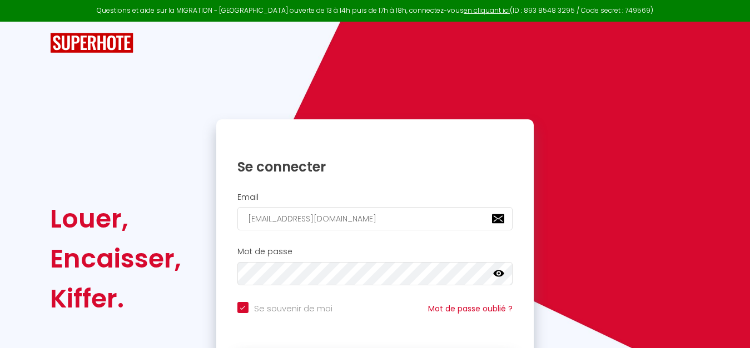
scroll to position [83, 0]
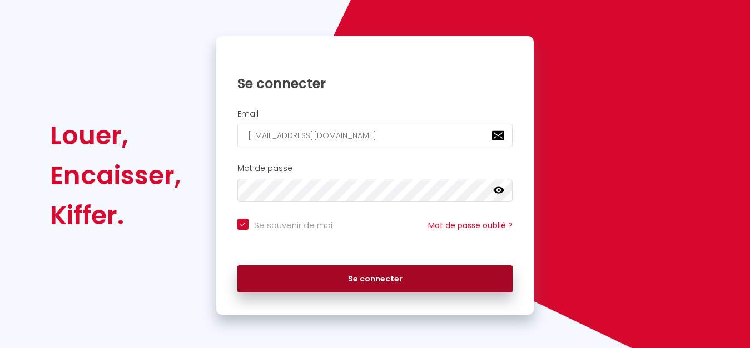
click at [366, 281] on button "Se connecter" at bounding box center [375, 280] width 276 height 28
checkbox input "true"
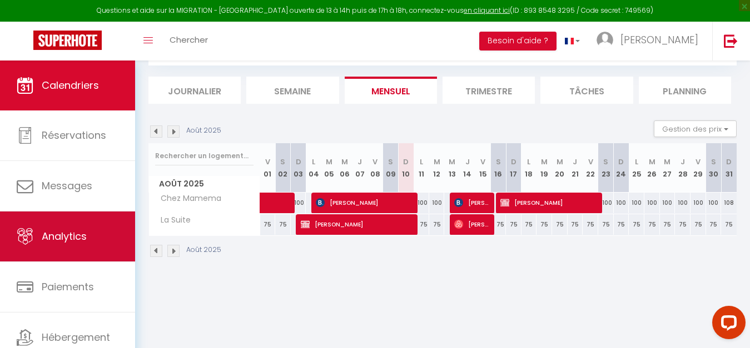
scroll to position [44, 0]
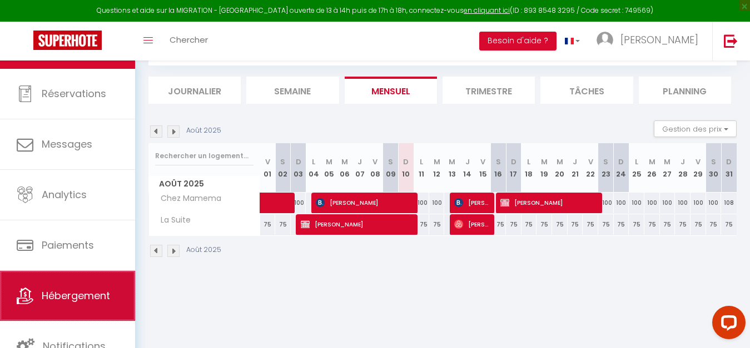
click at [68, 293] on span "Hébergement" at bounding box center [76, 296] width 68 height 14
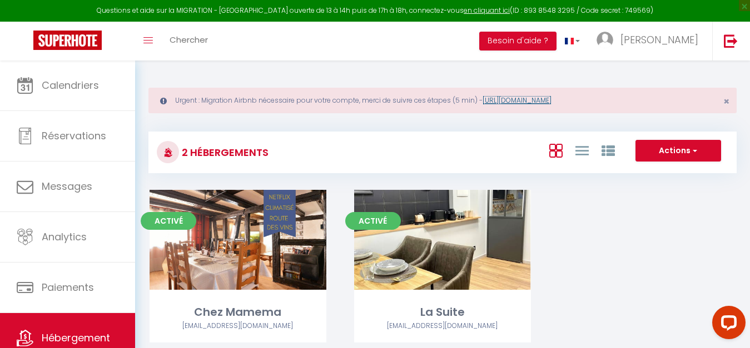
click at [551, 105] on link "https://superhote.com/migration-airbnb" at bounding box center [516, 100] width 69 height 9
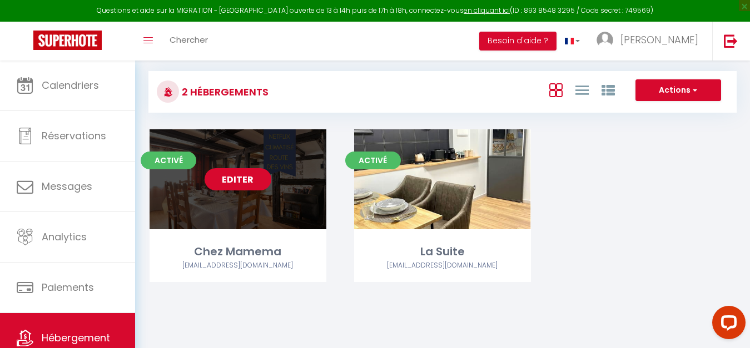
click at [244, 178] on link "Editer" at bounding box center [238, 179] width 67 height 22
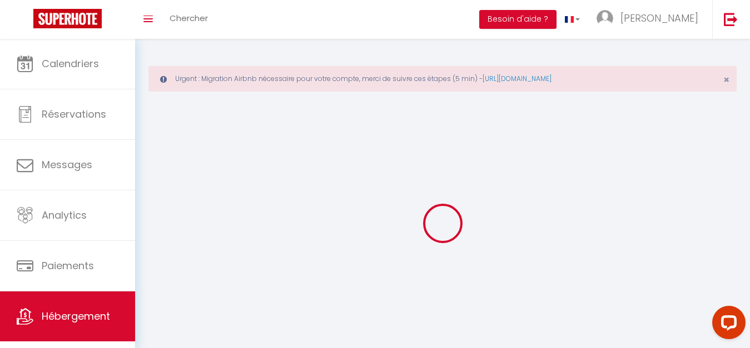
select select "28"
select select
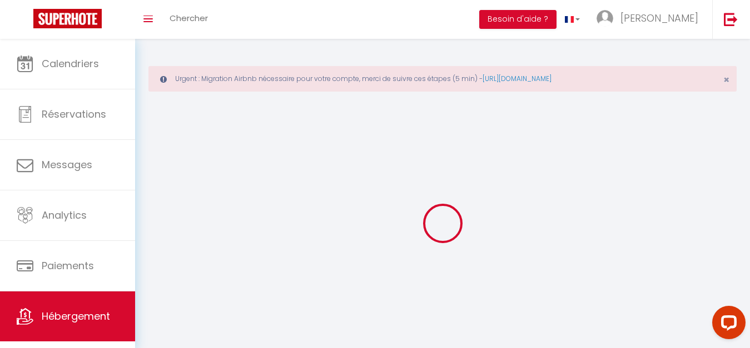
select select
checkbox input "false"
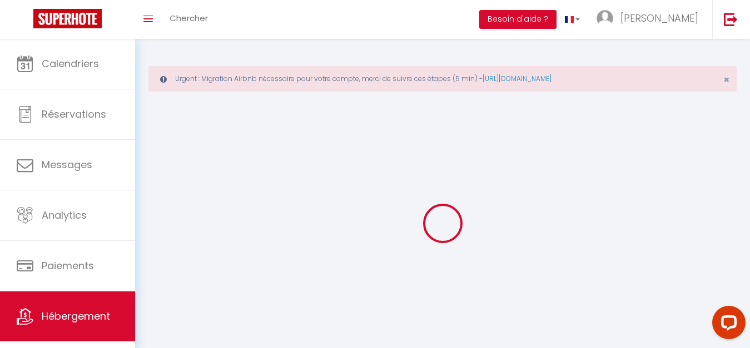
checkbox input "false"
select select
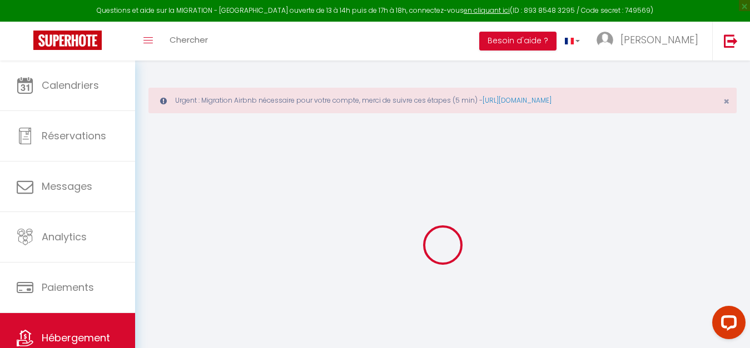
scroll to position [61, 0]
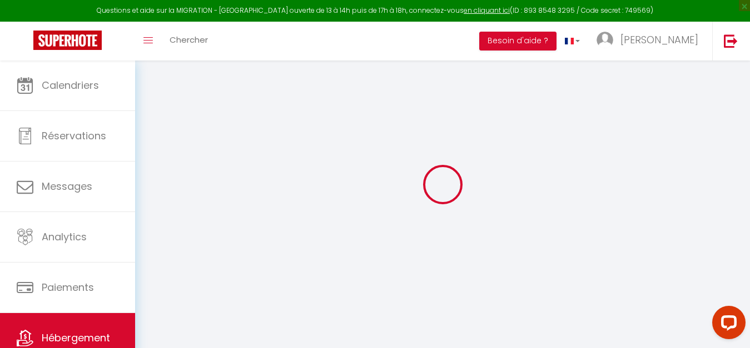
select select
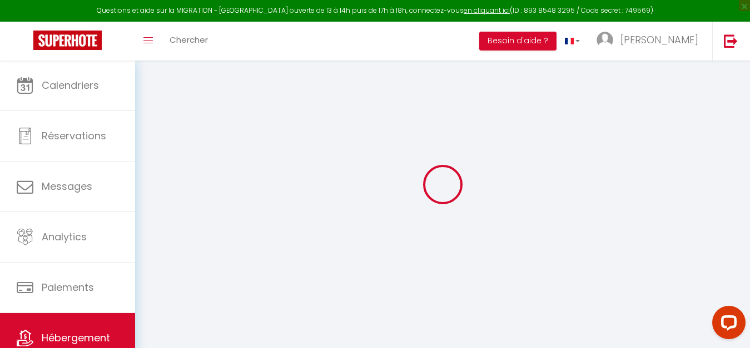
select select
checkbox input "false"
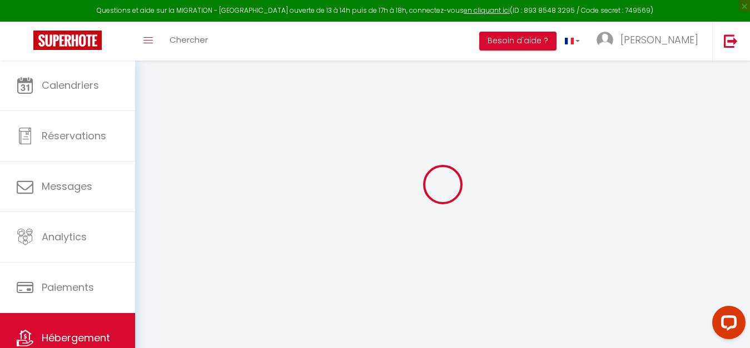
select select
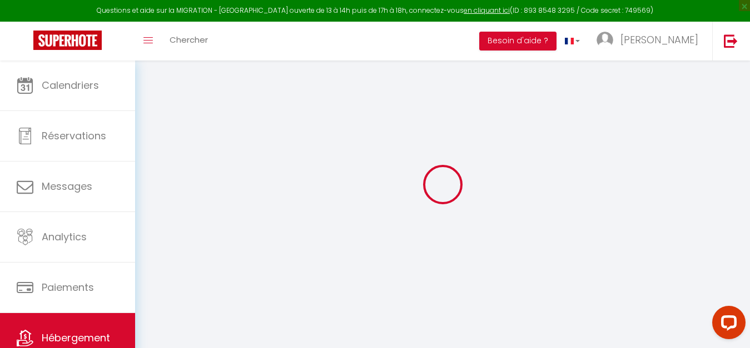
select select
checkbox input "false"
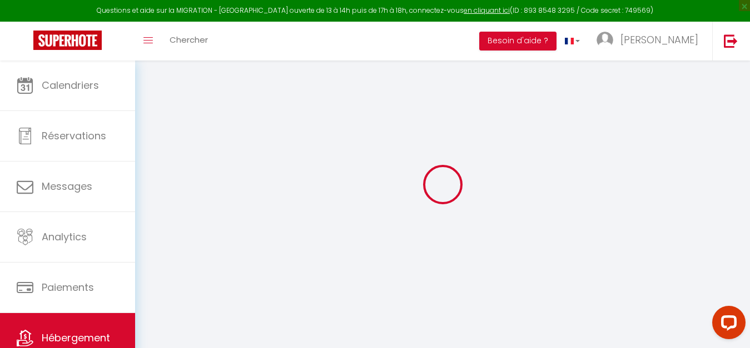
checkbox input "false"
select select
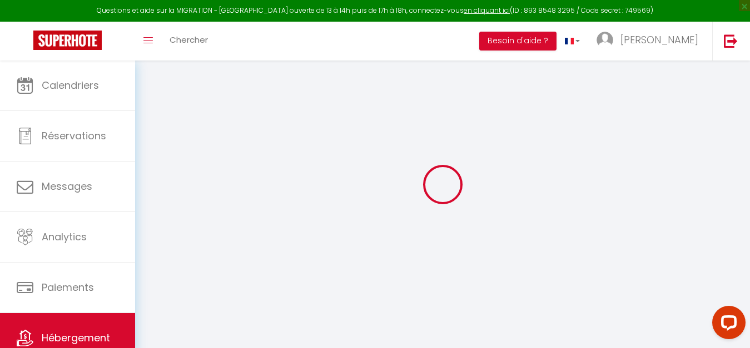
select select
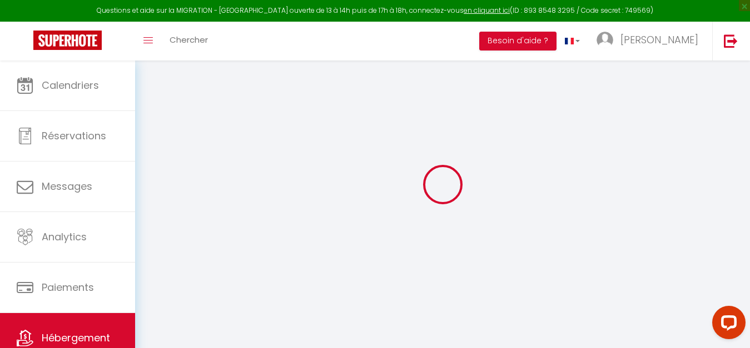
checkbox input "false"
select select
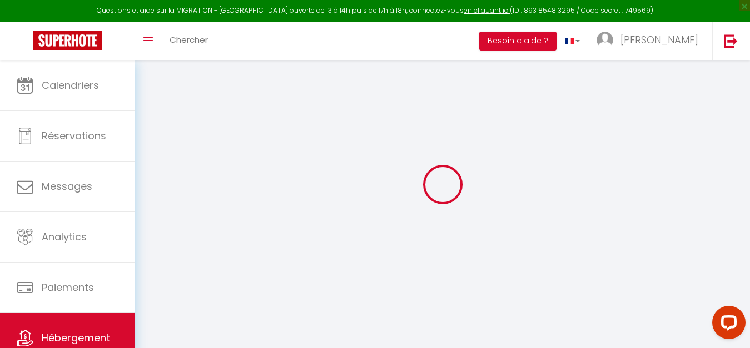
select select
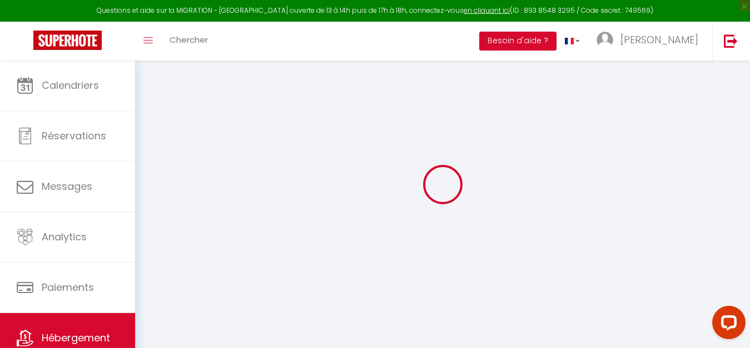
select select
checkbox input "false"
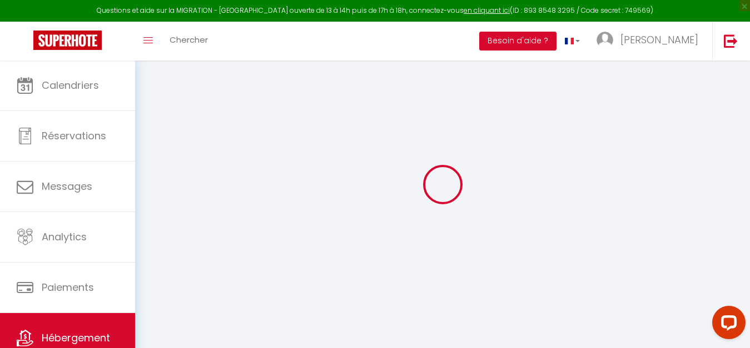
checkbox input "false"
select select
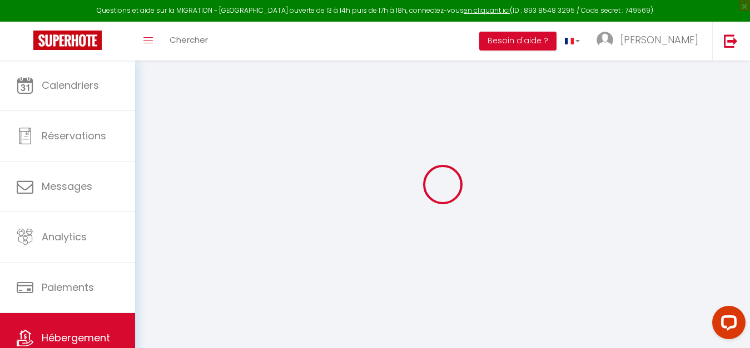
select select
checkbox input "false"
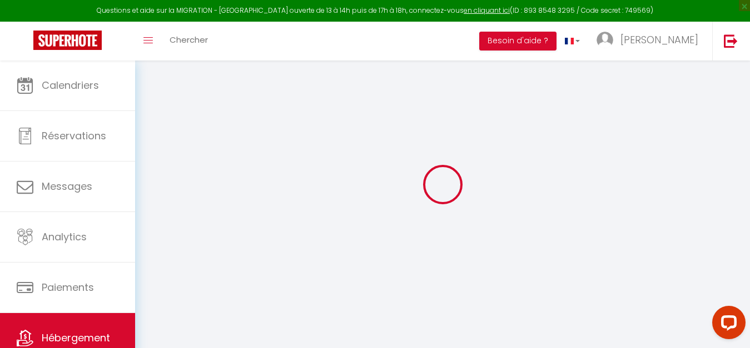
checkbox input "false"
select select
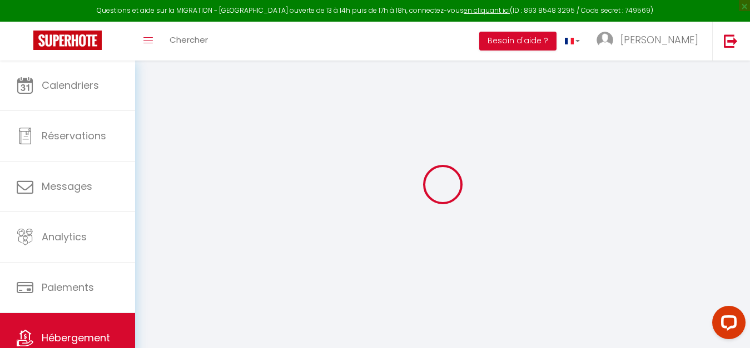
type input "Chez Mamema"
type input "[PERSON_NAME]"
type input "Dilmetz"
type input "[STREET_ADDRESS]"
type input "67600"
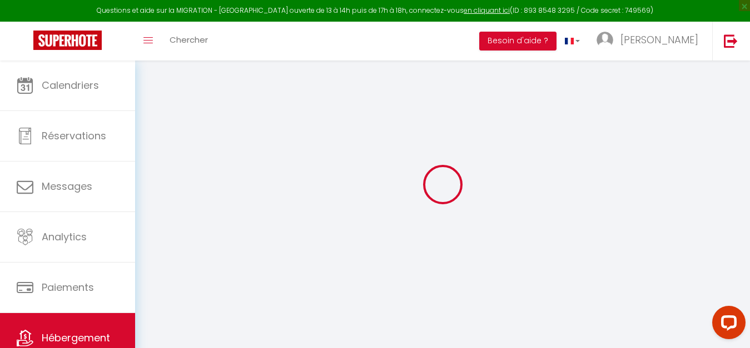
type input "Mussig"
select select "houses"
select select "5"
select select "2"
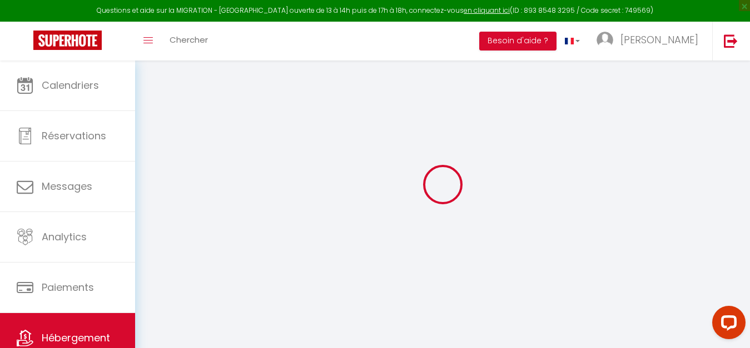
type input "100"
type input "15"
type input "50"
type input "2.75"
type input "300"
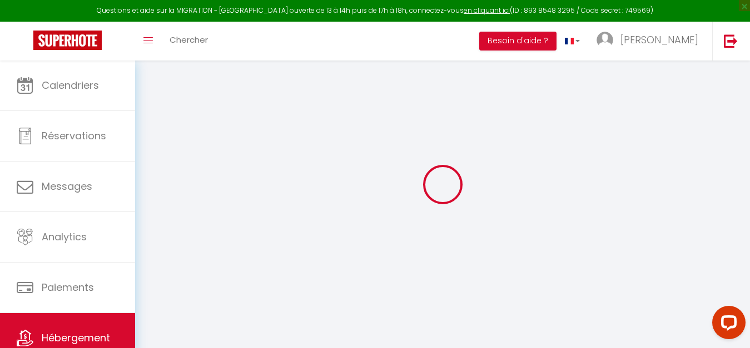
select select
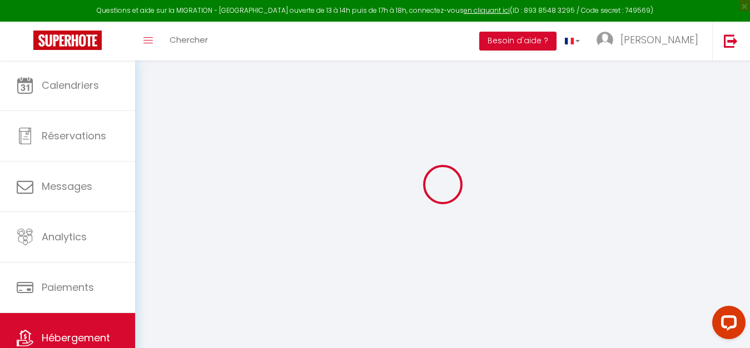
type input "58 Rue de la Liberté"
type input "67600"
type input "Kintzheim"
type input "[EMAIL_ADDRESS][DOMAIN_NAME]"
select select "11150"
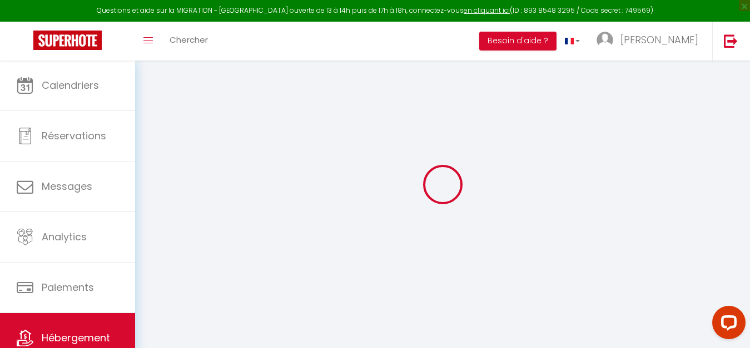
checkbox input "false"
type input "0"
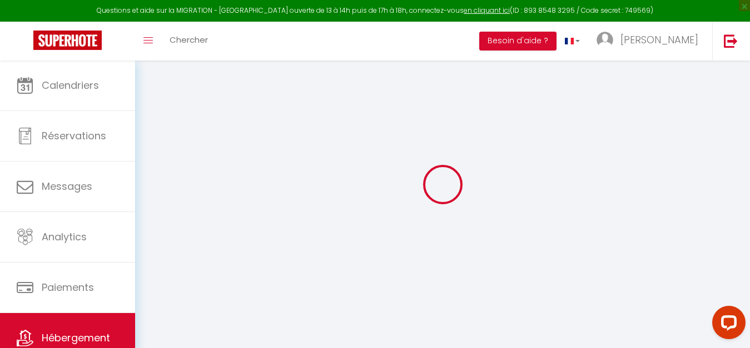
type input "0"
select select "townhouse"
select select
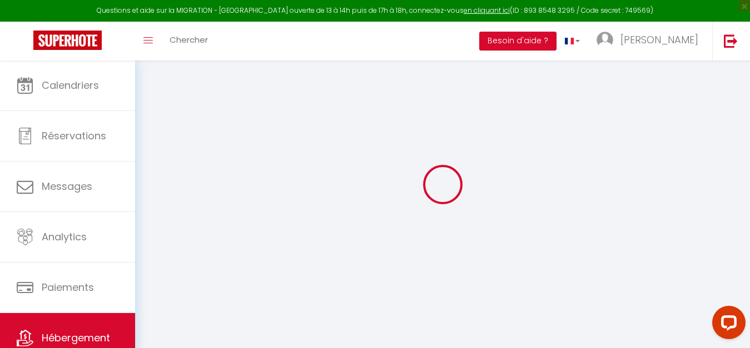
select select
checkbox input "false"
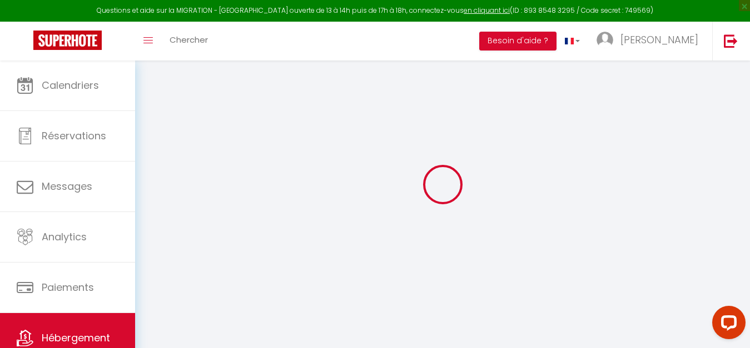
checkbox input "false"
select select
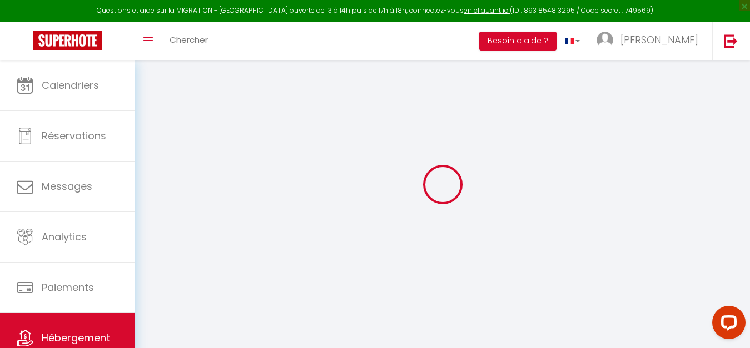
select select
checkbox input "false"
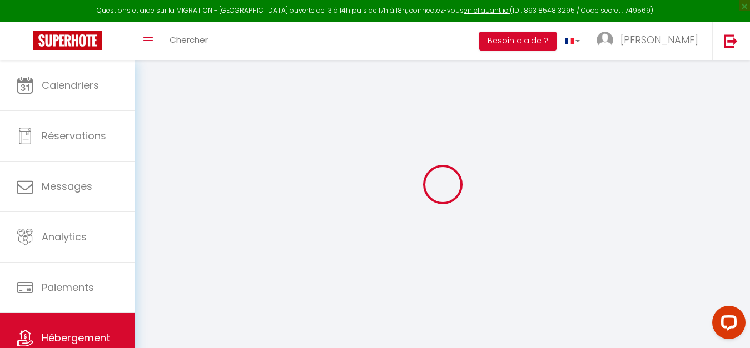
checkbox input "false"
select select "16:00"
select select
select select "10:00"
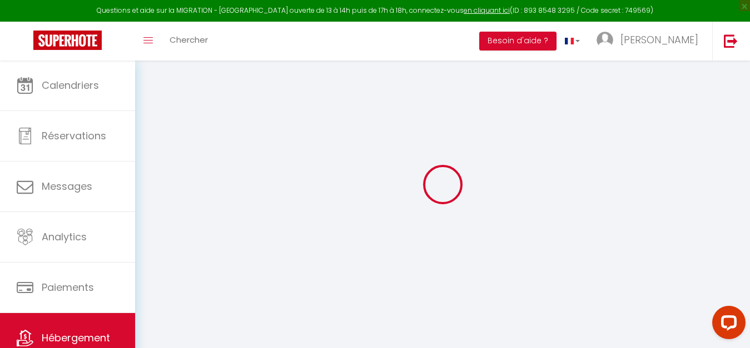
select select "15"
checkbox input "false"
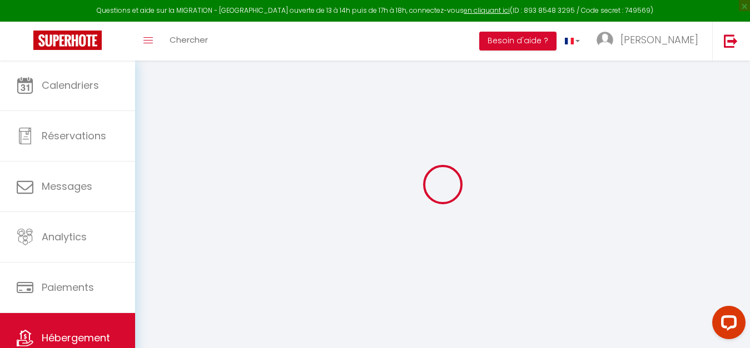
checkbox input "false"
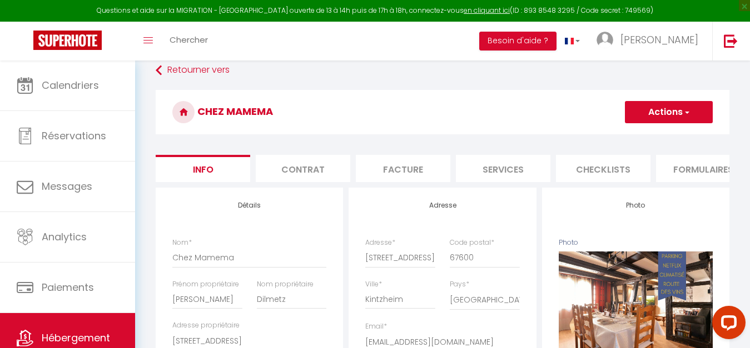
select select
checkbox input "false"
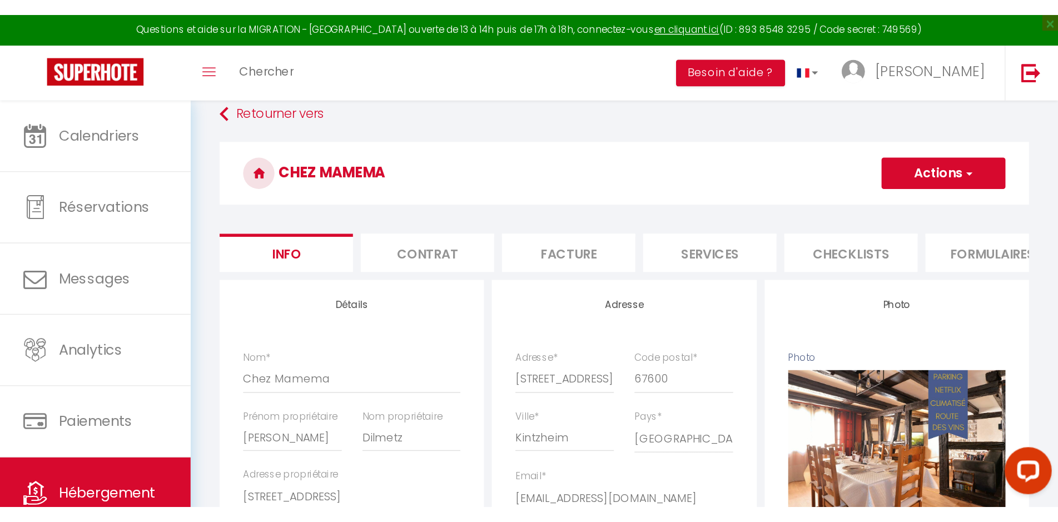
scroll to position [169, 0]
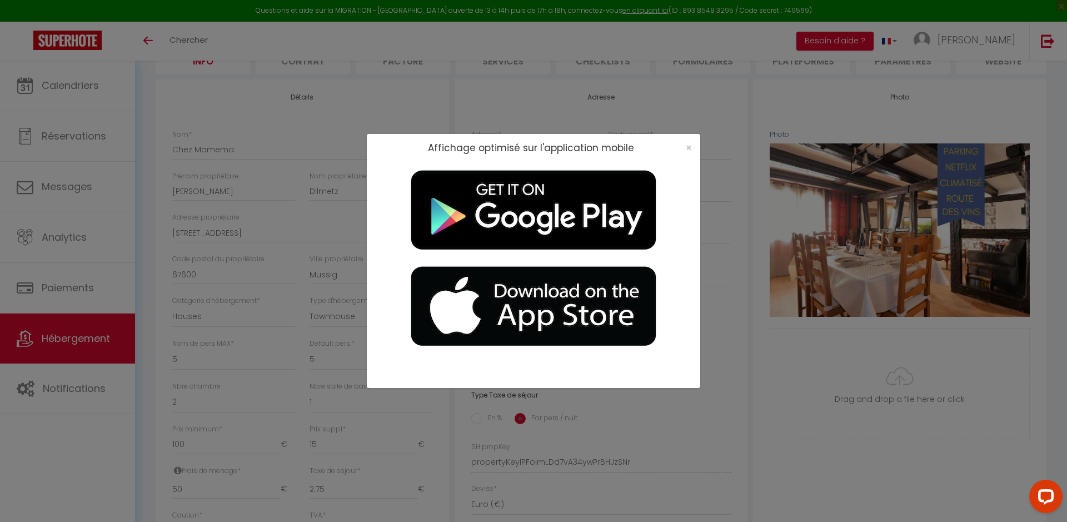
click at [684, 147] on div "×" at bounding box center [685, 147] width 28 height 11
click at [690, 149] on span "×" at bounding box center [689, 148] width 6 height 14
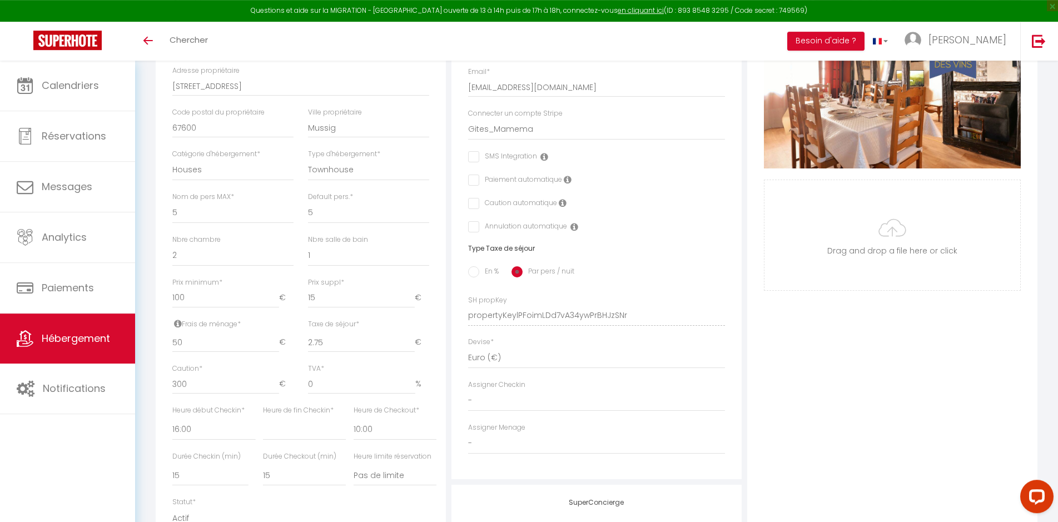
scroll to position [92, 0]
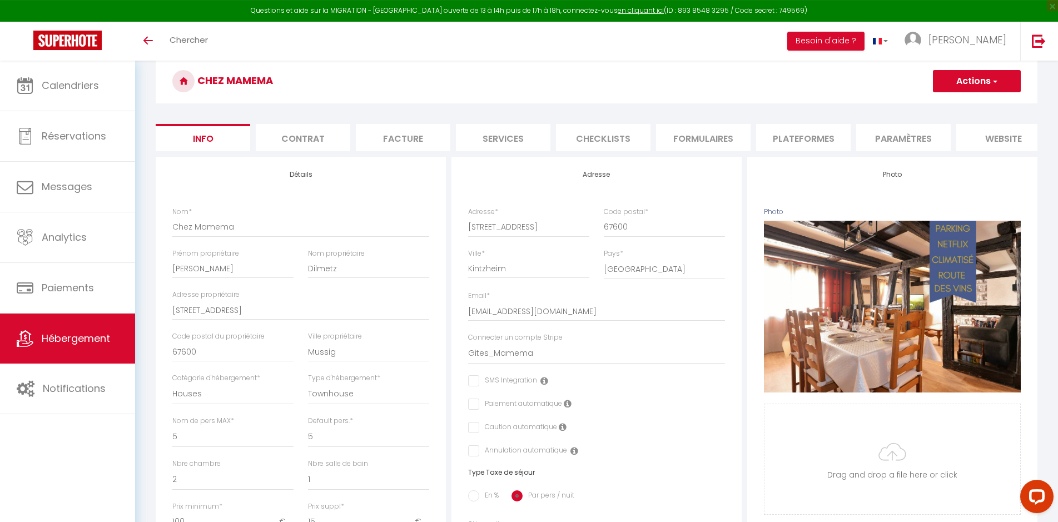
click at [420, 134] on li "Facture" at bounding box center [403, 137] width 94 height 27
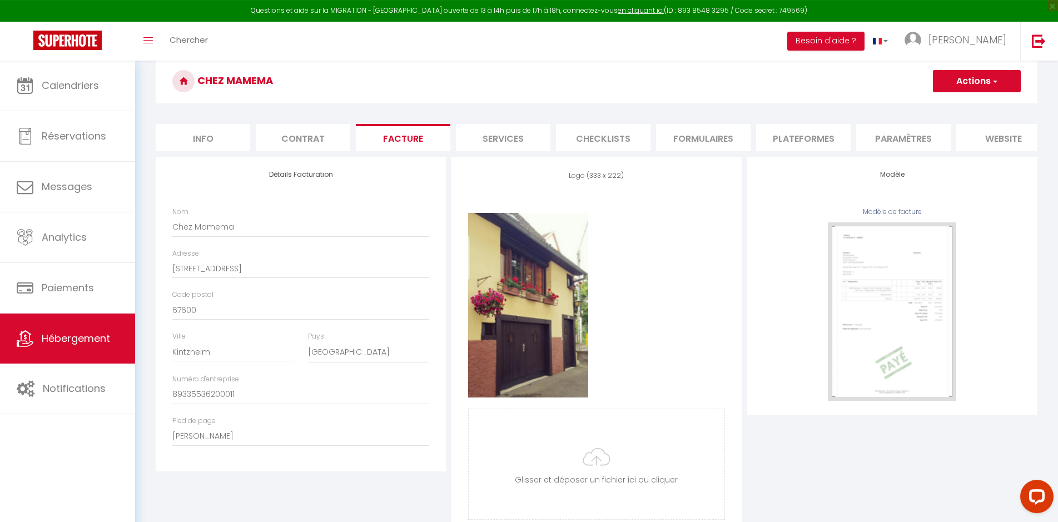
click at [749, 140] on li "Plateformes" at bounding box center [803, 137] width 94 height 27
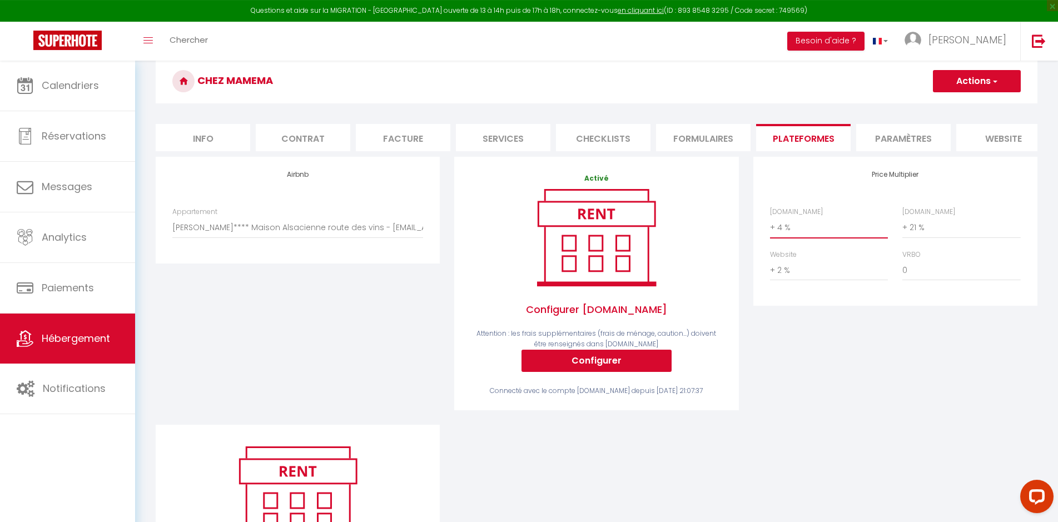
click option "+ 20 %" at bounding box center [0, 0] width 0 height 0
click at [749, 348] on div "Price Multiplier Airbnb.com 0 + 1 % + 2 % + 3 % + 4 % + 5 % + 6 % + 7 %" at bounding box center [895, 291] width 298 height 268
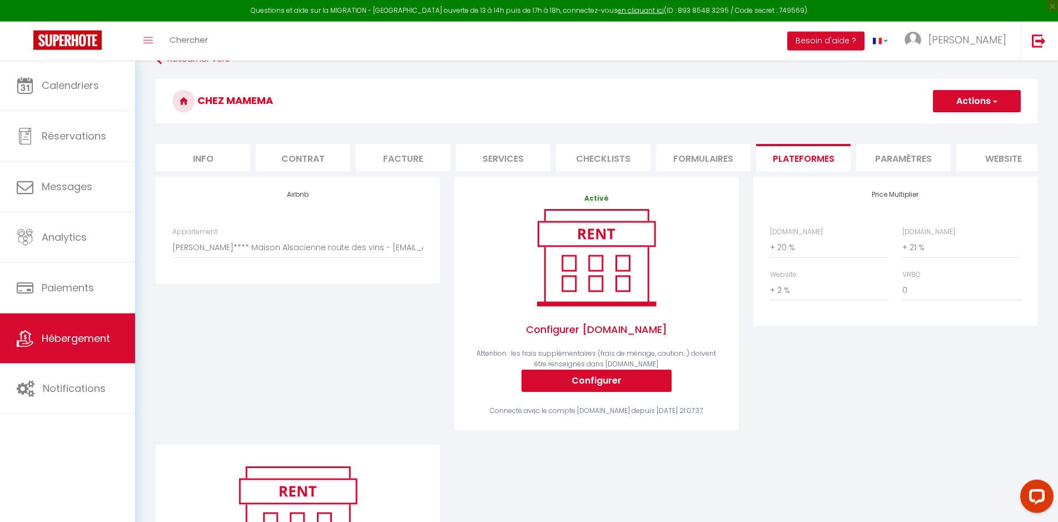
scroll to position [71, 0]
click at [749, 103] on button "Actions" at bounding box center [977, 102] width 88 height 22
click at [749, 121] on link "Enregistrer" at bounding box center [976, 126] width 88 height 14
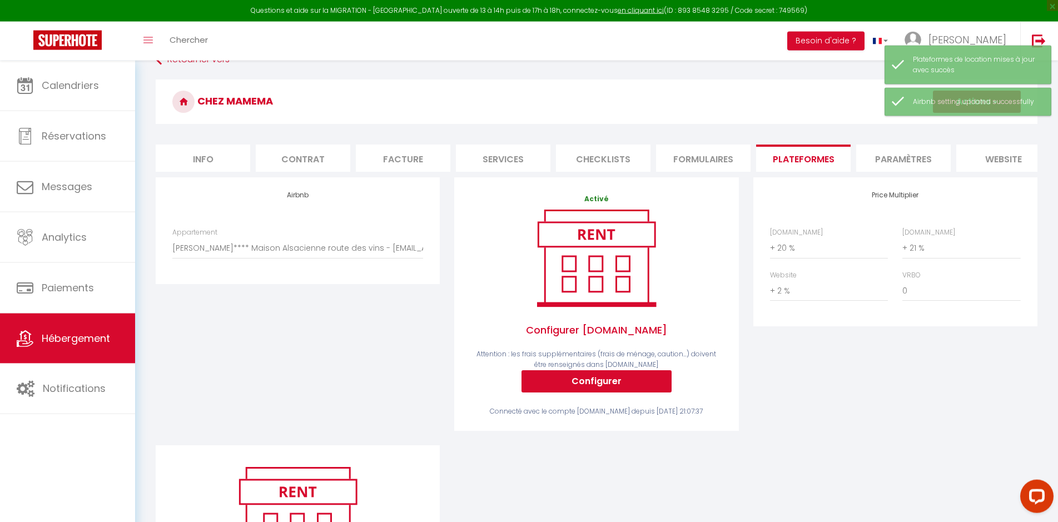
scroll to position [61, 0]
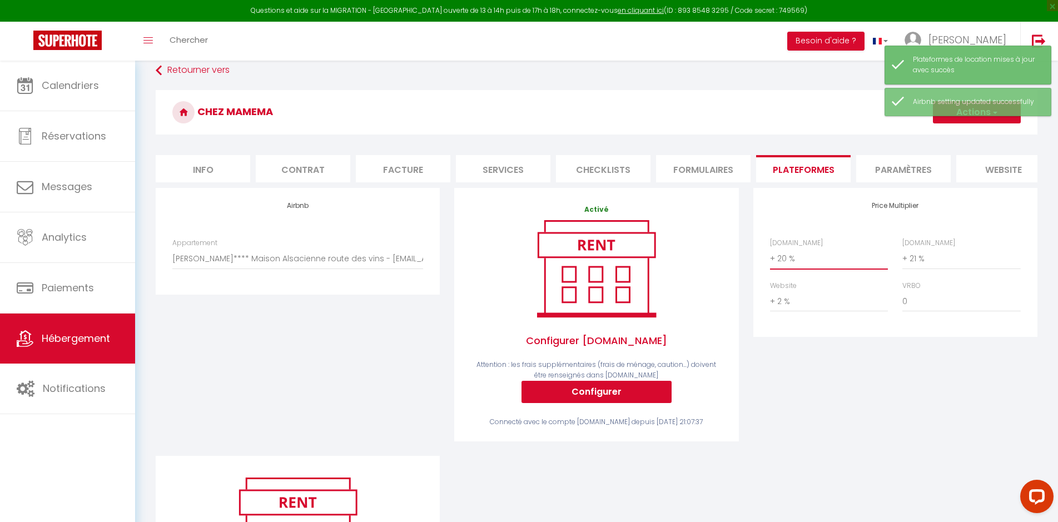
select select "+ 21 %"
click option "+ 21 %" at bounding box center [0, 0] width 0 height 0
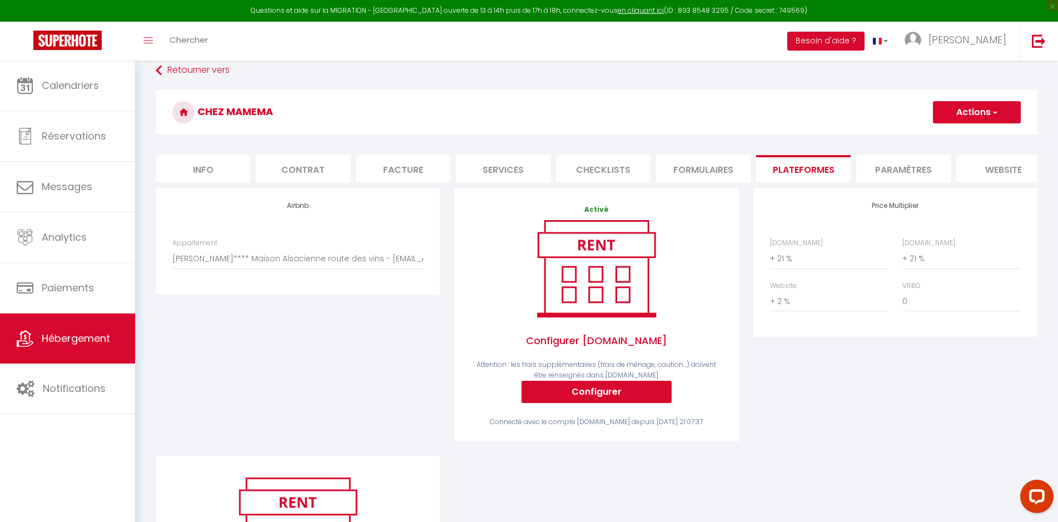
click at [749, 111] on button "Actions" at bounding box center [977, 112] width 88 height 22
click at [749, 132] on link "Enregistrer" at bounding box center [976, 136] width 88 height 14
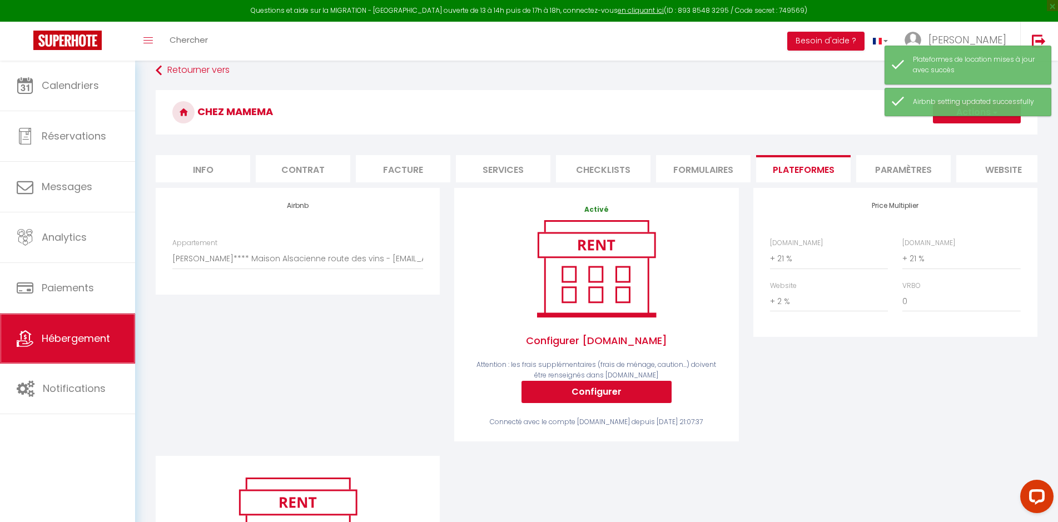
click at [78, 327] on link "Hébergement" at bounding box center [67, 338] width 135 height 50
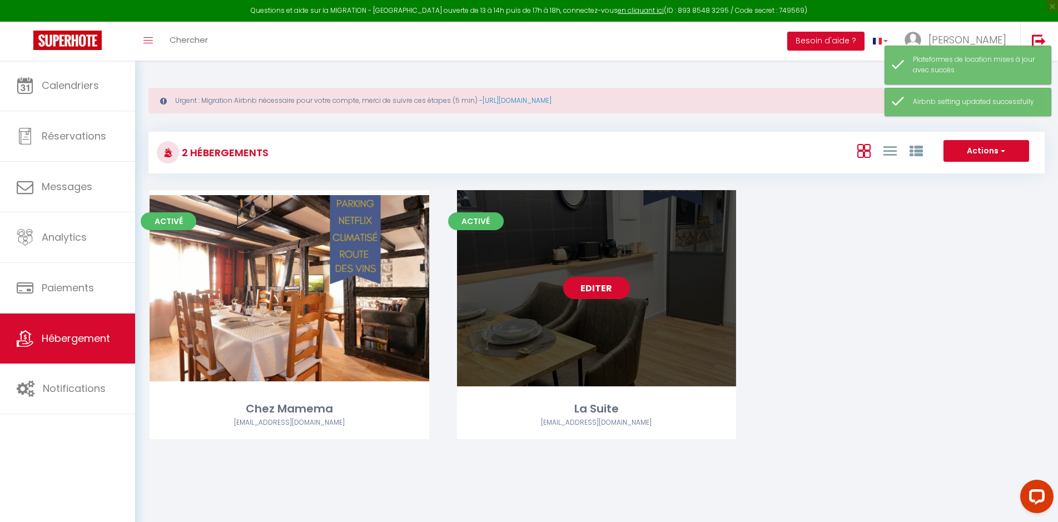
click at [597, 282] on link "Editer" at bounding box center [596, 288] width 67 height 22
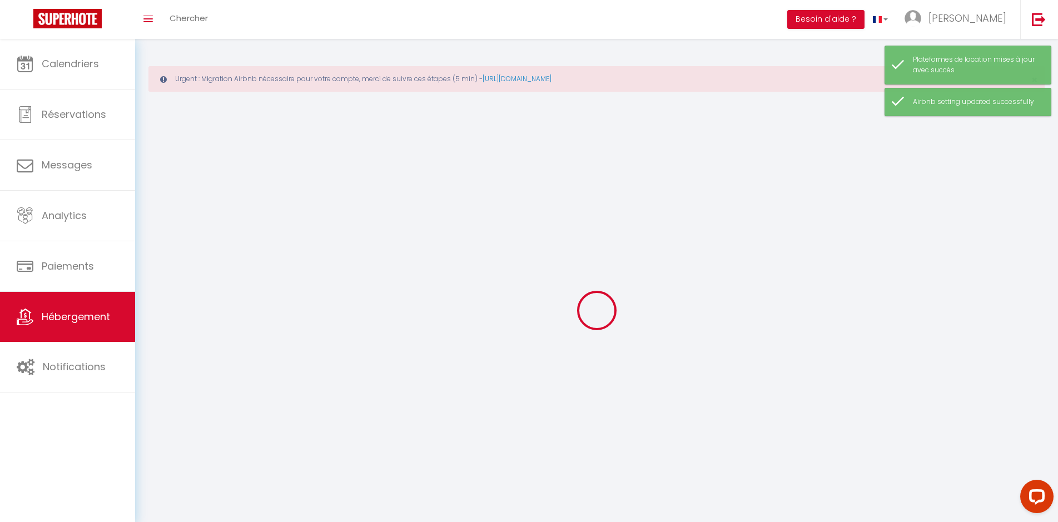
click at [749, 268] on div at bounding box center [596, 310] width 896 height 422
select select
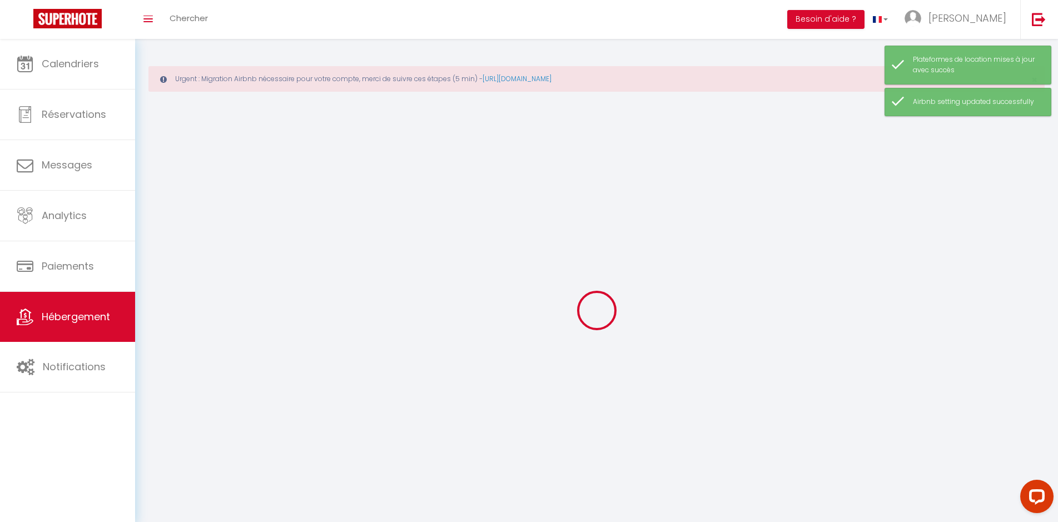
select select
checkbox input "false"
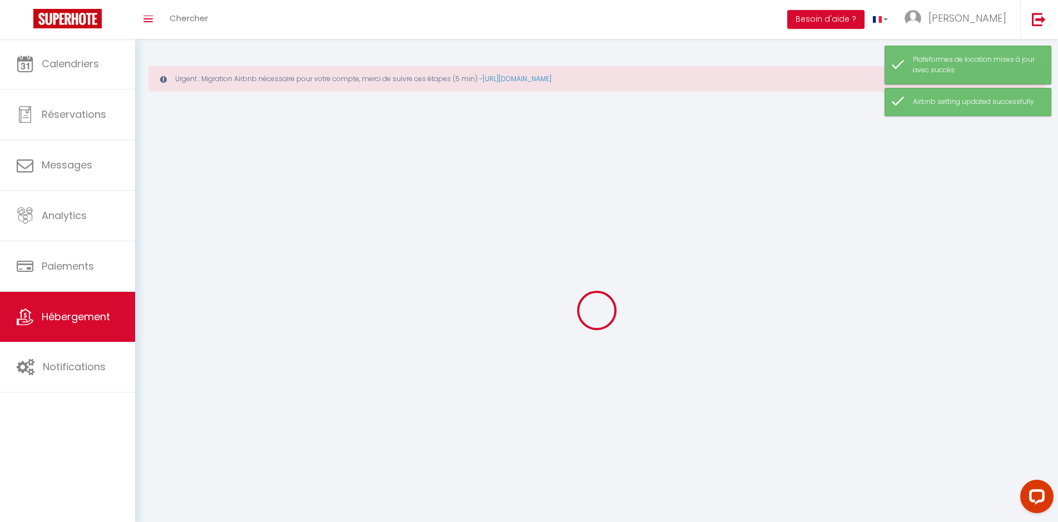
checkbox input "false"
select select
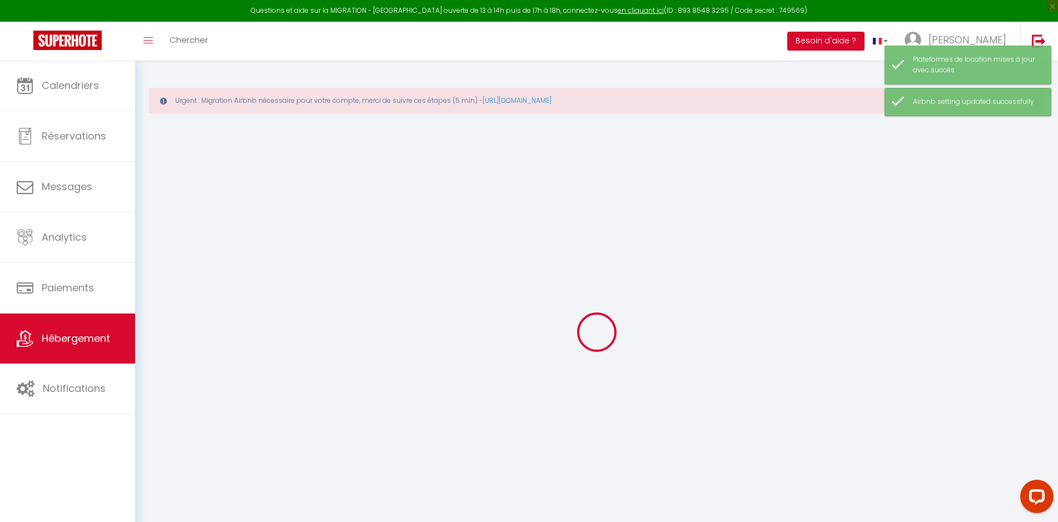
select select
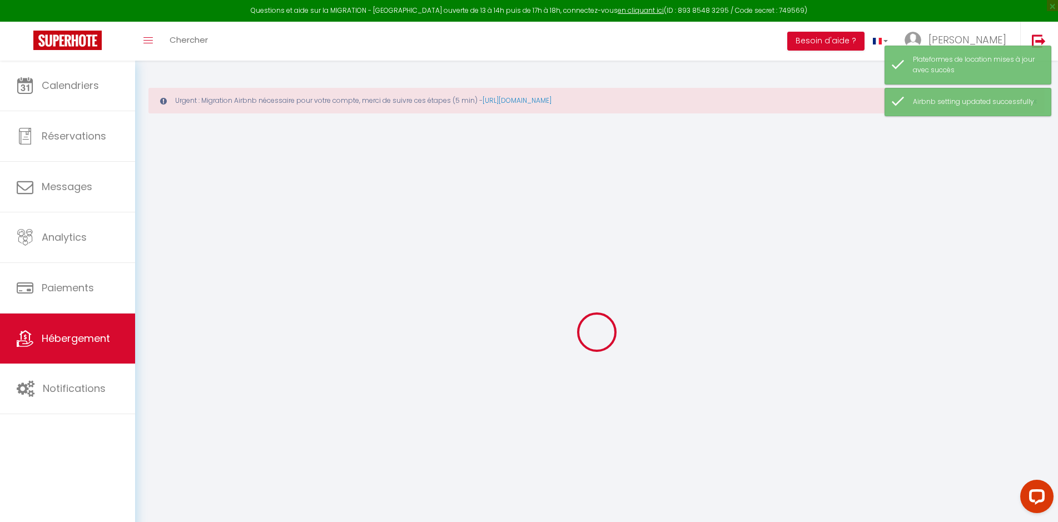
select select
checkbox input "false"
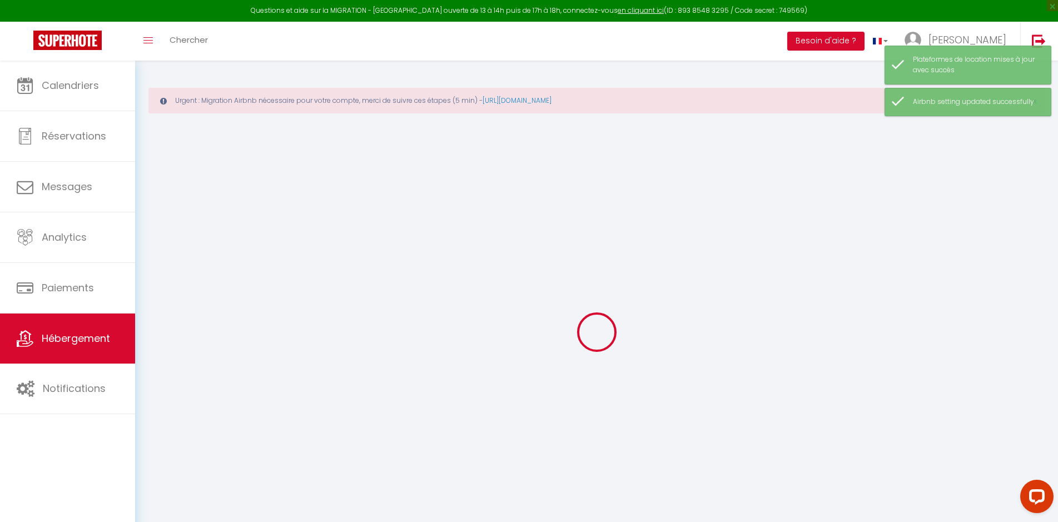
select select
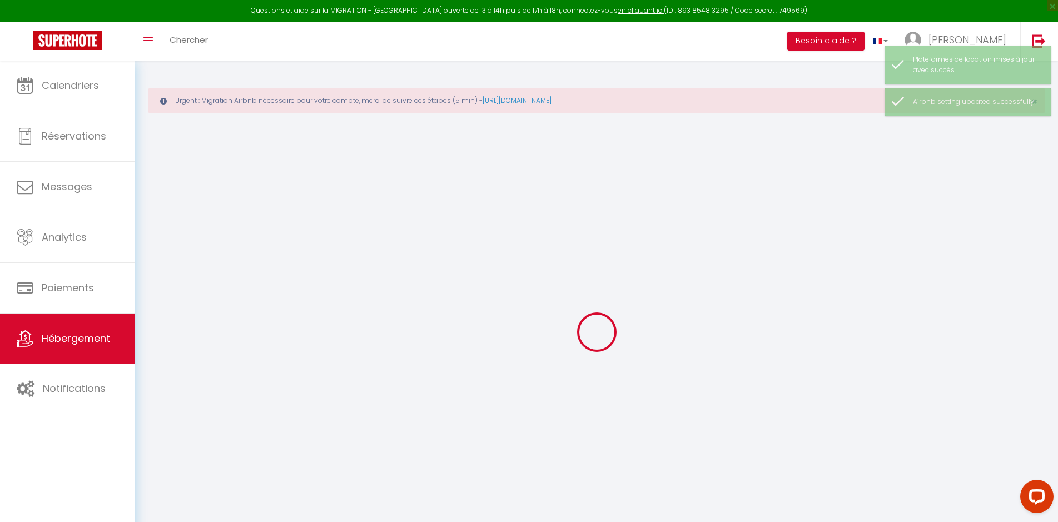
select select
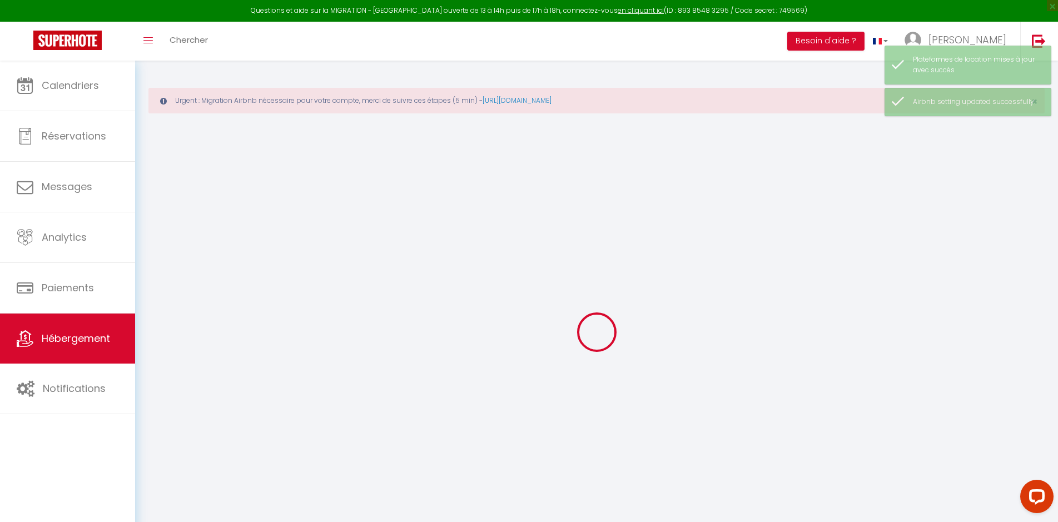
select select
checkbox input "false"
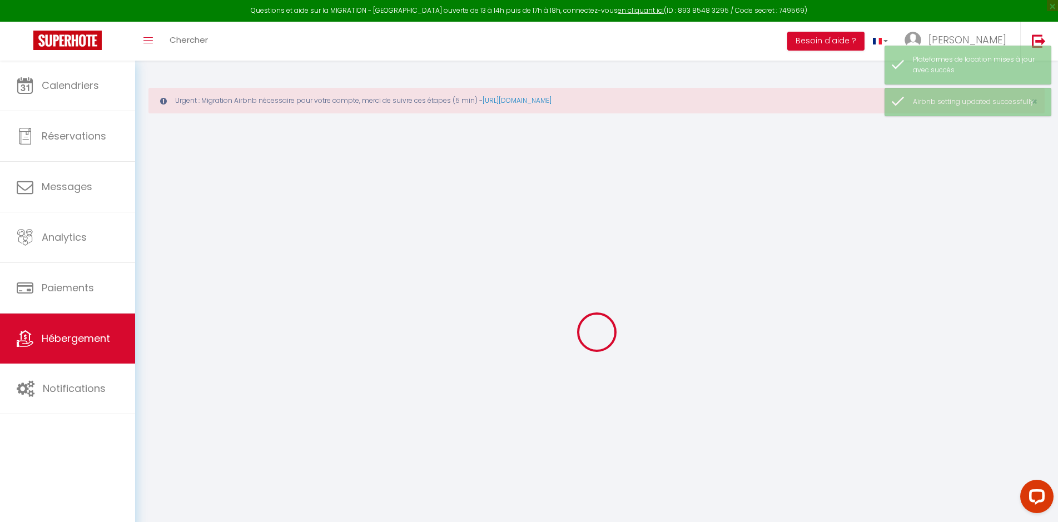
select select
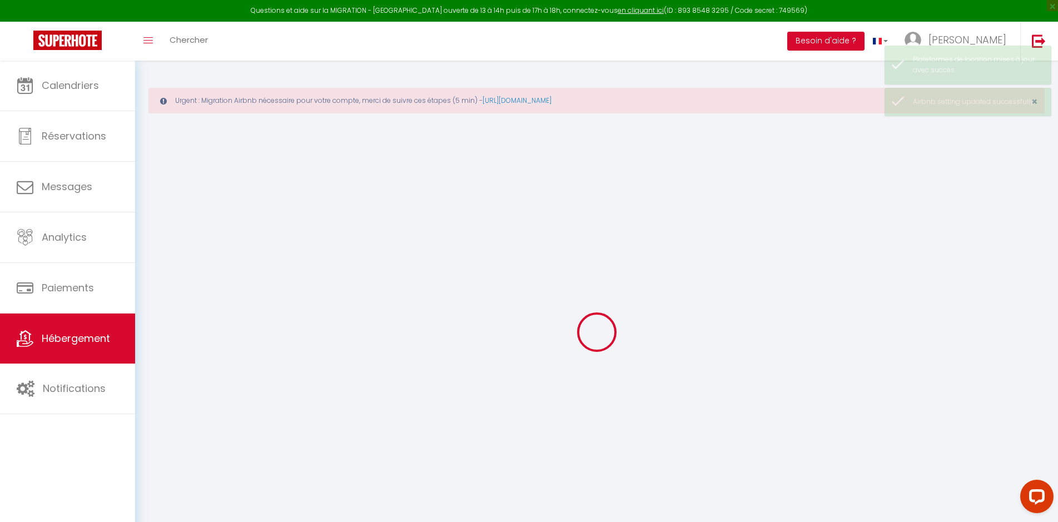
select select
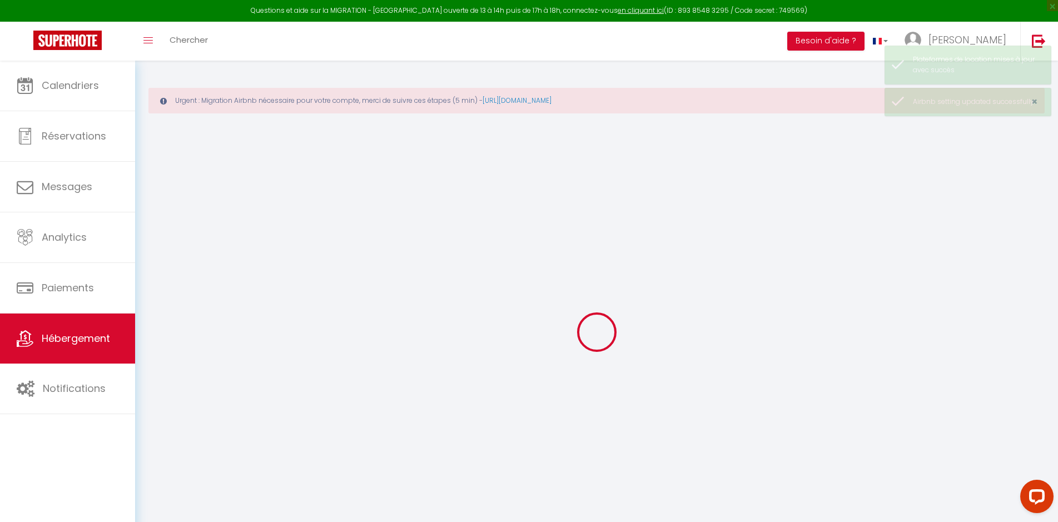
select select
checkbox input "false"
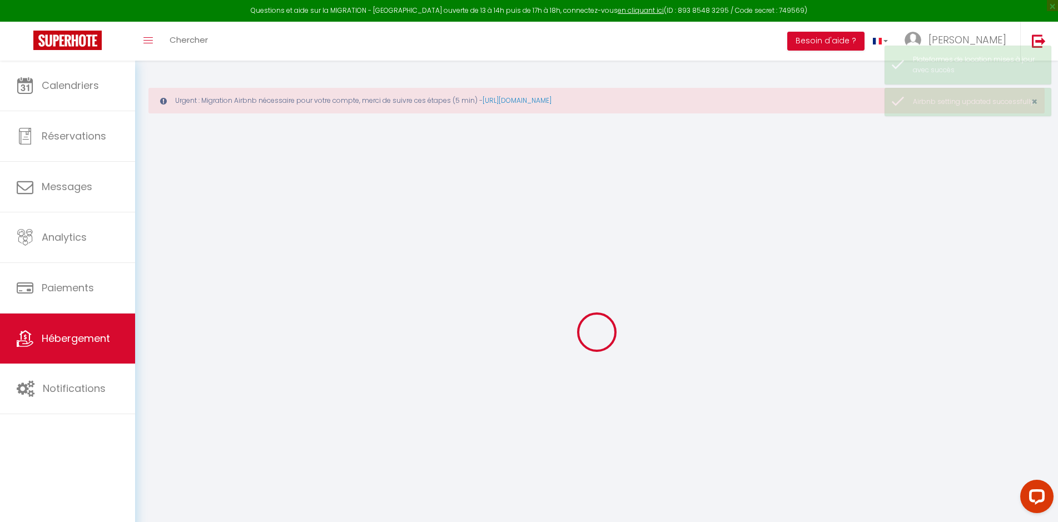
select select
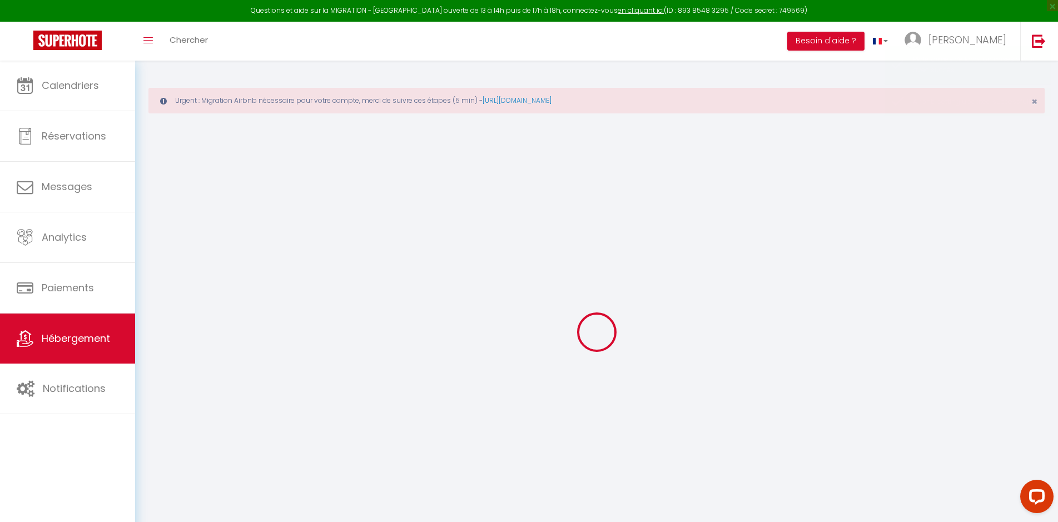
select select
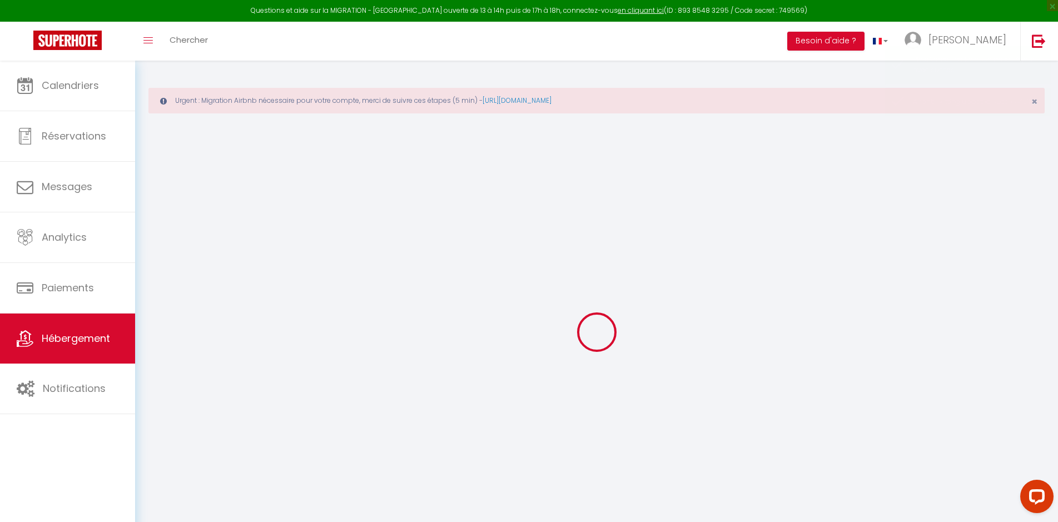
select select
checkbox input "false"
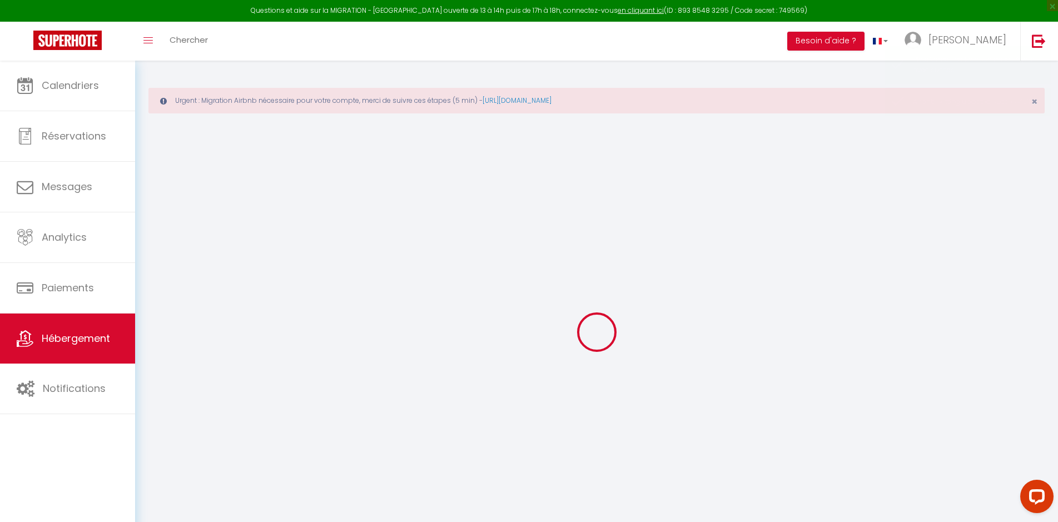
select select
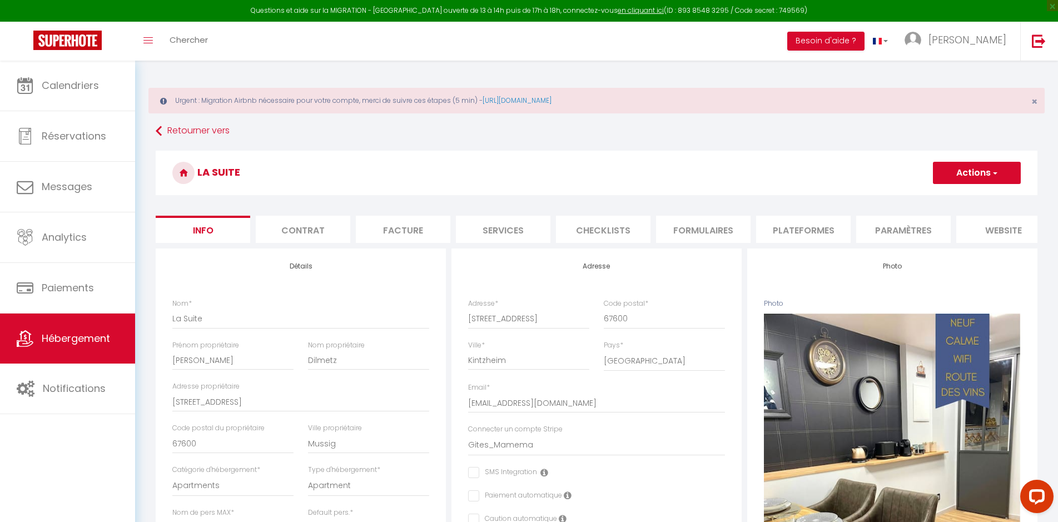
click at [749, 226] on li "Plateformes" at bounding box center [803, 229] width 94 height 27
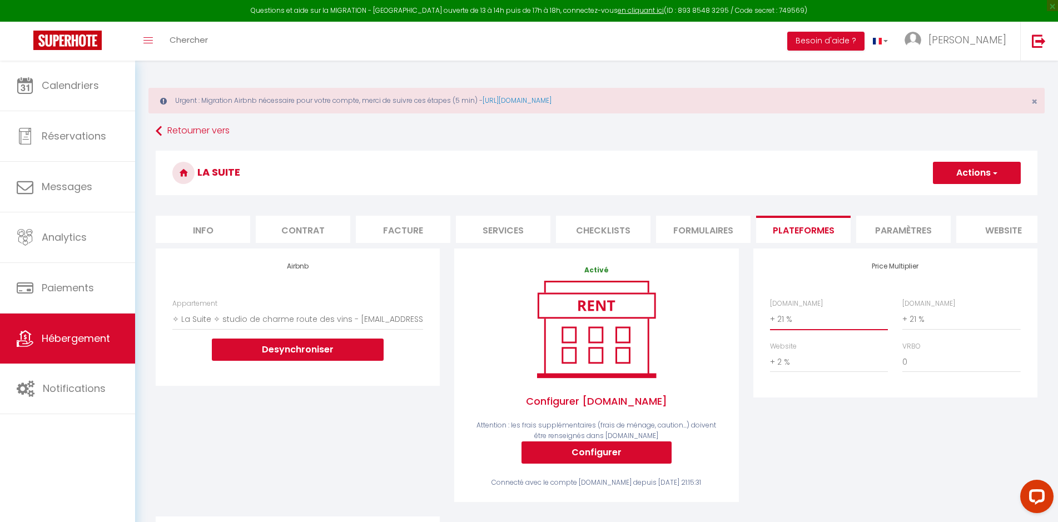
click option "+ 21 %" at bounding box center [0, 0] width 0 height 0
click at [749, 160] on h3 "La Suite" at bounding box center [596, 173] width 881 height 44
click at [749, 175] on span "button" at bounding box center [993, 172] width 7 height 11
click at [749, 200] on link "Enregistrer" at bounding box center [976, 197] width 88 height 14
click at [749, 43] on span "[PERSON_NAME]" at bounding box center [967, 40] width 78 height 14
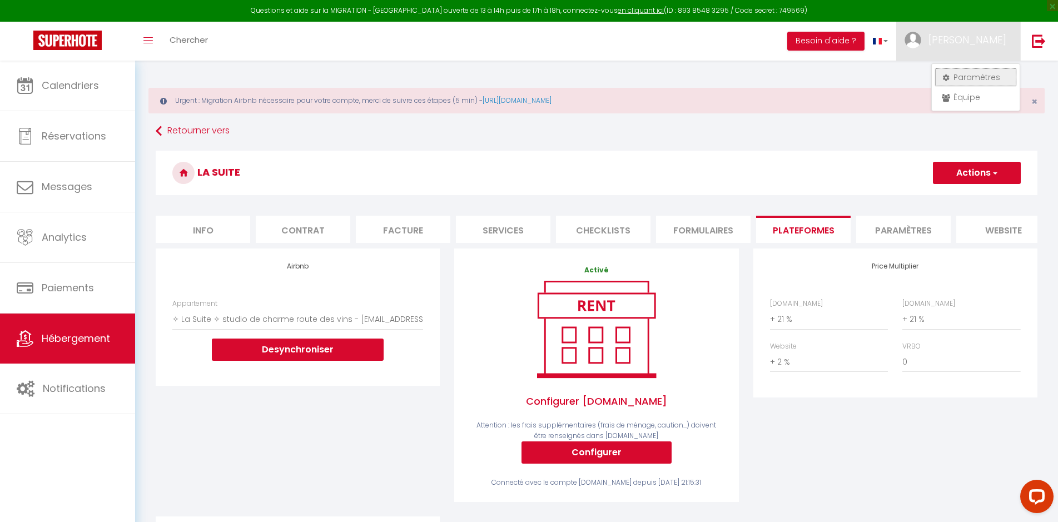
click at [749, 72] on link "Paramètres" at bounding box center [975, 77] width 82 height 19
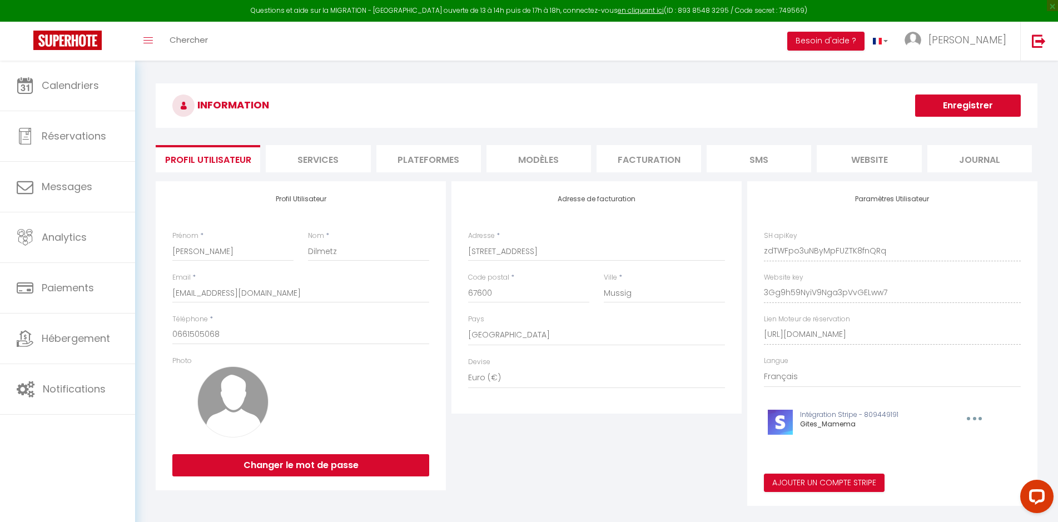
click at [413, 151] on li "Plateformes" at bounding box center [428, 158] width 104 height 27
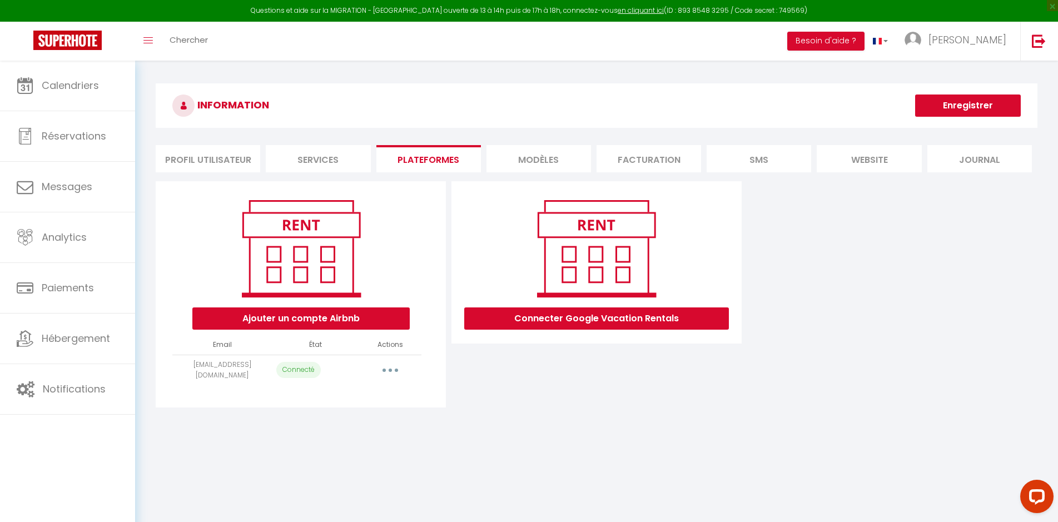
click at [390, 348] on button "button" at bounding box center [390, 370] width 31 height 18
click at [358, 348] on link "Reconnecter le compte" at bounding box center [341, 435] width 123 height 19
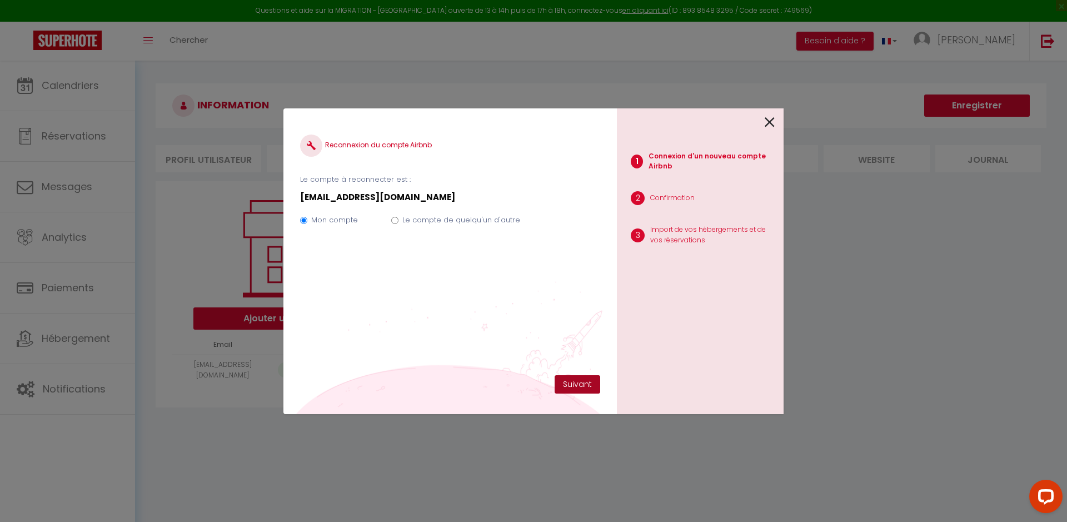
click at [575, 348] on button "Suivant" at bounding box center [578, 384] width 46 height 19
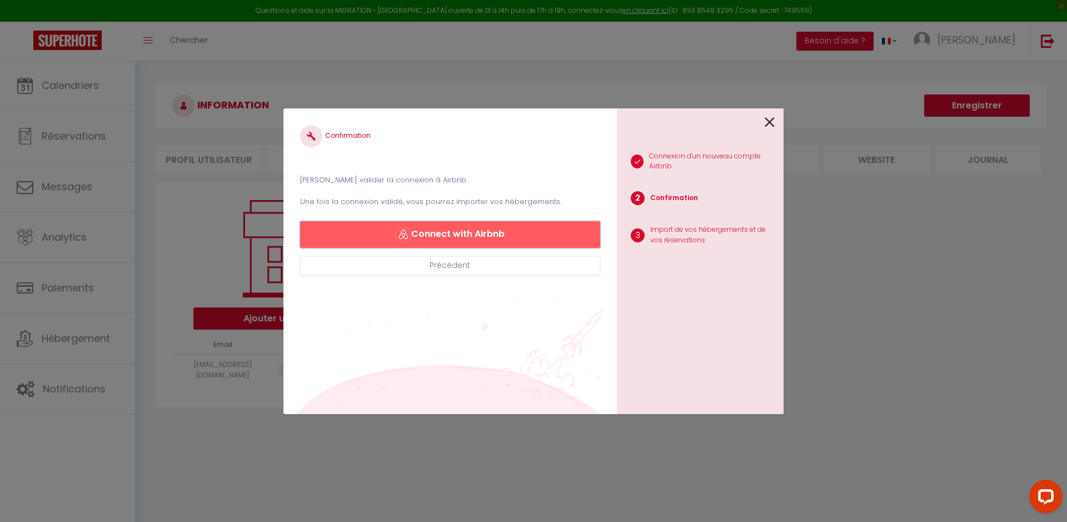
click at [464, 230] on button "Connect with Airbnb" at bounding box center [450, 234] width 300 height 27
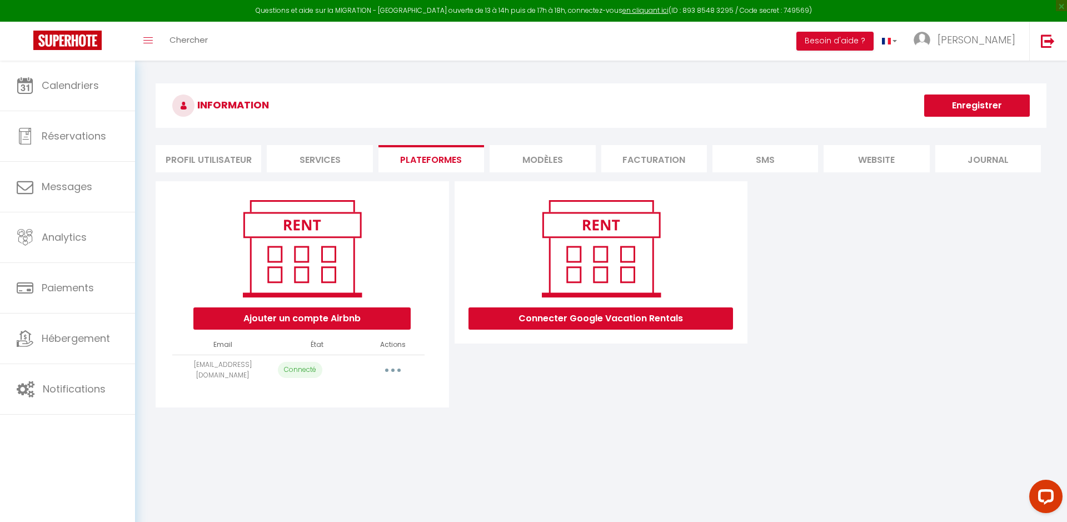
select select "54525"
select select "54526"
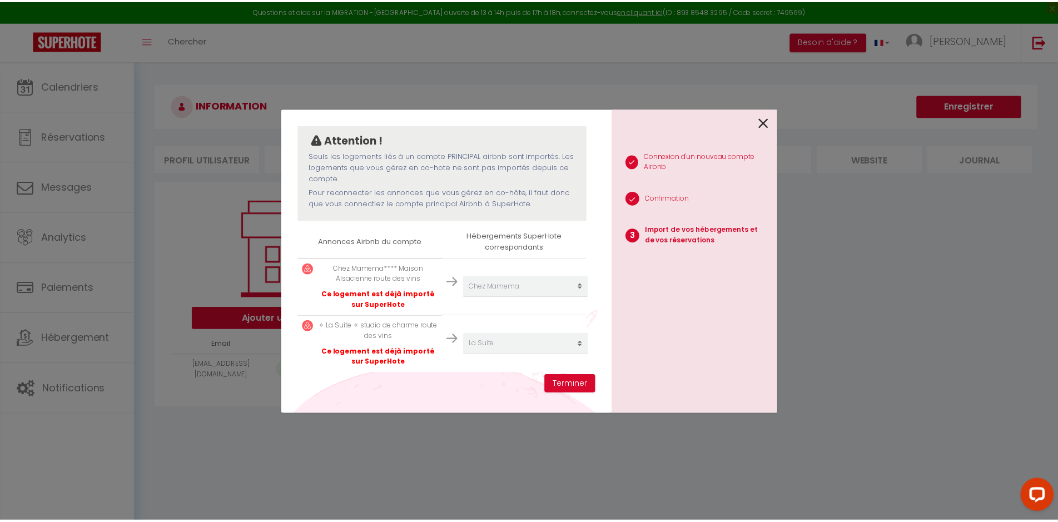
scroll to position [101, 0]
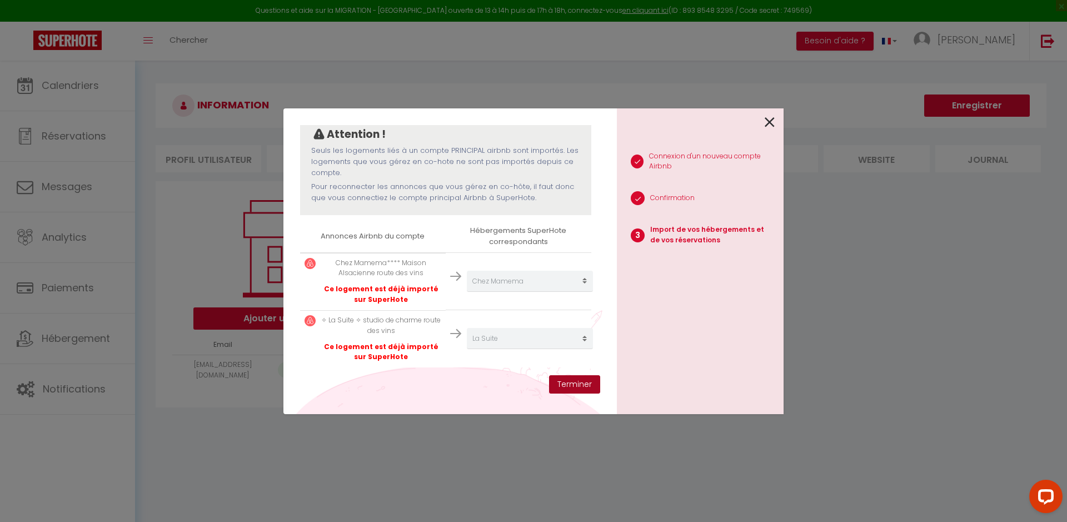
click at [582, 383] on button "Terminer" at bounding box center [574, 384] width 51 height 19
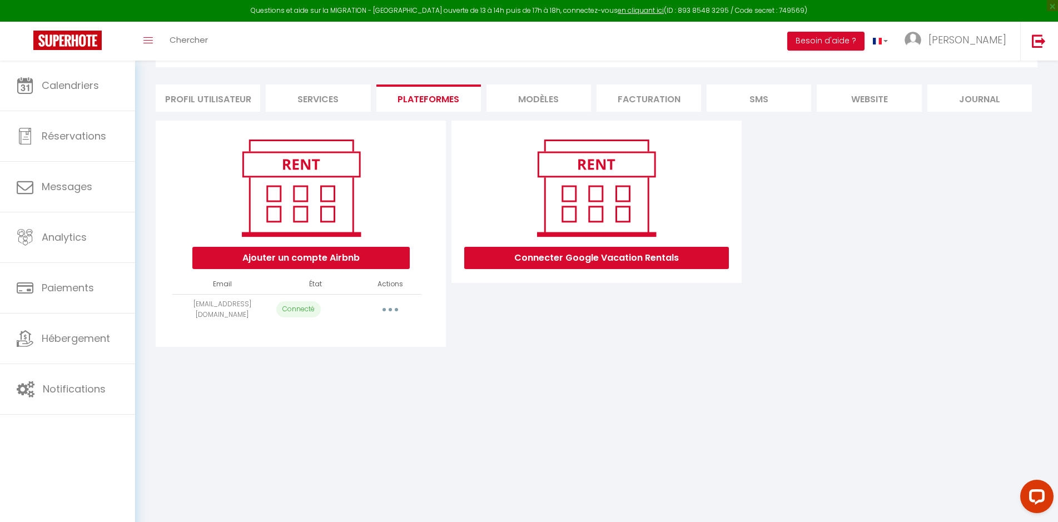
scroll to position [0, 0]
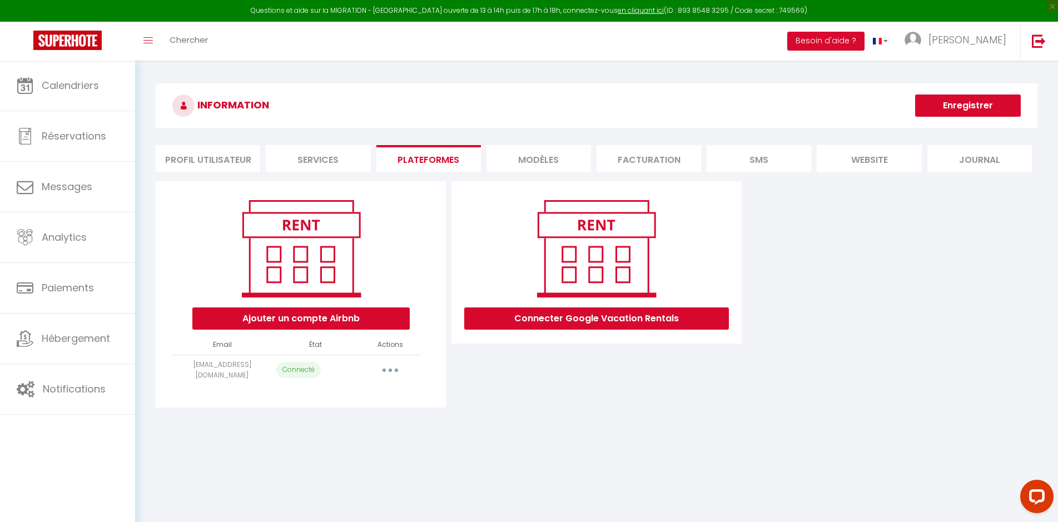
click at [295, 161] on li "Services" at bounding box center [318, 158] width 104 height 27
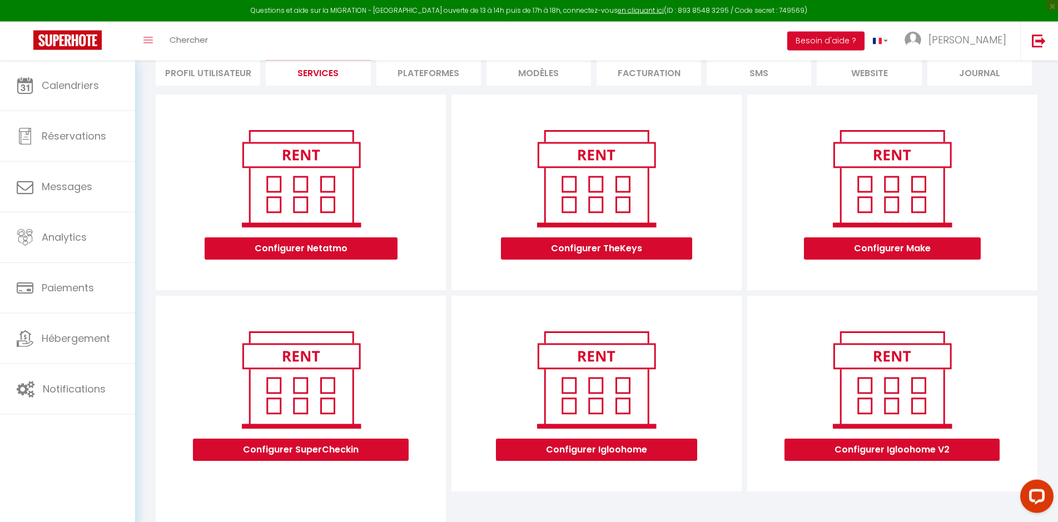
scroll to position [42, 0]
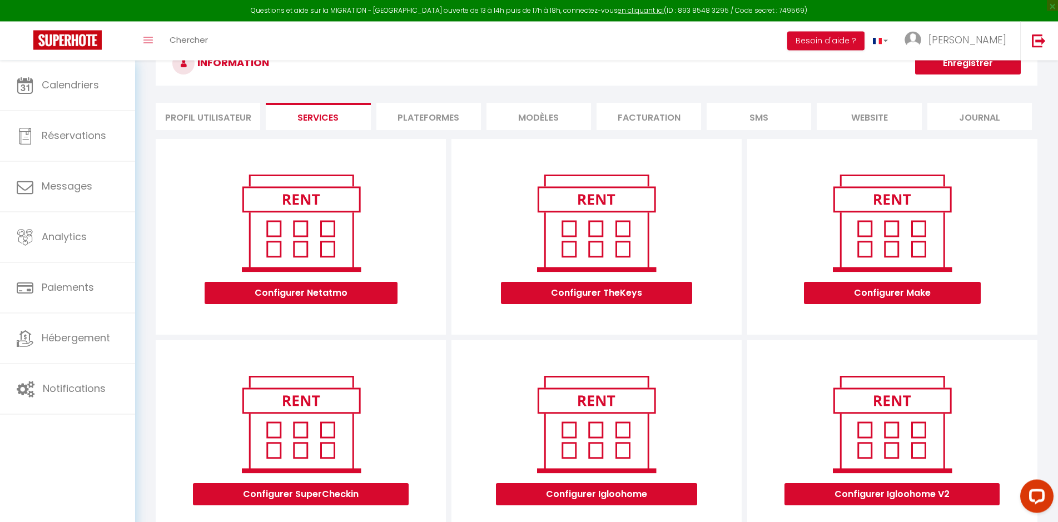
click at [208, 117] on li "Profil Utilisateur" at bounding box center [208, 116] width 104 height 27
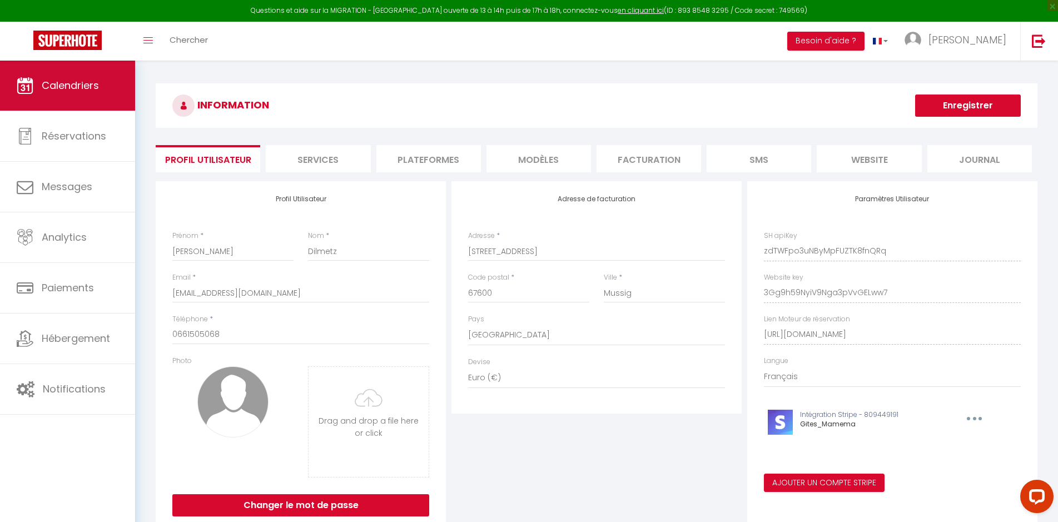
click at [74, 78] on link "Calendriers" at bounding box center [67, 86] width 135 height 50
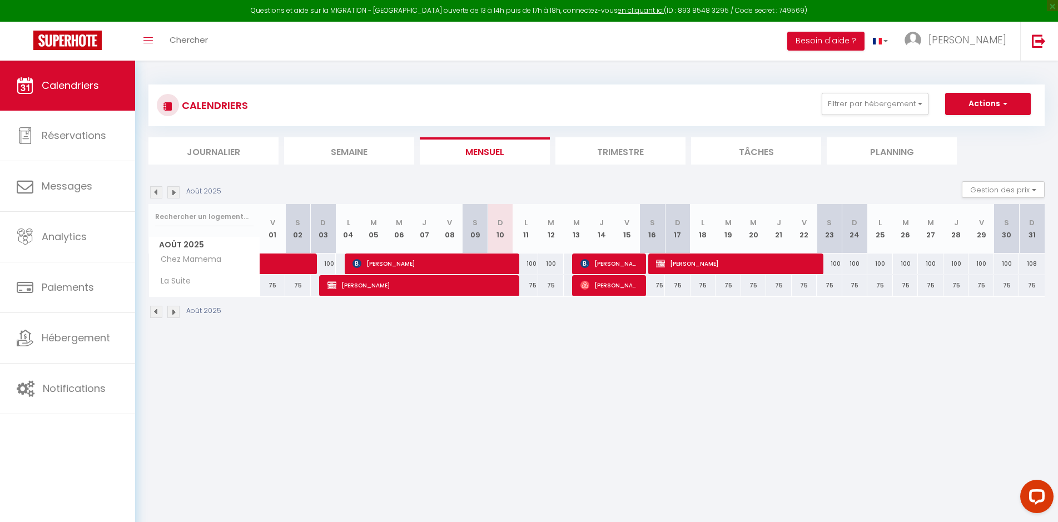
click at [660, 282] on div "75" at bounding box center [652, 285] width 26 height 21
type input "75"
type input "Sam 16 Août 2025"
type input "Dim 17 Août 2025"
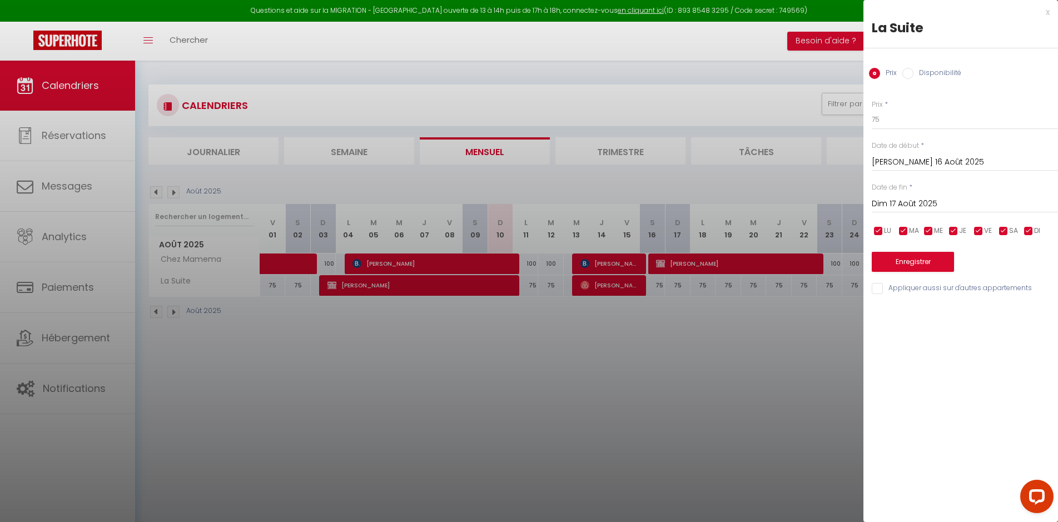
click at [585, 391] on div at bounding box center [529, 261] width 1058 height 522
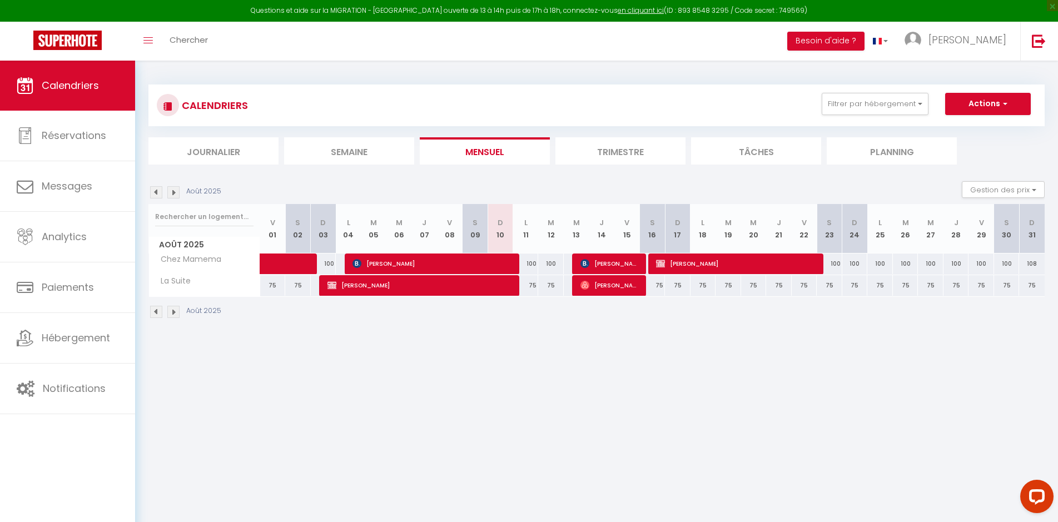
click at [660, 286] on div "75" at bounding box center [652, 285] width 26 height 21
type input "75"
type input "Sam 16 Août 2025"
type input "Dim 17 Août 2025"
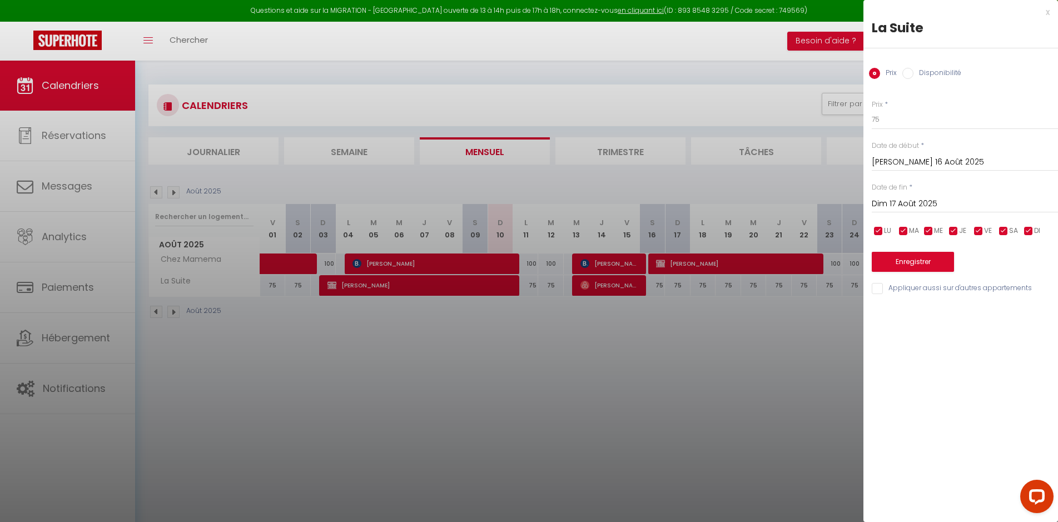
click at [1044, 16] on div "x" at bounding box center [956, 12] width 186 height 13
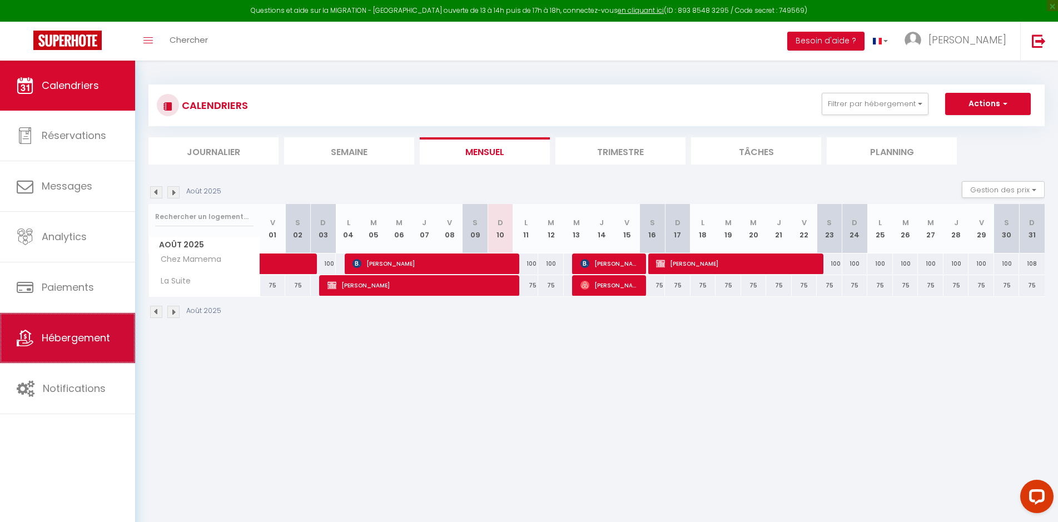
click at [58, 337] on span "Hébergement" at bounding box center [76, 338] width 68 height 14
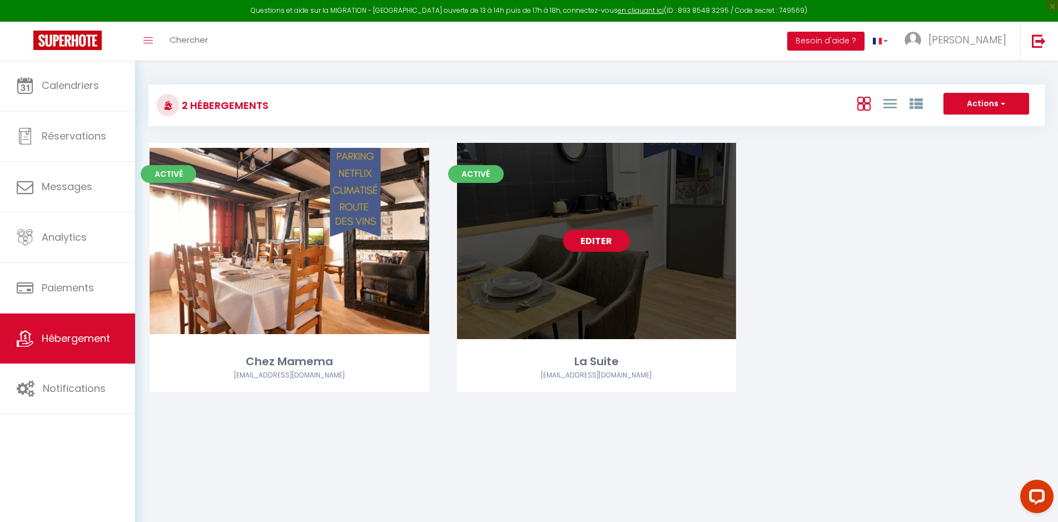
click at [605, 233] on link "Editer" at bounding box center [596, 241] width 67 height 22
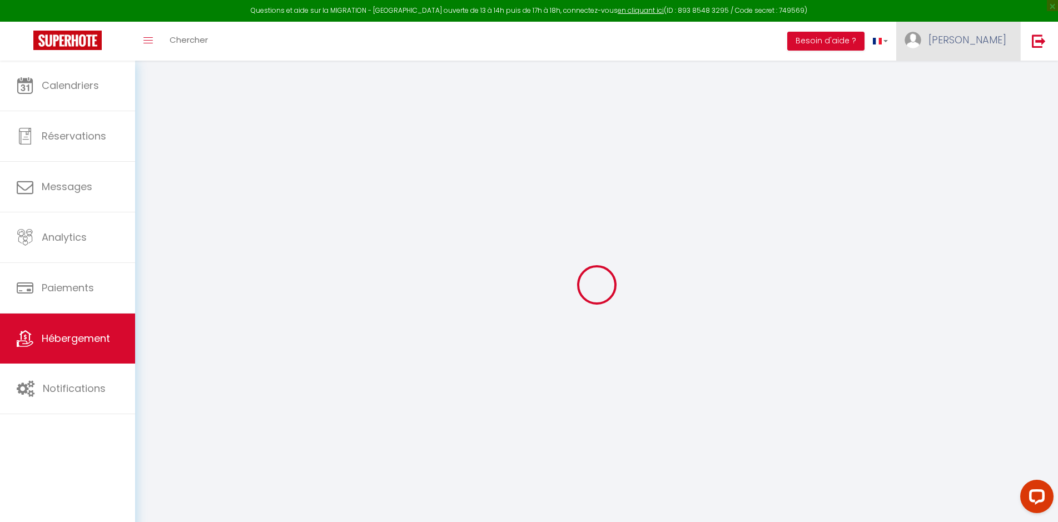
select select "17:00"
select select
select select "11:00"
select select "15"
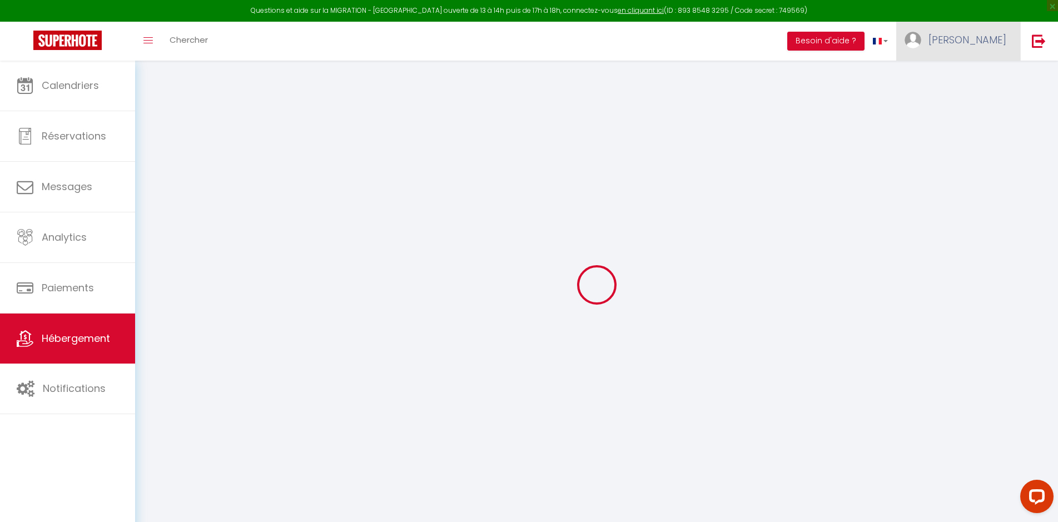
select select
checkbox input "false"
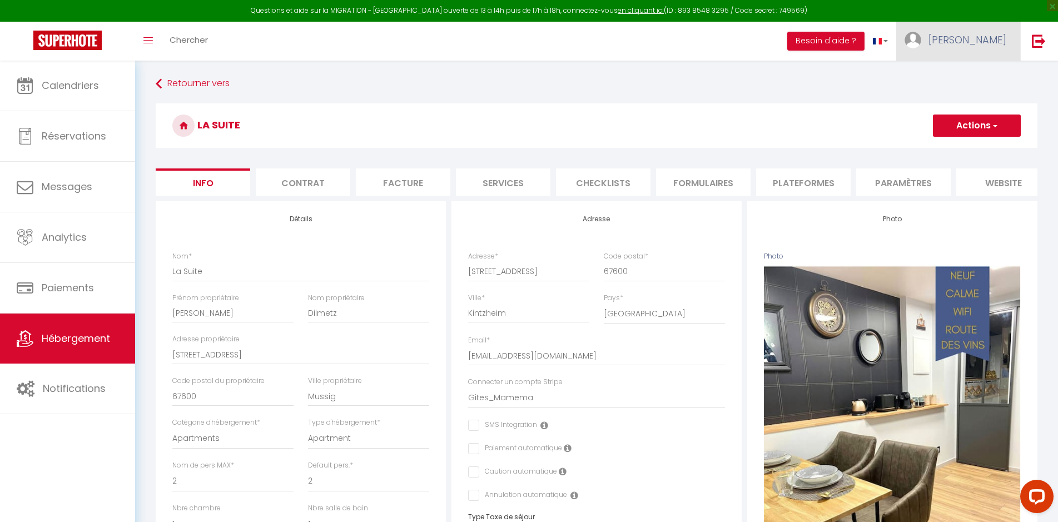
click at [997, 32] on link "[PERSON_NAME]" at bounding box center [958, 41] width 124 height 39
click at [969, 76] on link "Paramètres" at bounding box center [975, 77] width 82 height 19
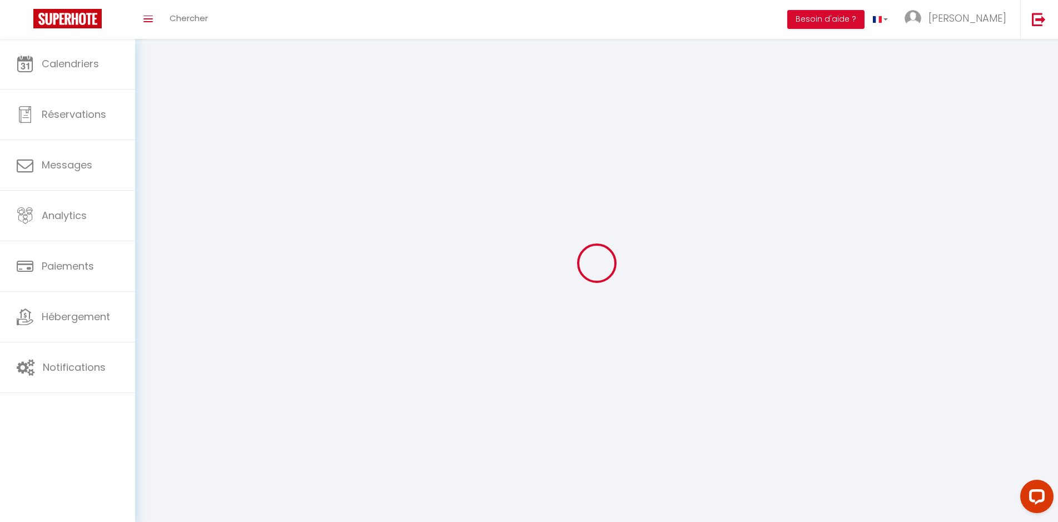
select select "fr"
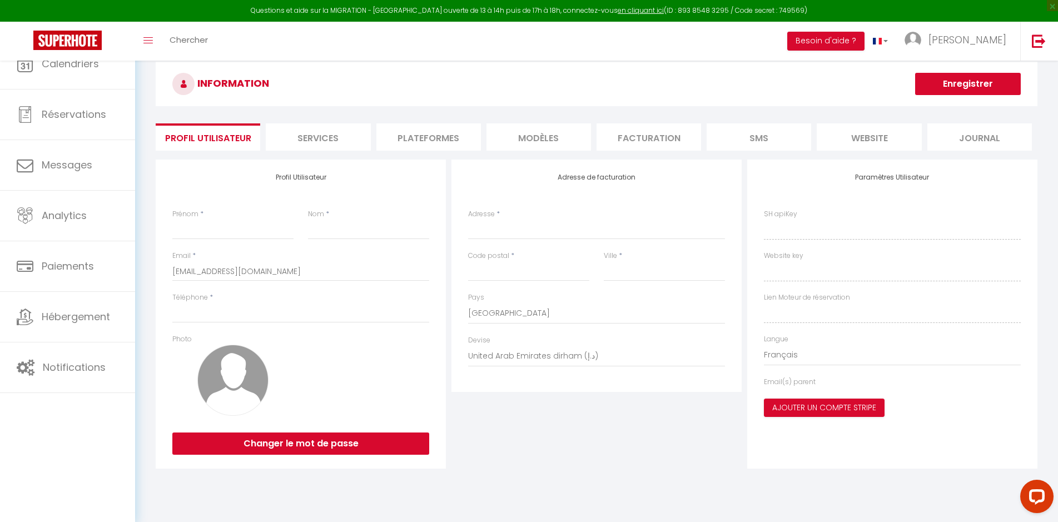
type input "[PERSON_NAME]"
type input "Dilmetz"
type input "0661505068"
type input "[STREET_ADDRESS]"
type input "67600"
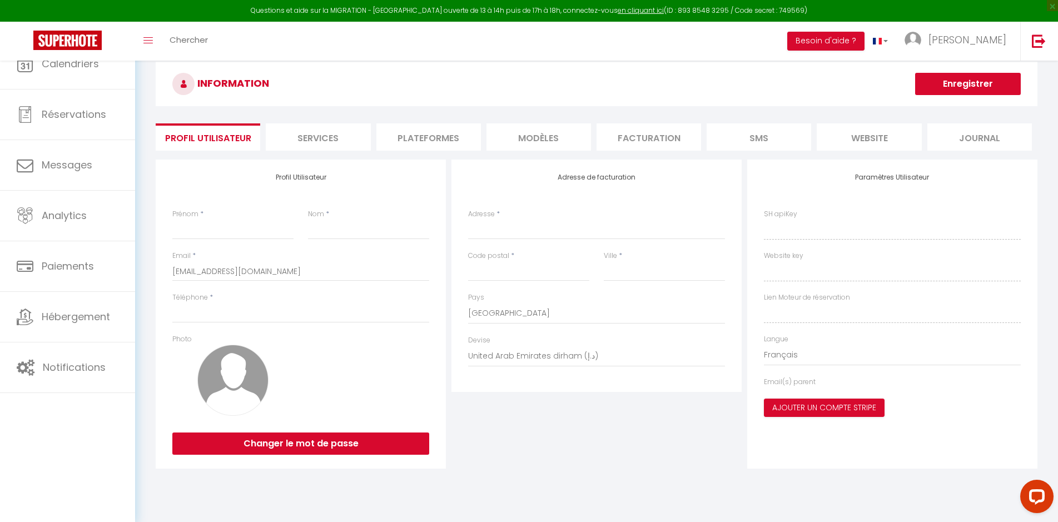
type input "Mussig"
select select "1"
select select "28"
type input "zdTWFpo3uNByMpFUZTK8fnQRq"
type input "3Gg9h59NyiV9Nga3pVvGELww7"
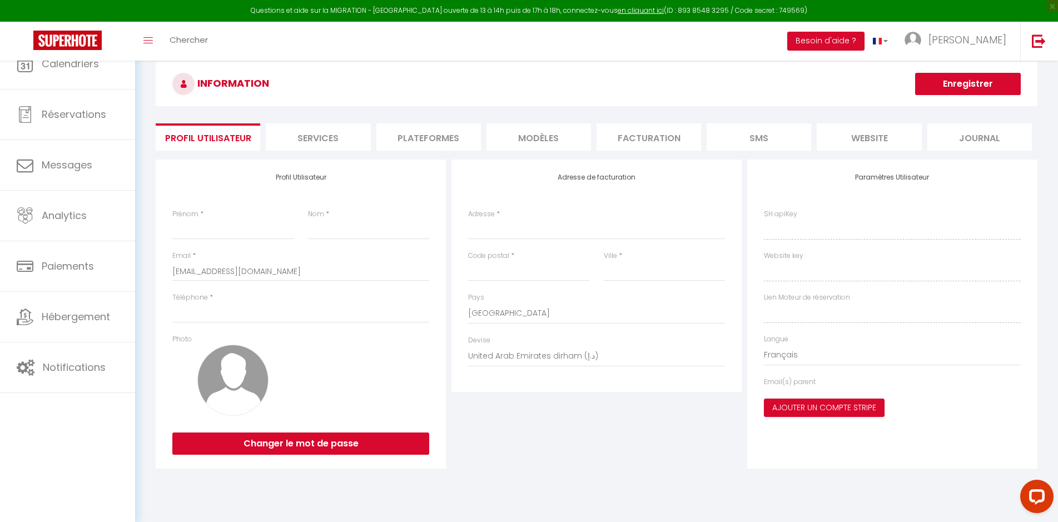
type input "[URL][DOMAIN_NAME]"
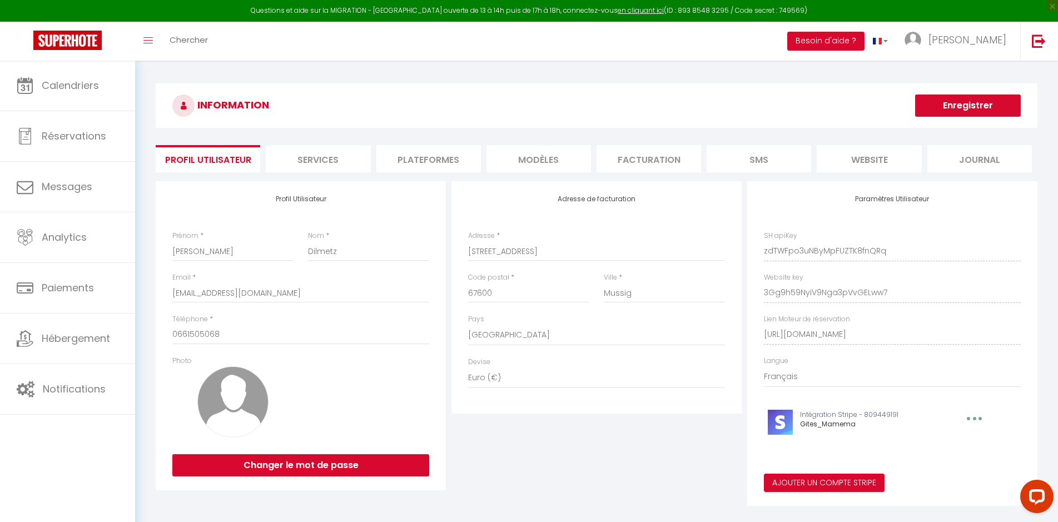
click at [421, 159] on li "Plateformes" at bounding box center [428, 158] width 104 height 27
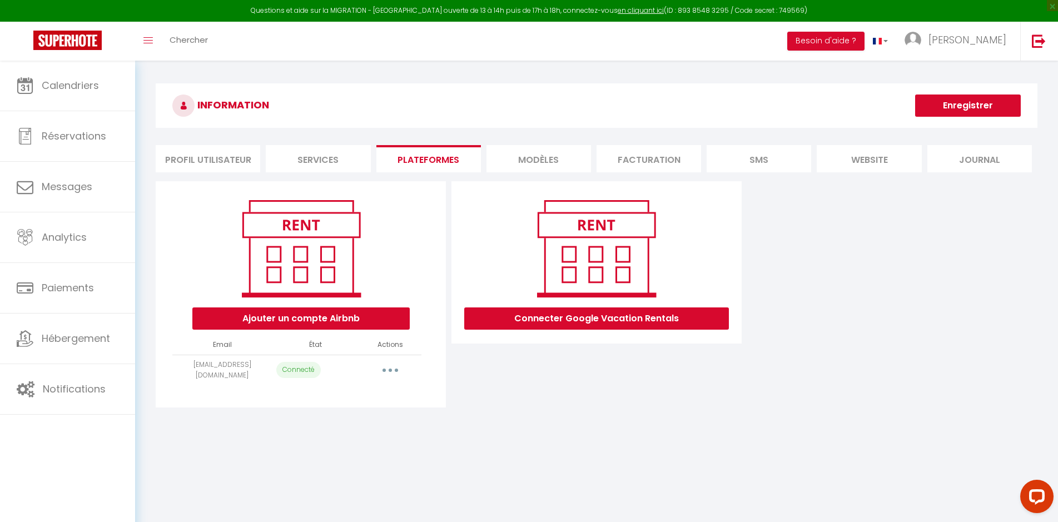
click at [383, 373] on button "button" at bounding box center [390, 370] width 31 height 18
click at [345, 440] on link "Reconnecter le compte" at bounding box center [341, 435] width 123 height 19
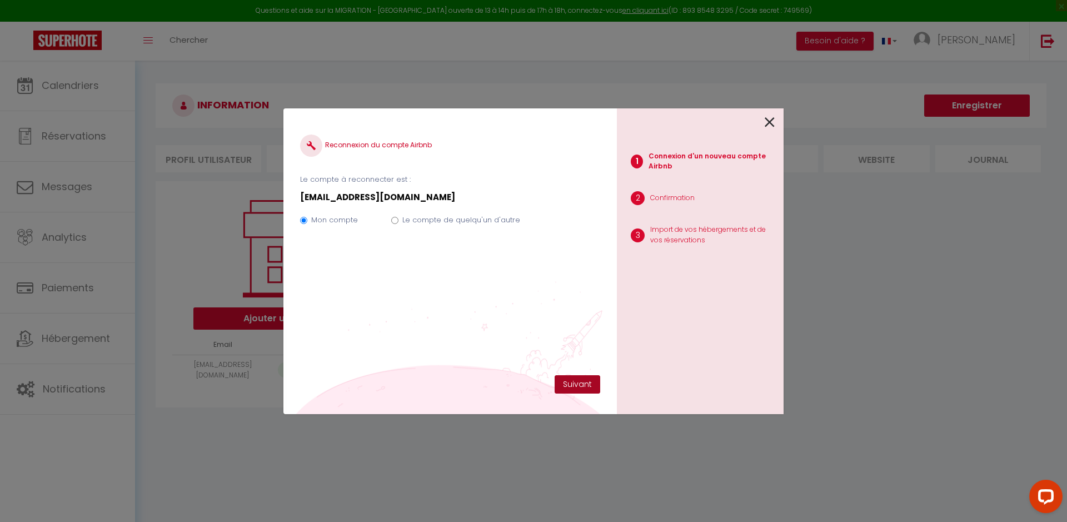
click at [572, 388] on button "Suivant" at bounding box center [578, 384] width 46 height 19
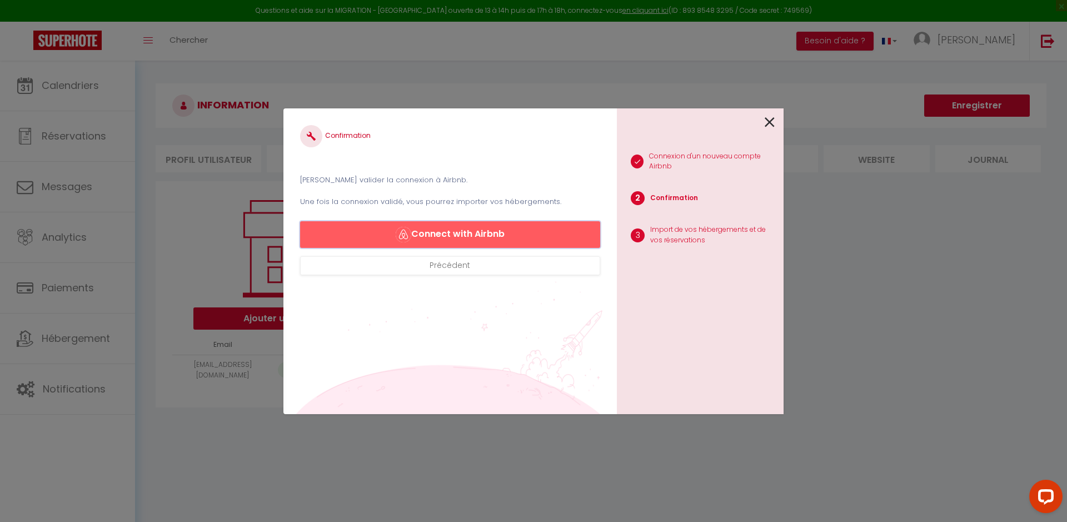
click at [457, 226] on button "Connect with Airbnb" at bounding box center [450, 234] width 300 height 27
click at [476, 235] on button "Connect with Airbnb" at bounding box center [450, 234] width 300 height 27
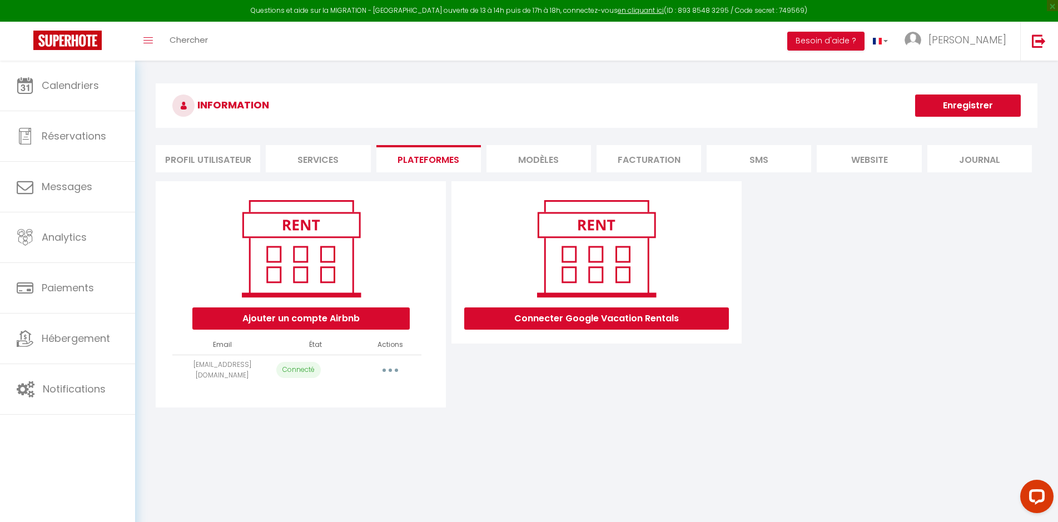
select select "54525"
select select "54526"
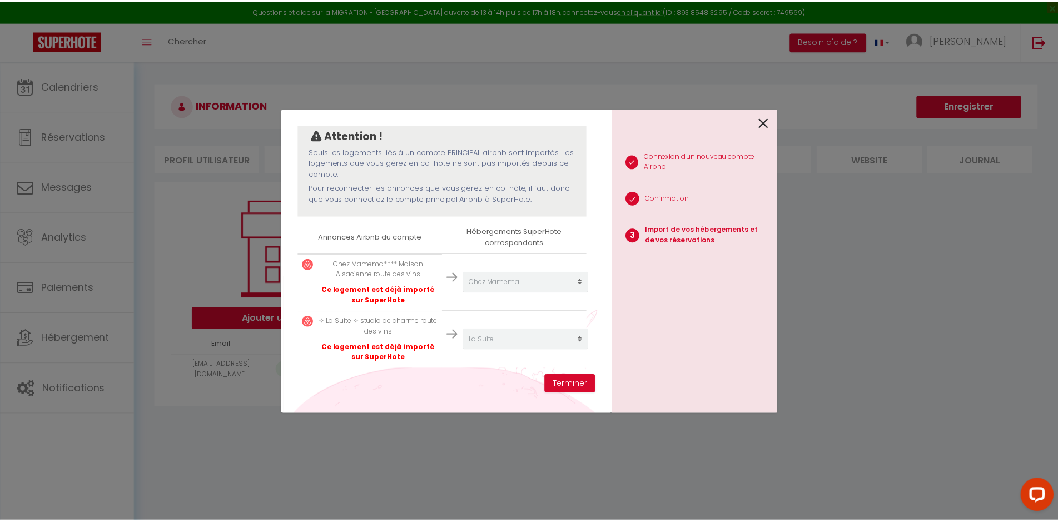
scroll to position [101, 0]
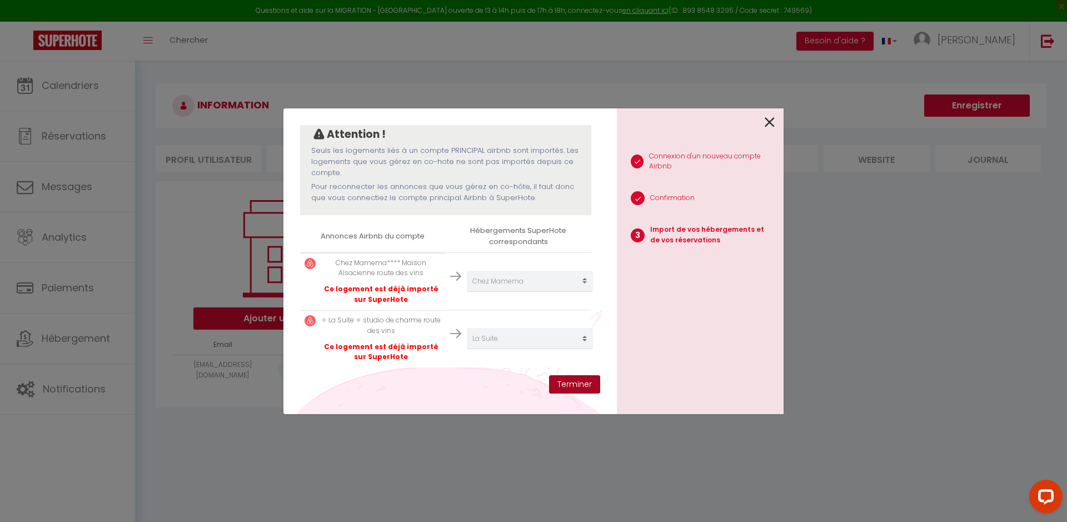
click at [577, 386] on button "Terminer" at bounding box center [574, 384] width 51 height 19
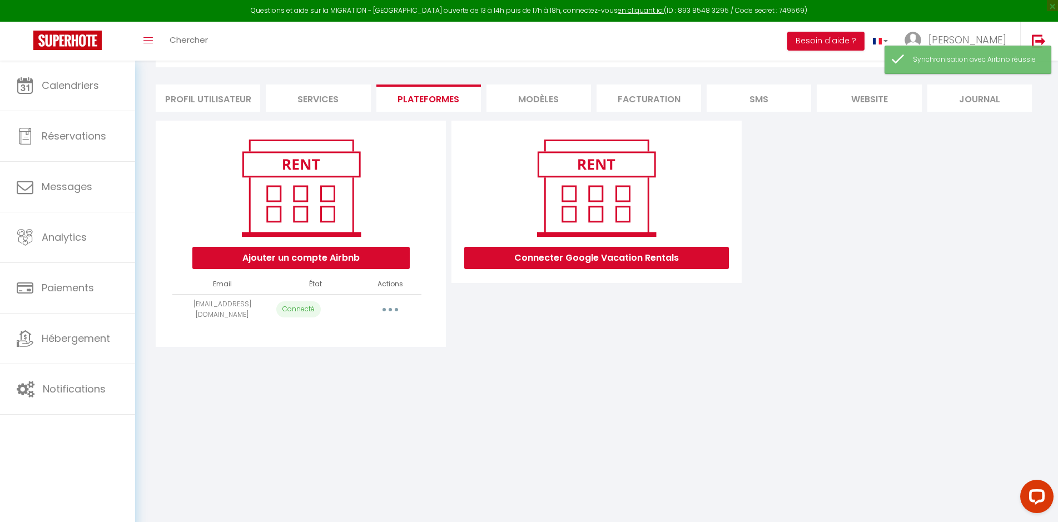
scroll to position [0, 0]
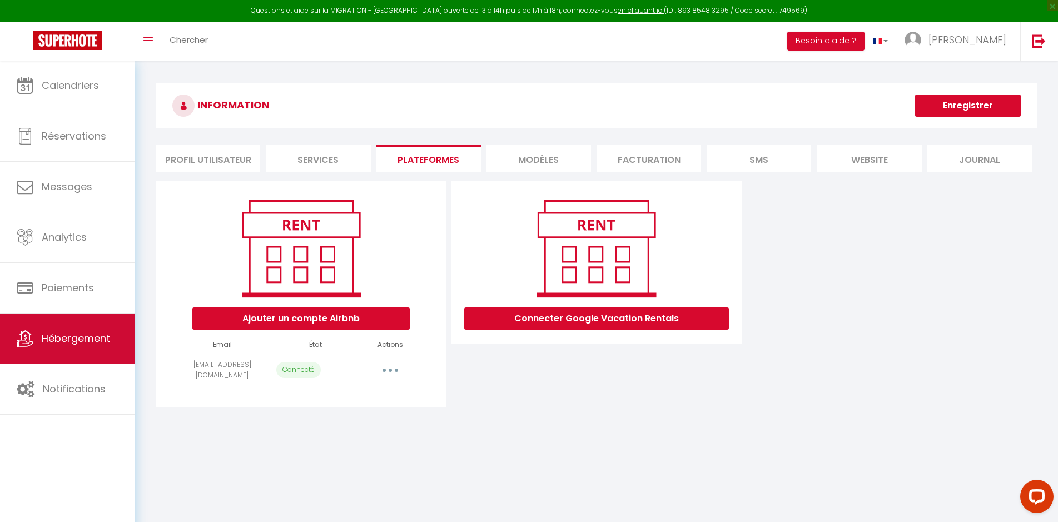
click at [56, 321] on link "Hébergement" at bounding box center [67, 338] width 135 height 50
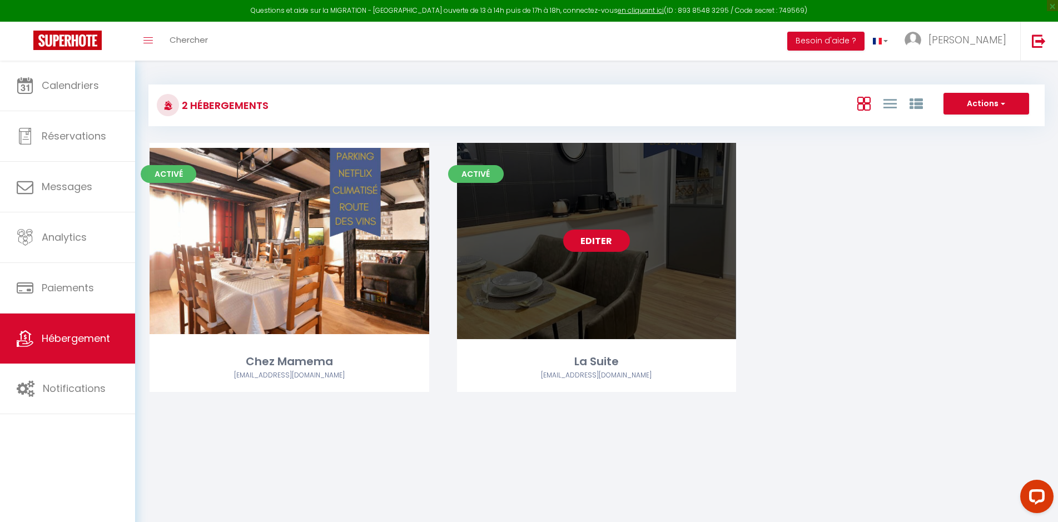
click at [600, 238] on link "Editer" at bounding box center [596, 241] width 67 height 22
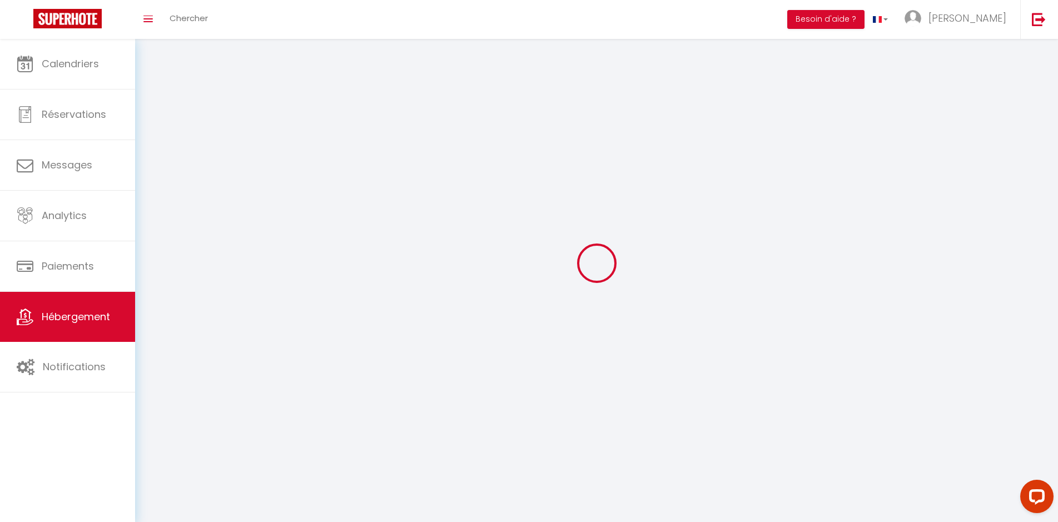
select select "1"
select select "28"
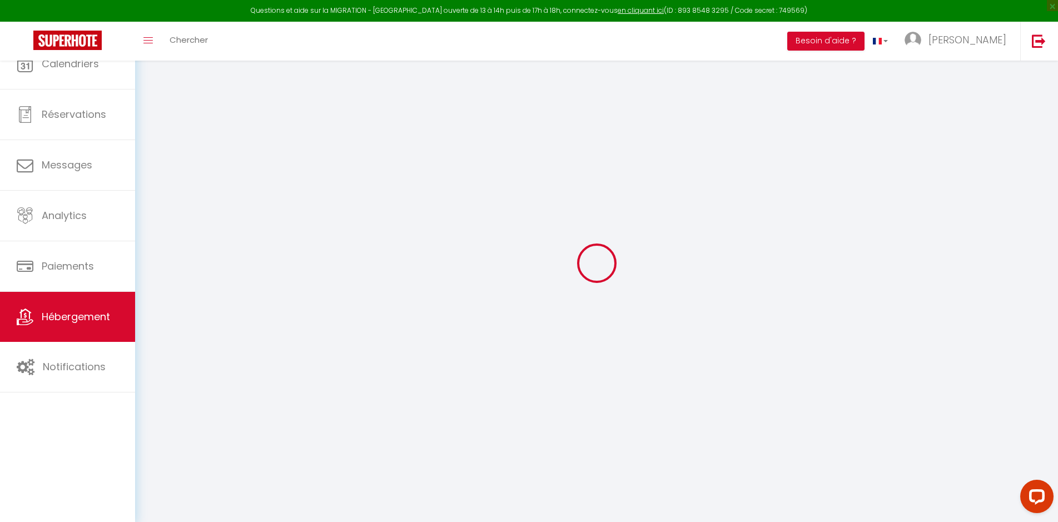
select select
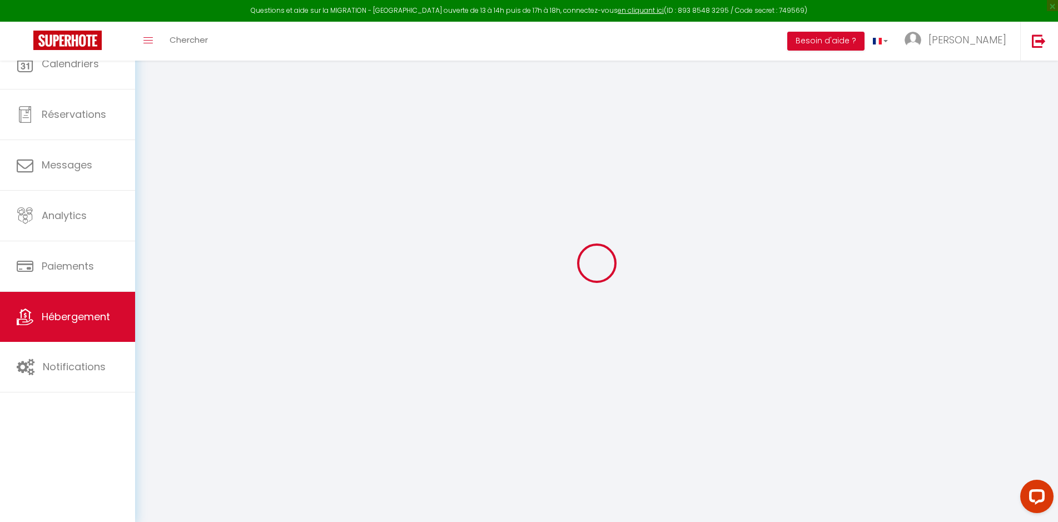
select select
checkbox input "false"
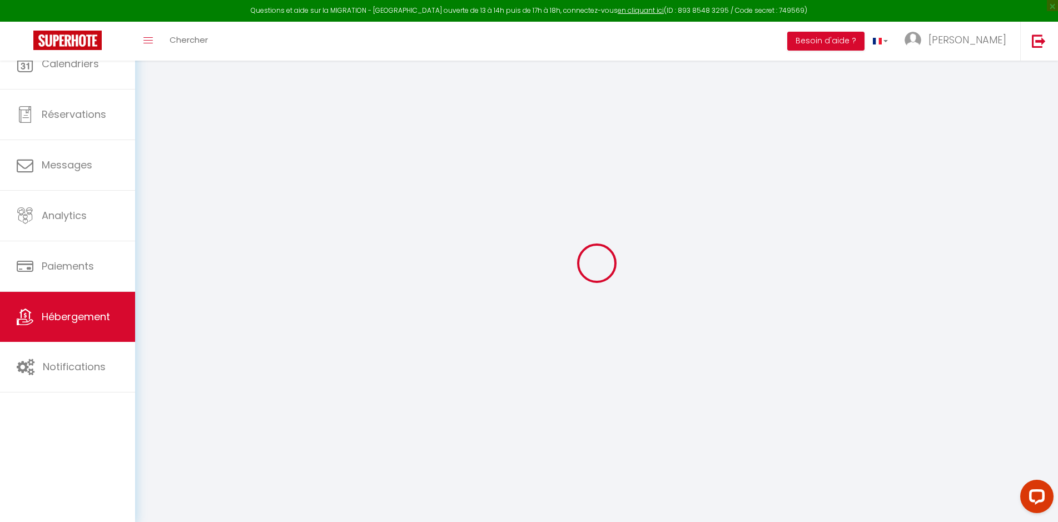
select select
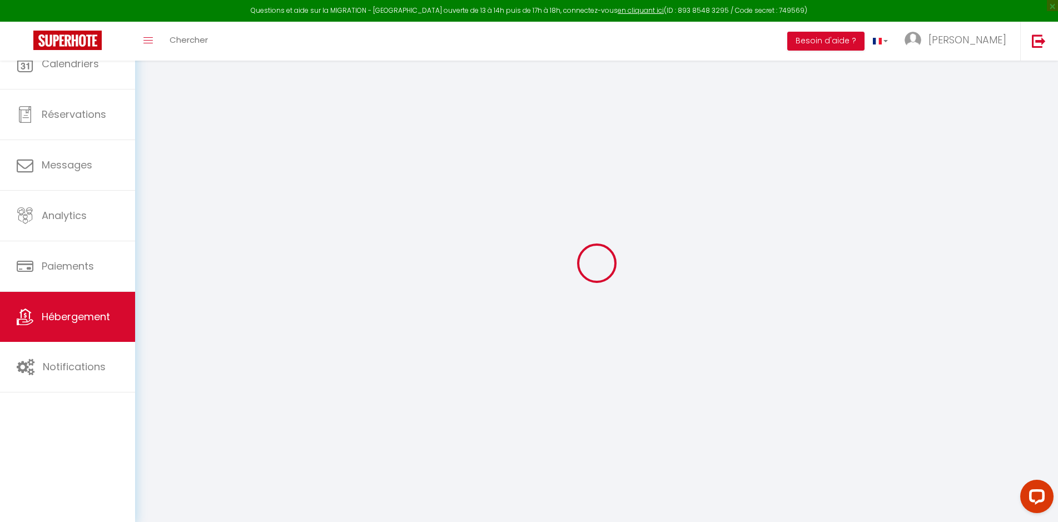
select select
checkbox input "false"
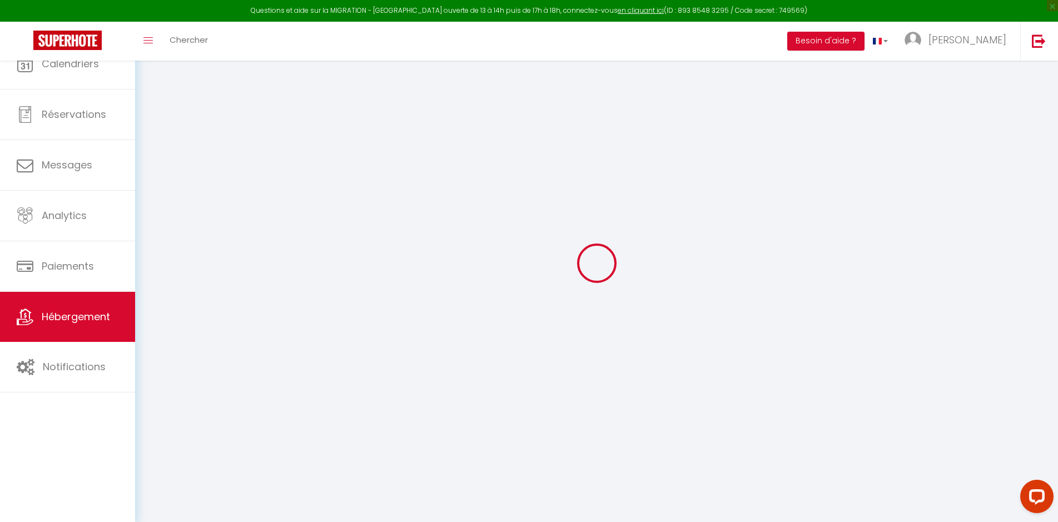
checkbox input "false"
select select
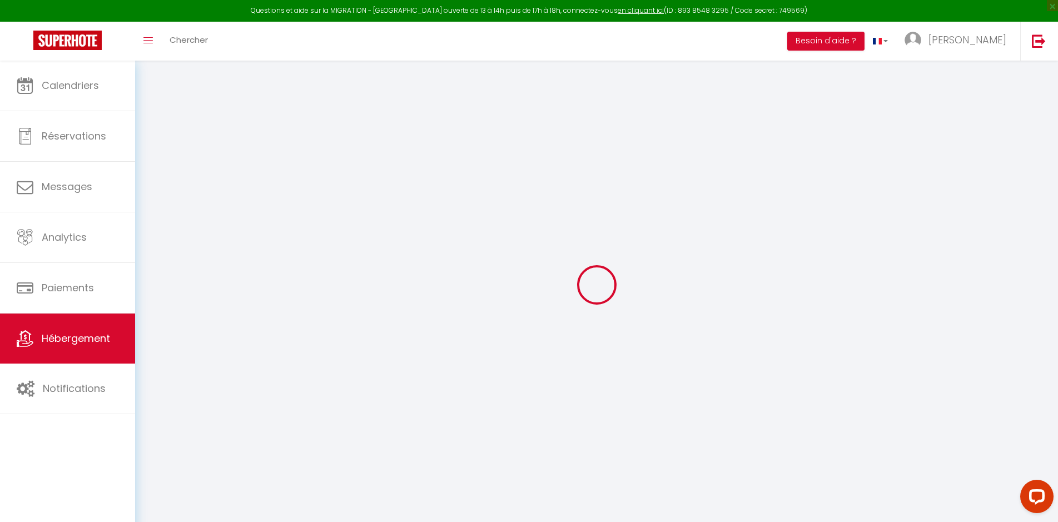
select select
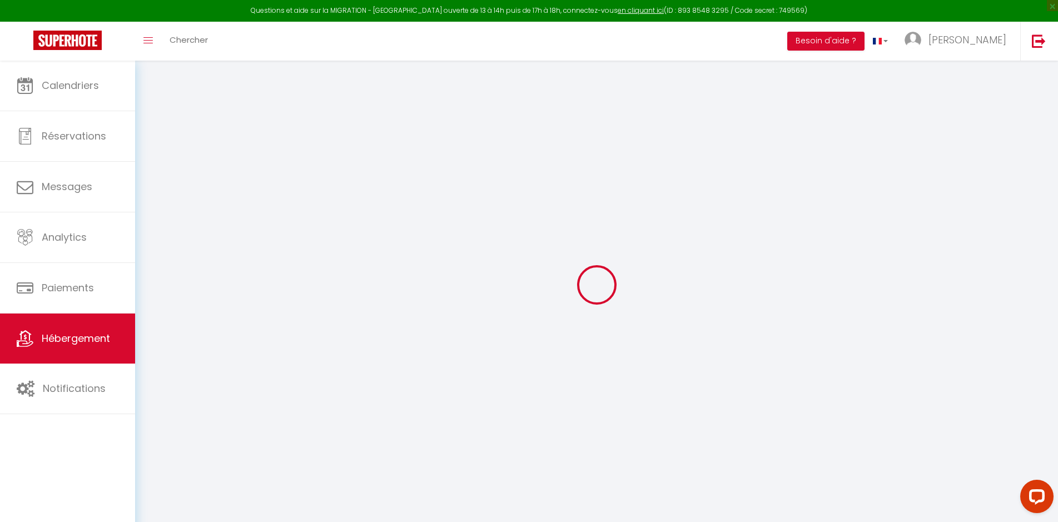
select select
checkbox input "false"
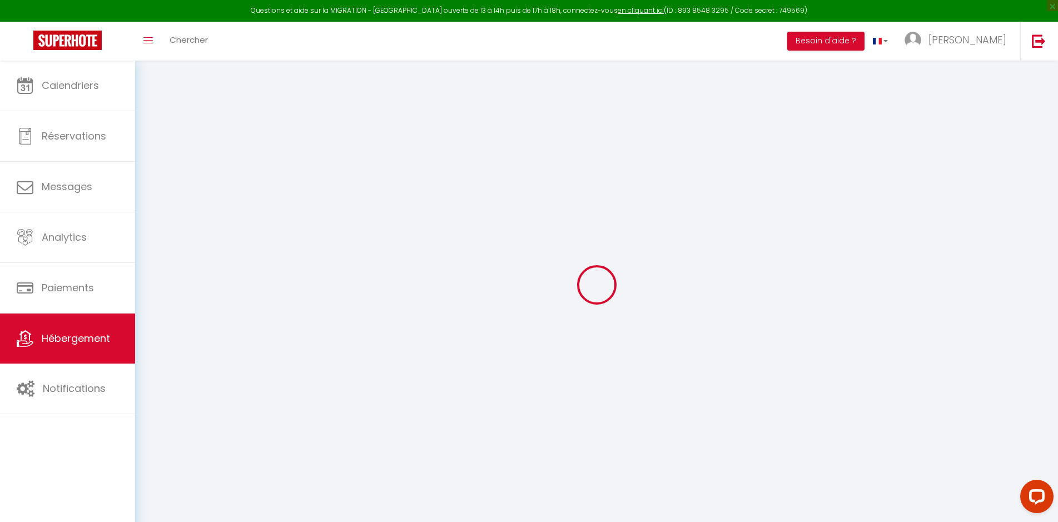
select select
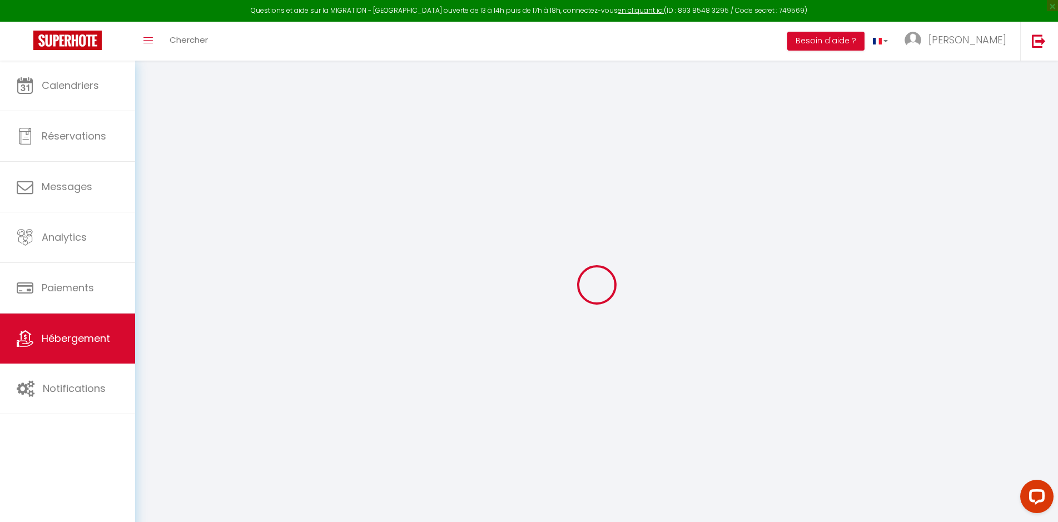
select select
checkbox input "false"
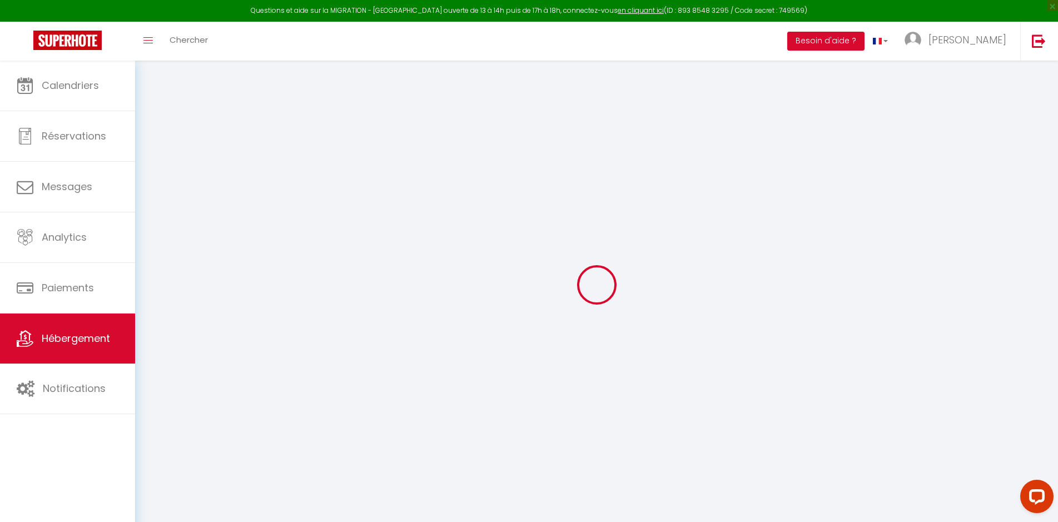
checkbox input "false"
select select
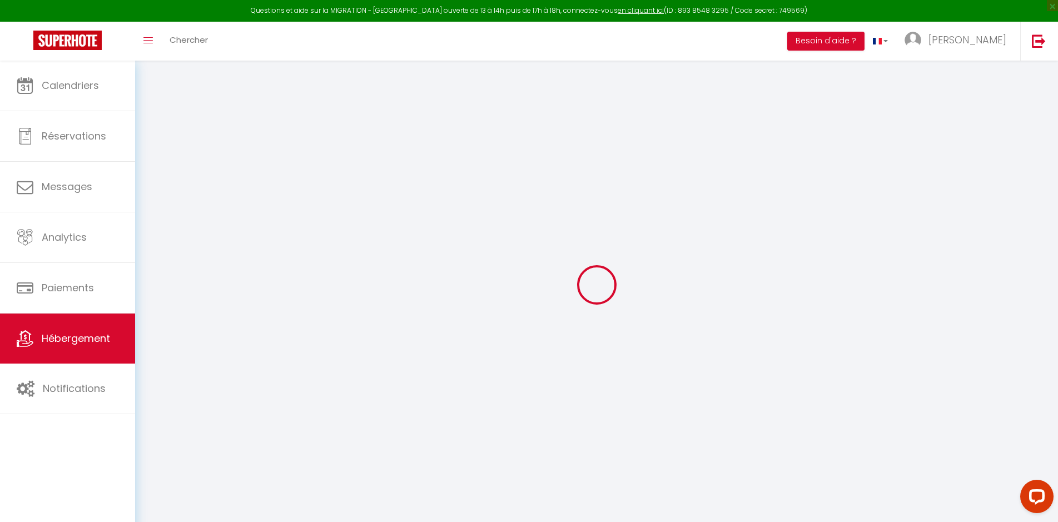
select select
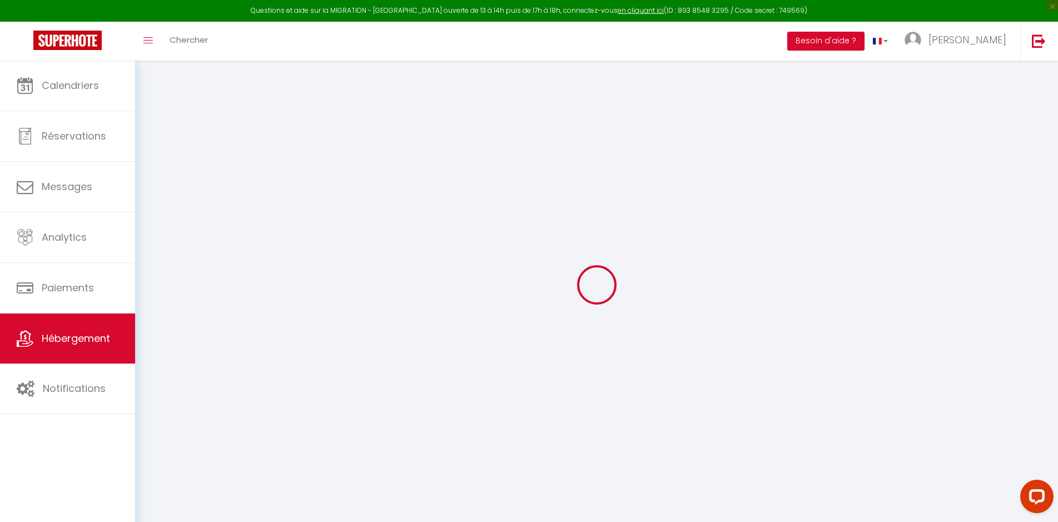
checkbox input "false"
select select
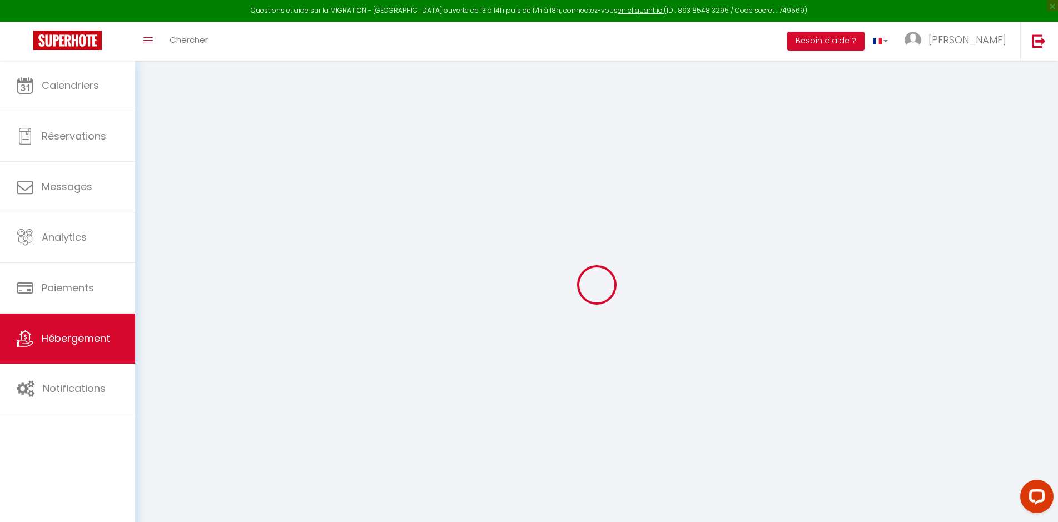
select select
type input "La Suite"
type input "[PERSON_NAME]"
type input "Dilmetz"
type input "[STREET_ADDRESS]"
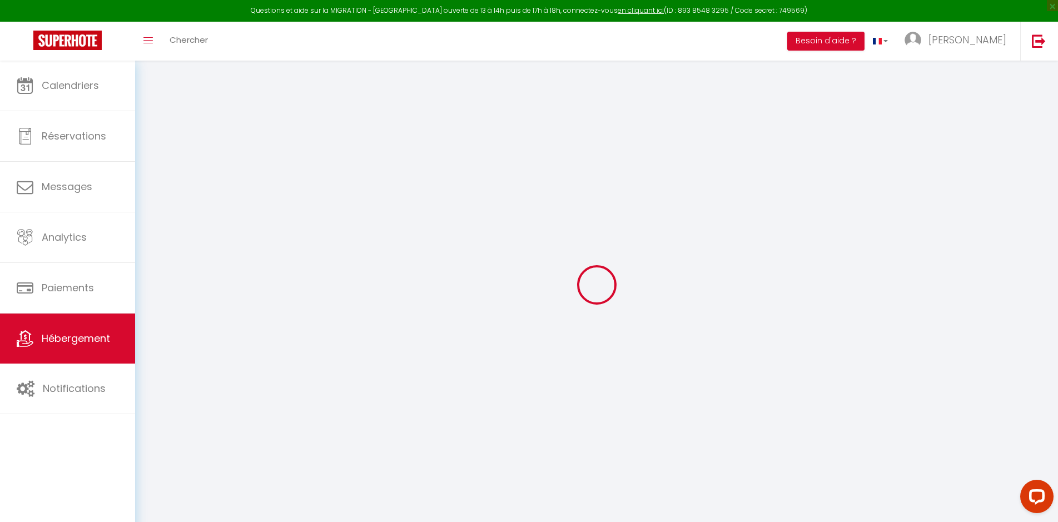
type input "67600"
type input "Mussig"
select select "2"
type input "70"
type input "30"
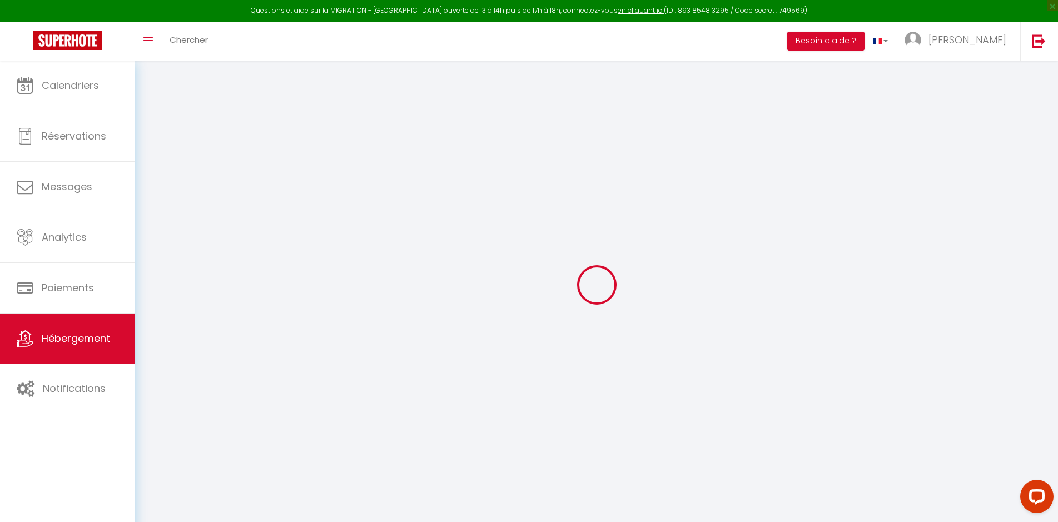
type input "2.75"
select select
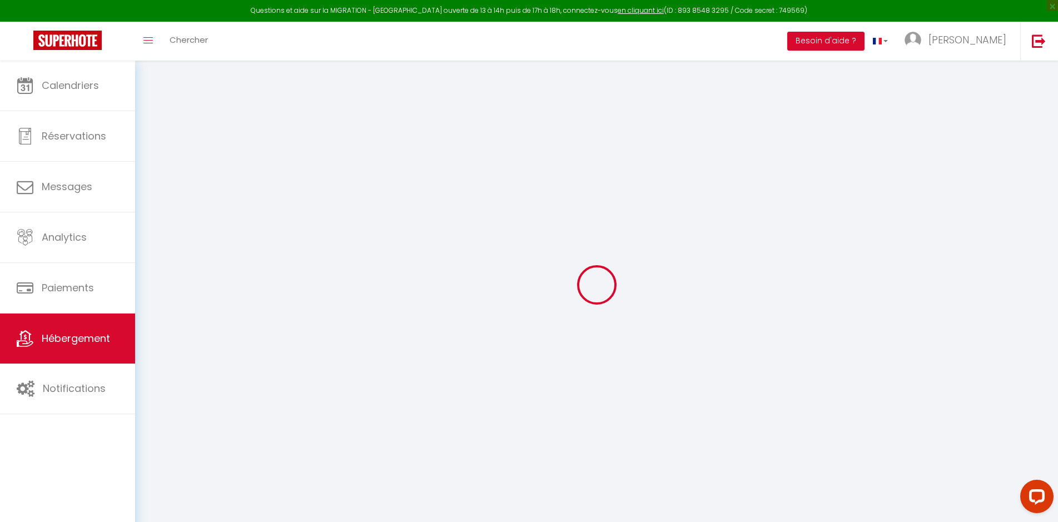
select select
type input "58 Rue de la Liberté"
type input "67600"
type input "Kintzheim"
type input "[EMAIL_ADDRESS][DOMAIN_NAME]"
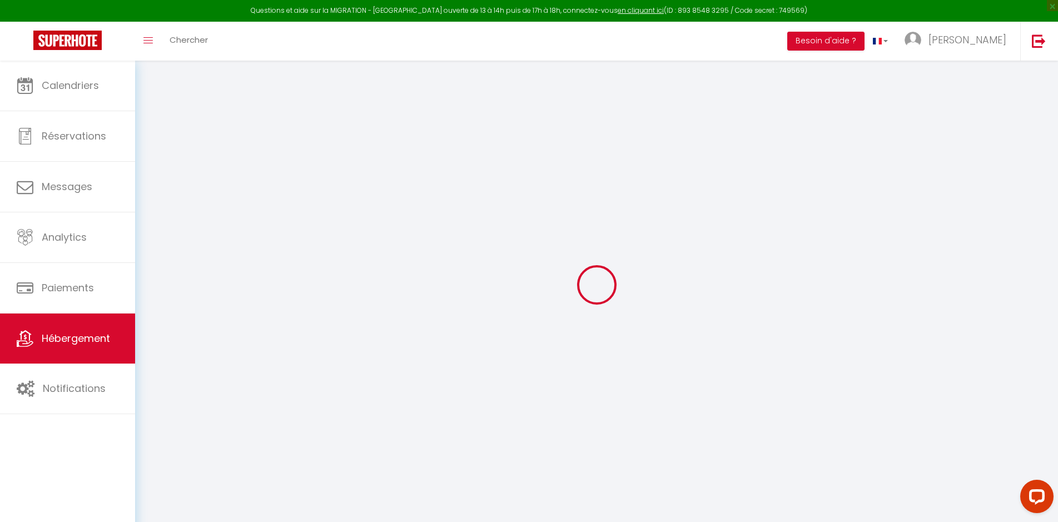
select select "11150"
checkbox input "false"
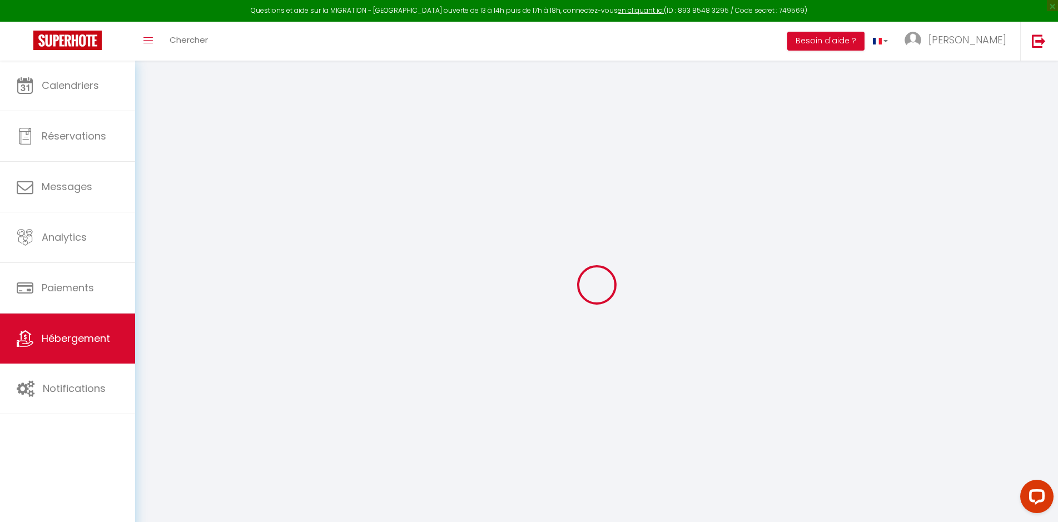
type input "0"
select select
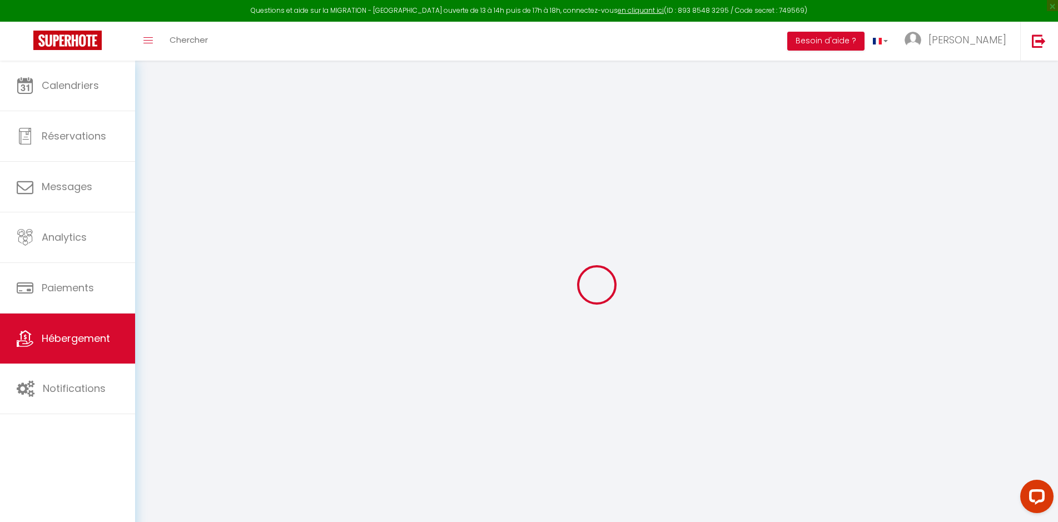
select select
checkbox input "false"
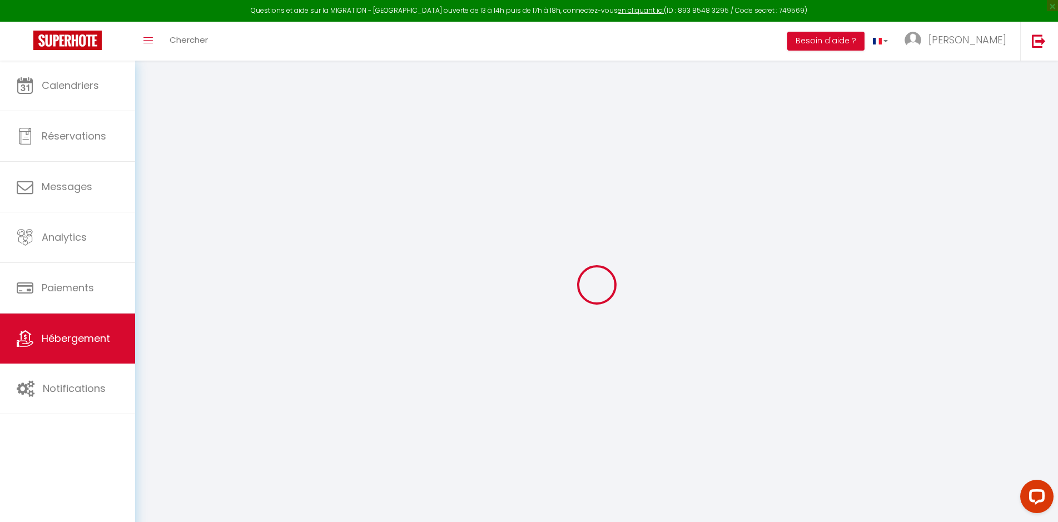
checkbox input "false"
select select
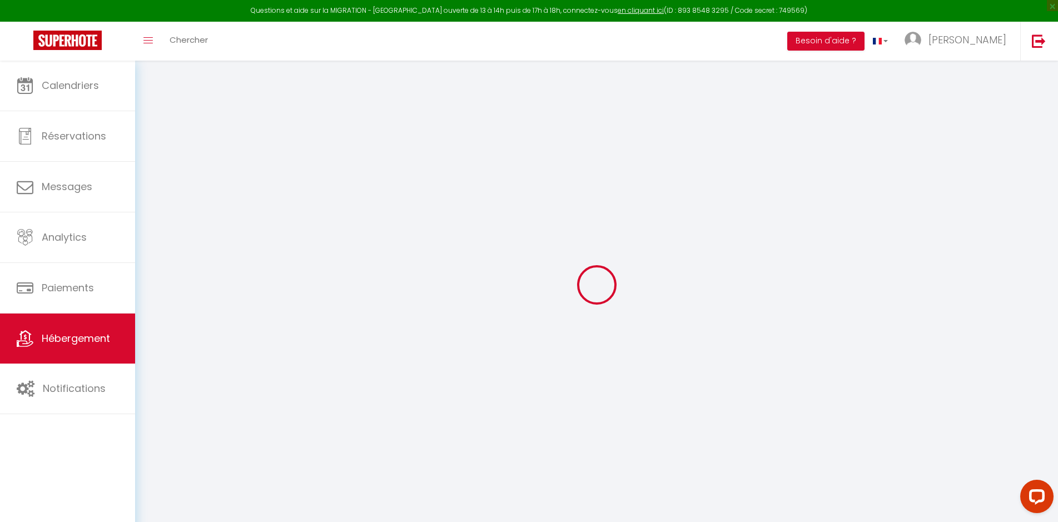
select select
checkbox input "false"
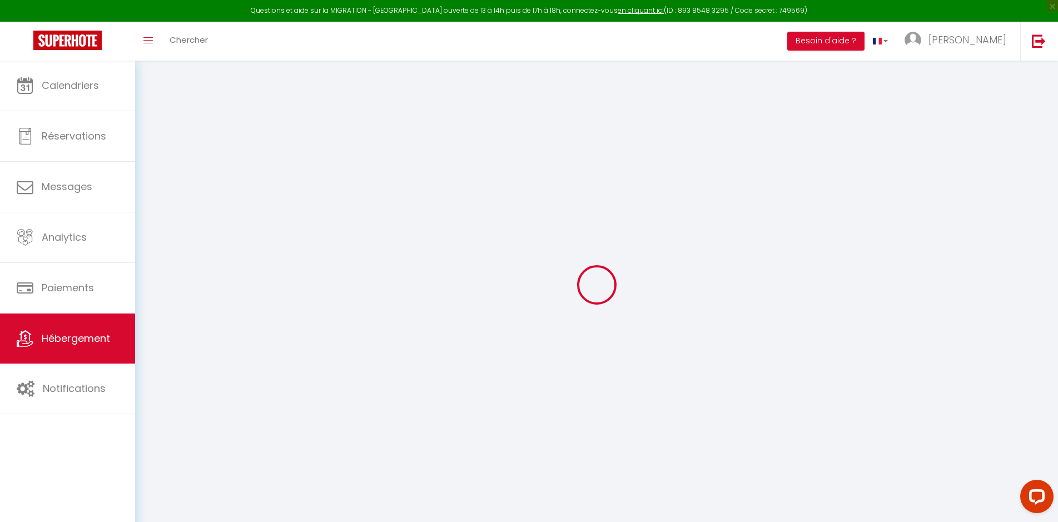
checkbox input "false"
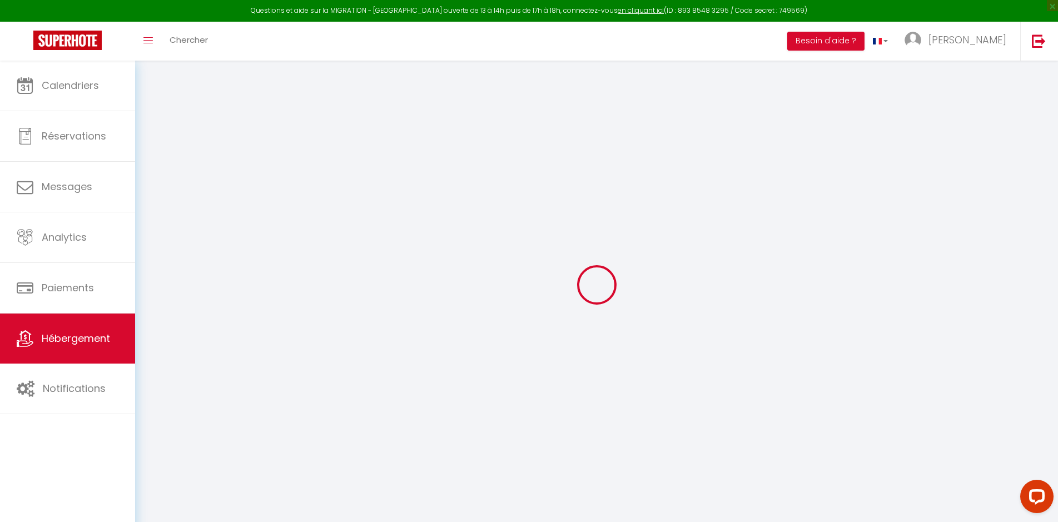
checkbox input "false"
select select "17:00"
select select
select select "11:00"
select select "15"
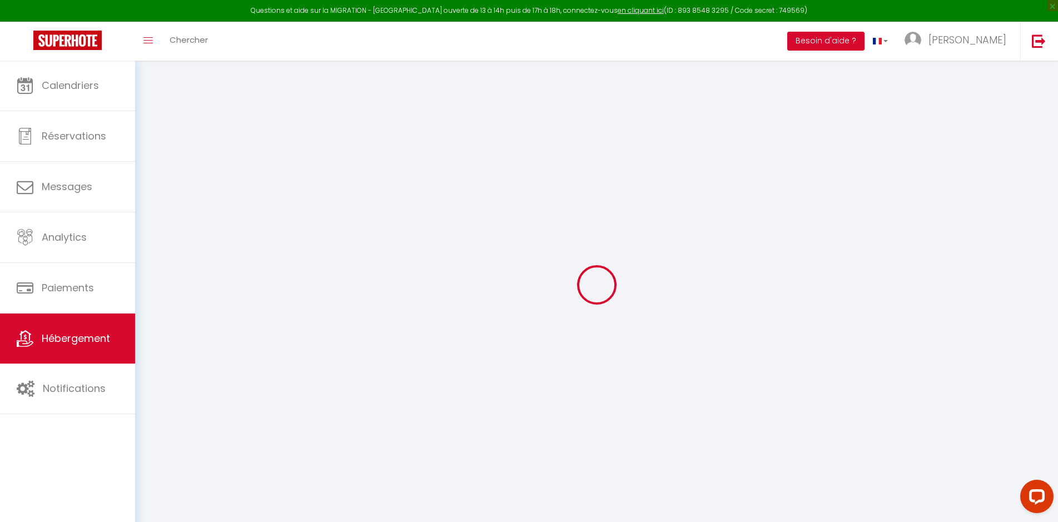
select select "15"
select select
checkbox input "false"
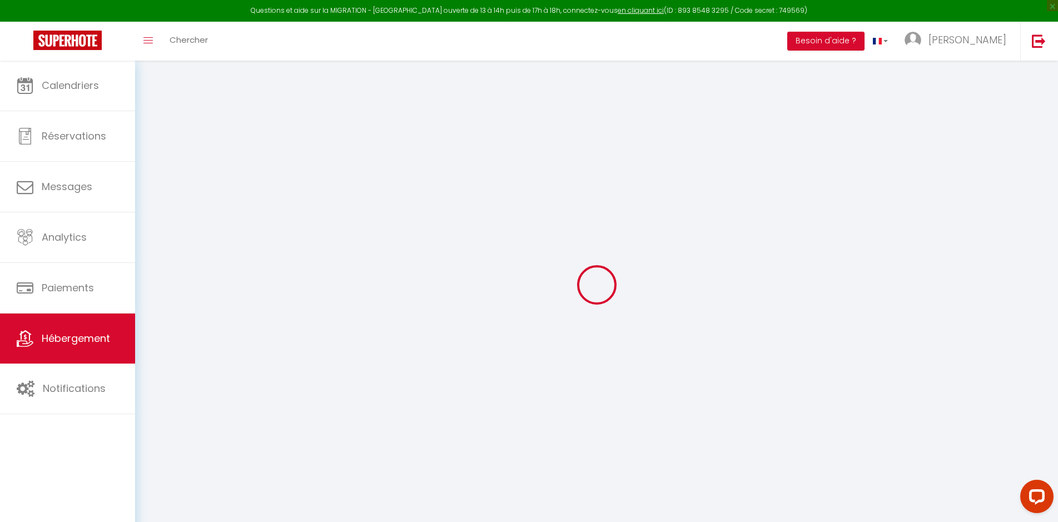
checkbox input "false"
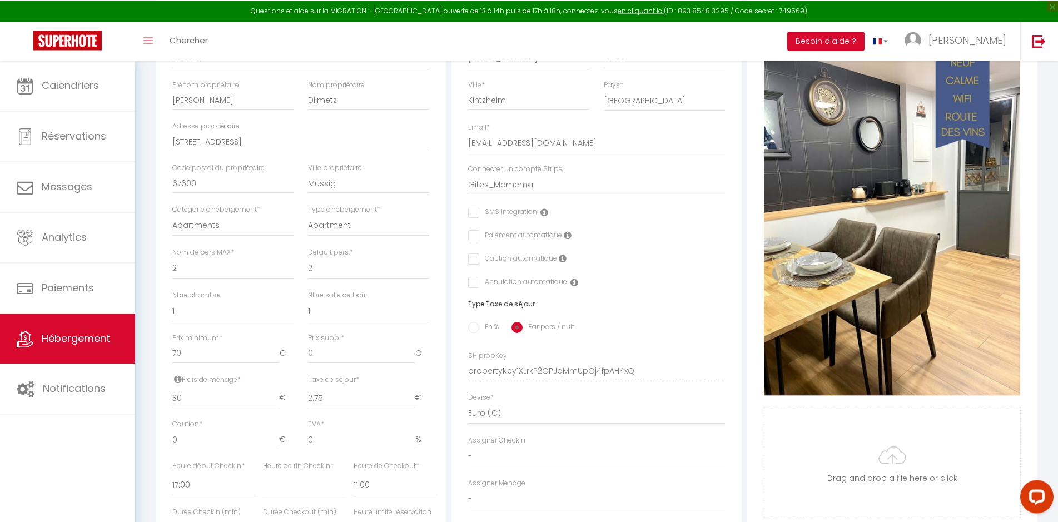
scroll to position [289, 0]
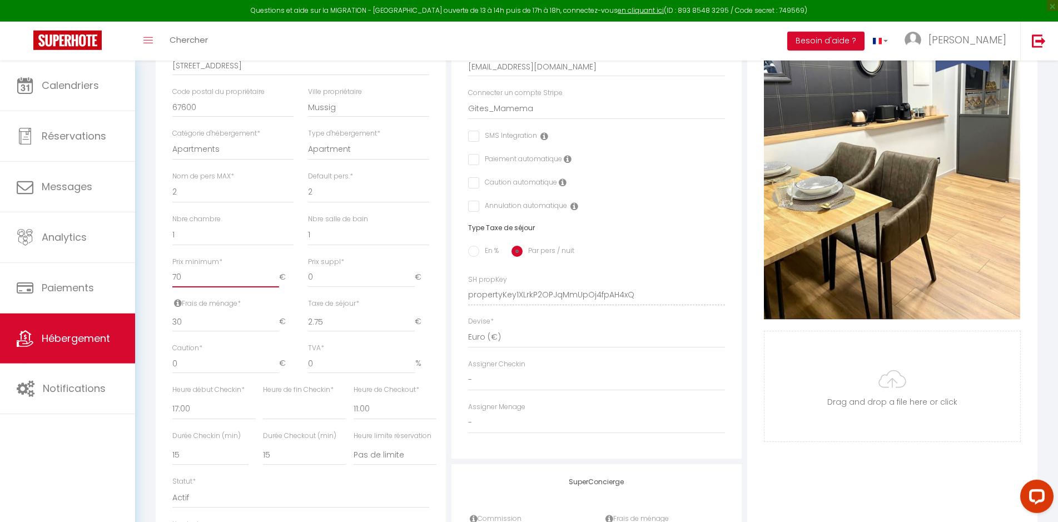
click at [196, 287] on input "70" at bounding box center [225, 277] width 107 height 20
type input "7"
select select
checkbox input "false"
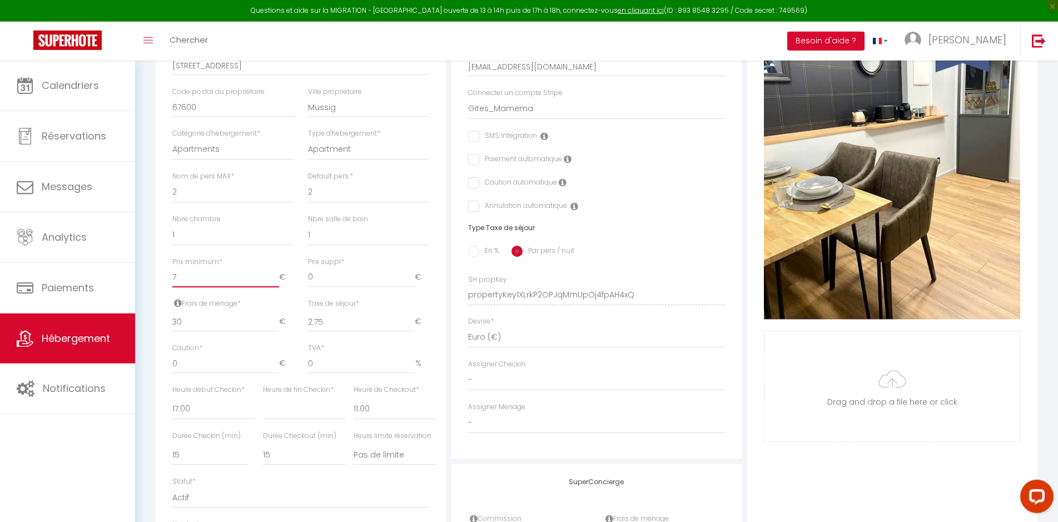
checkbox input "false"
select select
checkbox input "false"
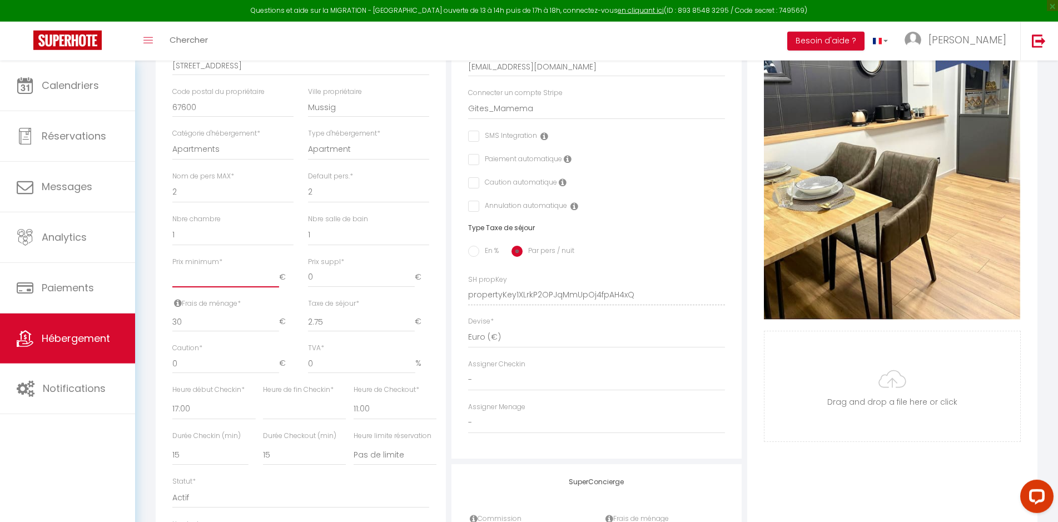
checkbox input "false"
type input "6"
select select
checkbox input "false"
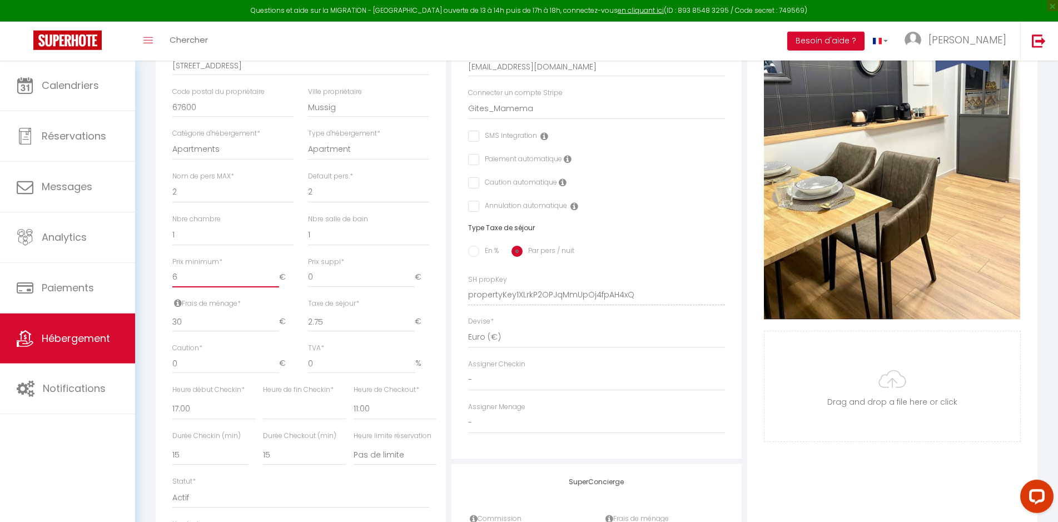
checkbox input "false"
type input "60"
select select
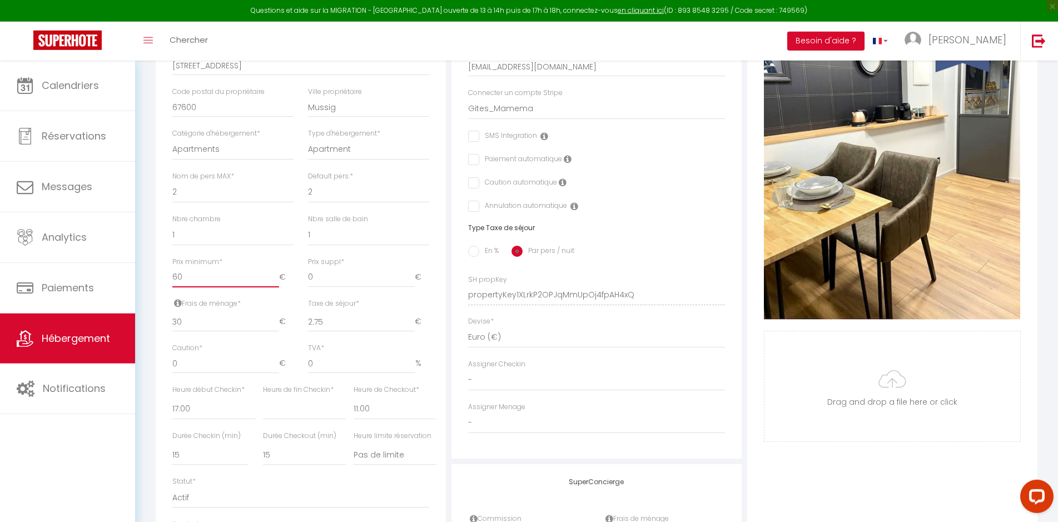
checkbox input "false"
type input "60"
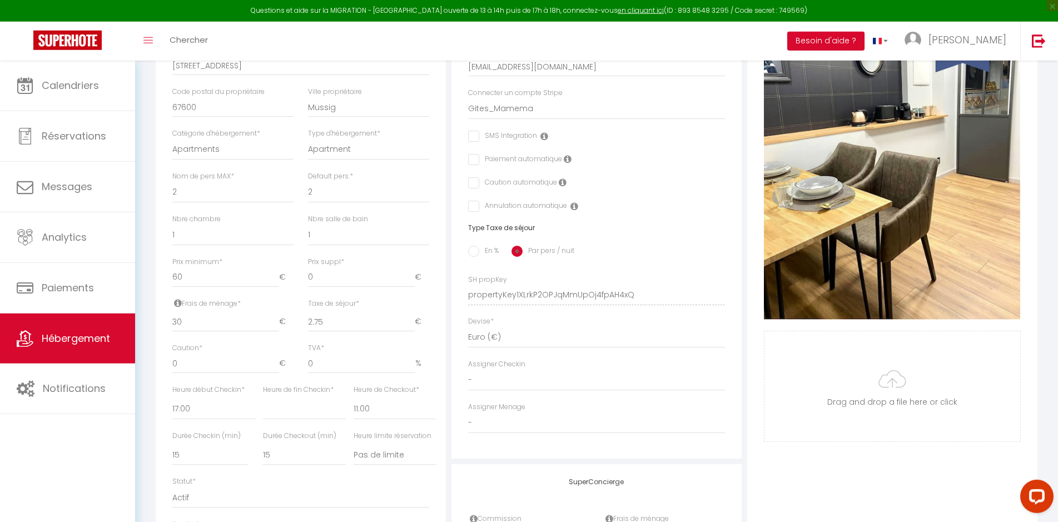
click at [152, 303] on div "Retourner vers La Suite Actions Enregistrer Dupliquer Supprimer Importer les ré…" at bounding box center [596, 223] width 896 height 877
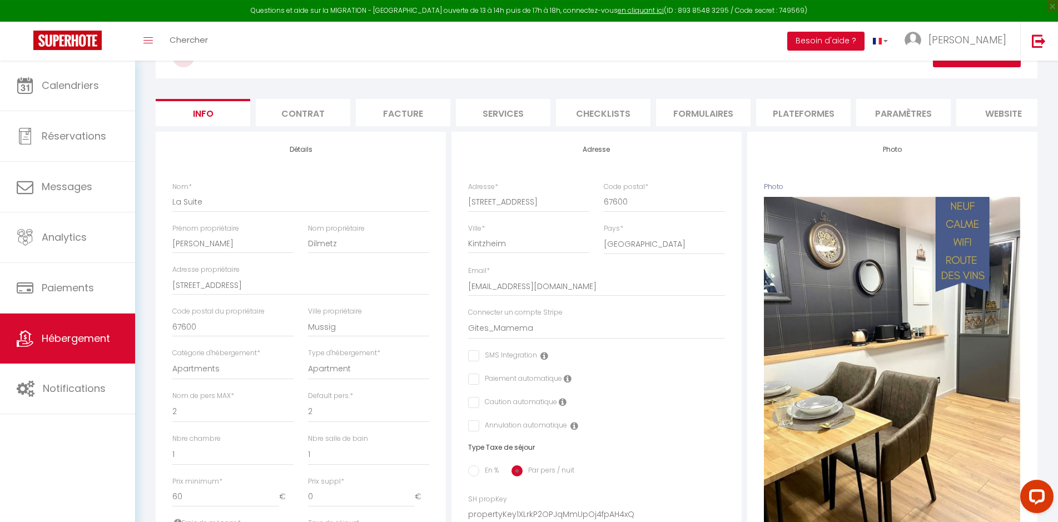
scroll to position [0, 0]
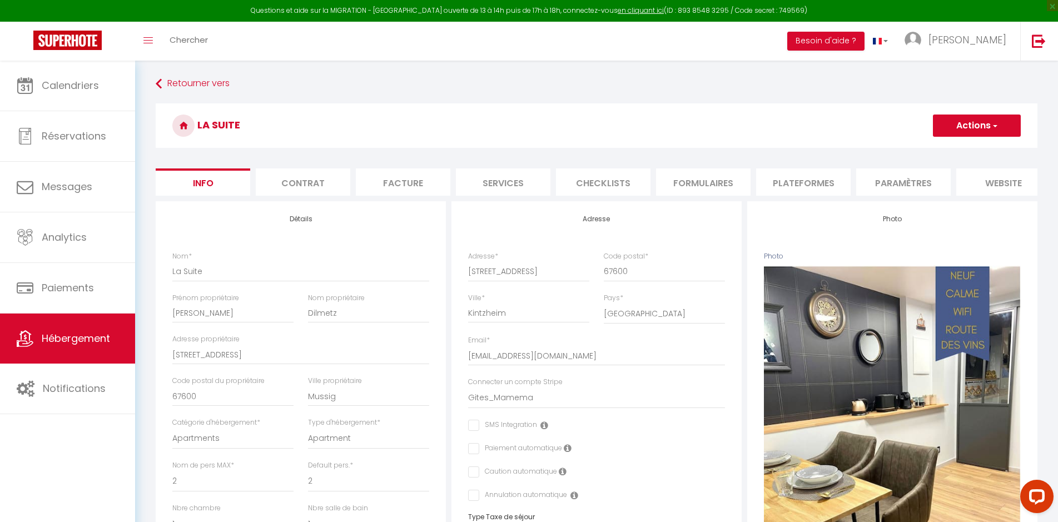
click at [954, 128] on button "Actions" at bounding box center [977, 125] width 88 height 22
click at [861, 75] on link "Retourner vers" at bounding box center [596, 84] width 881 height 20
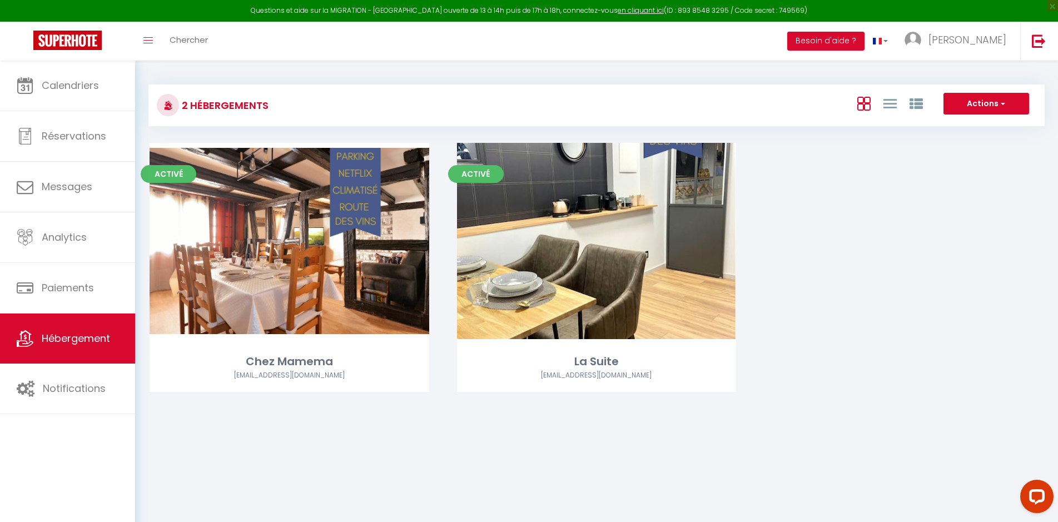
click at [824, 234] on div "Activé Editer Chez Mamema chez.mamema67600@gmail.com Activé Editer La Suite che…" at bounding box center [596, 281] width 921 height 277
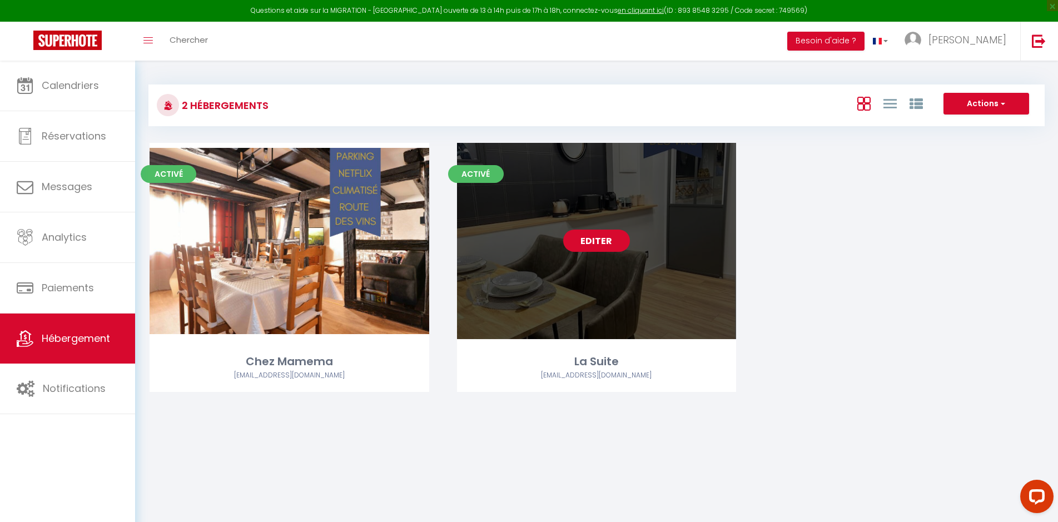
click at [591, 235] on link "Editer" at bounding box center [596, 241] width 67 height 22
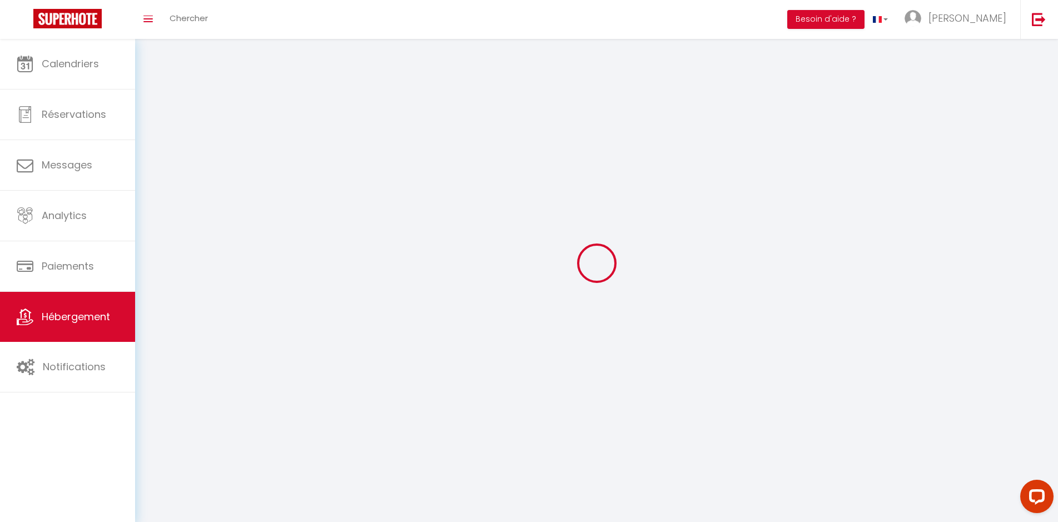
select select "1"
select select
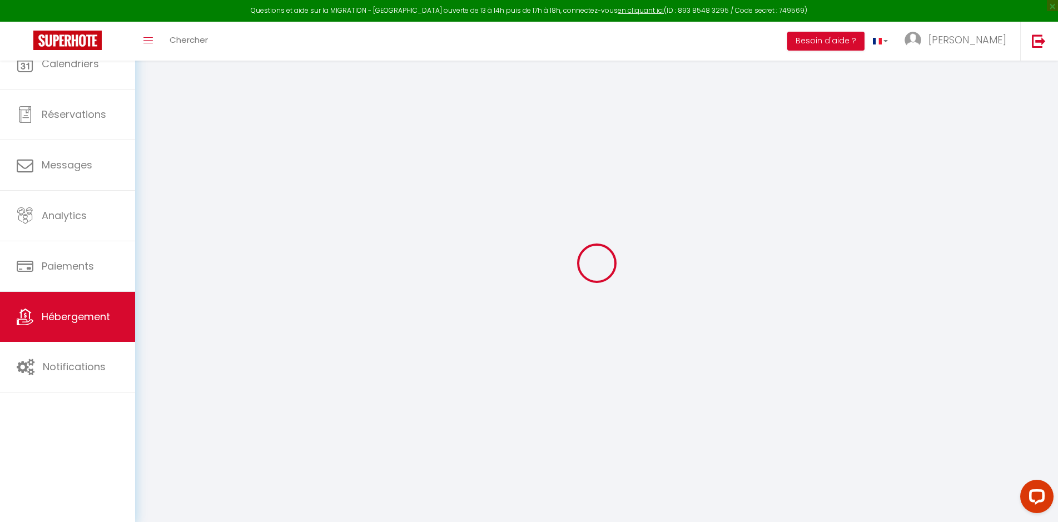
select select
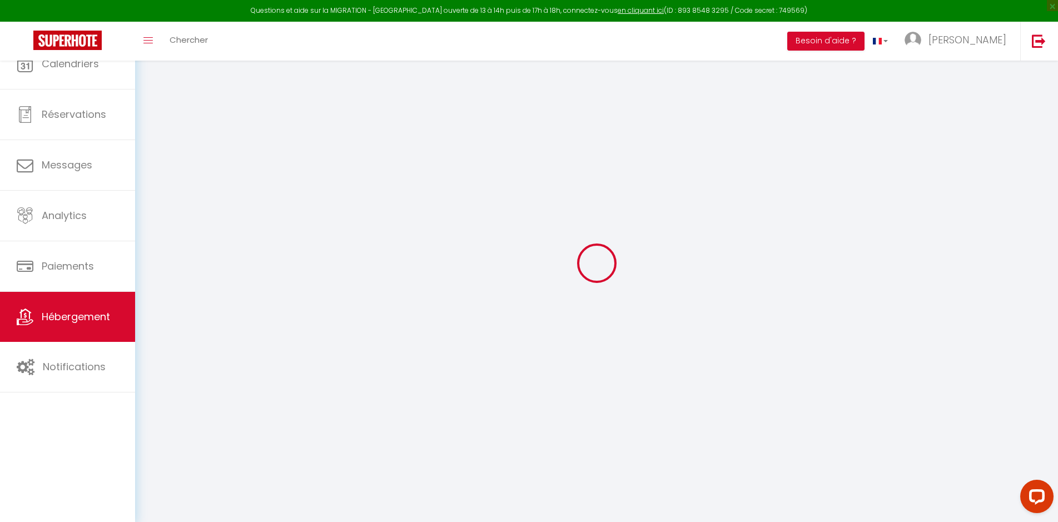
select select
checkbox input "false"
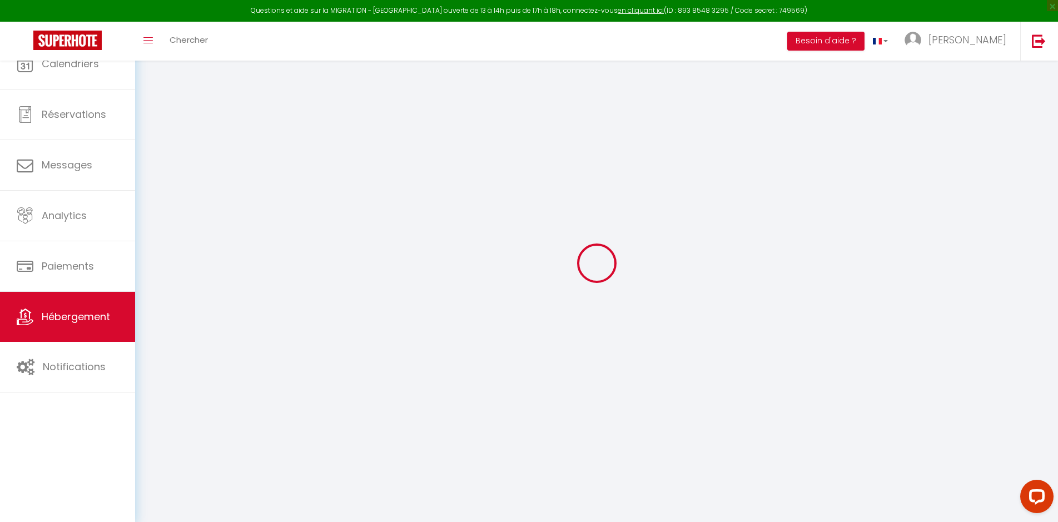
select select "28"
select select
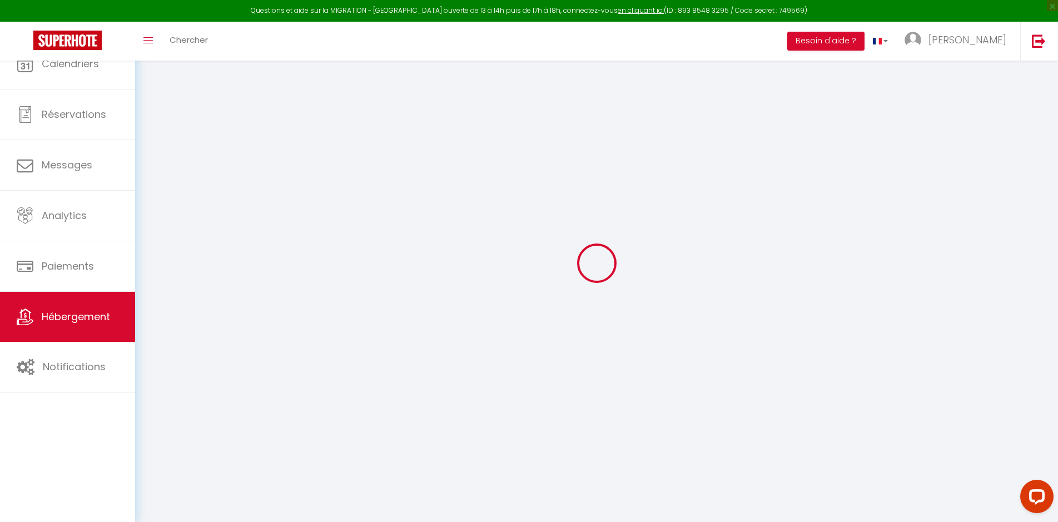
select select
checkbox input "false"
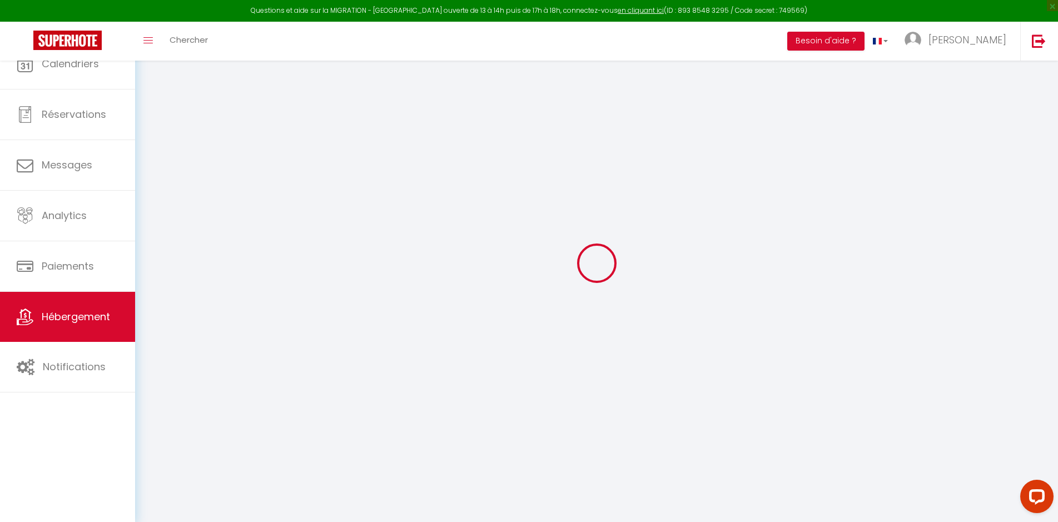
checkbox input "false"
select select
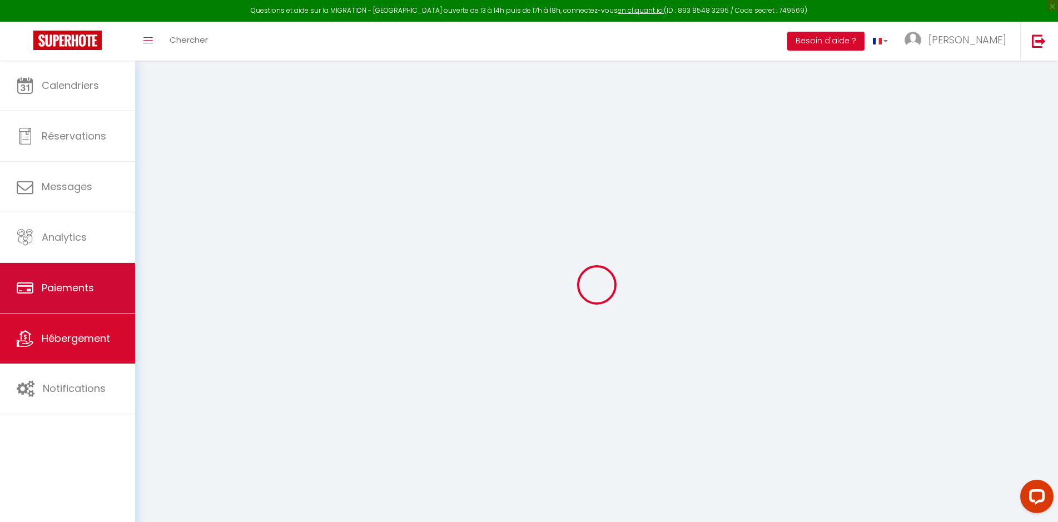
select select
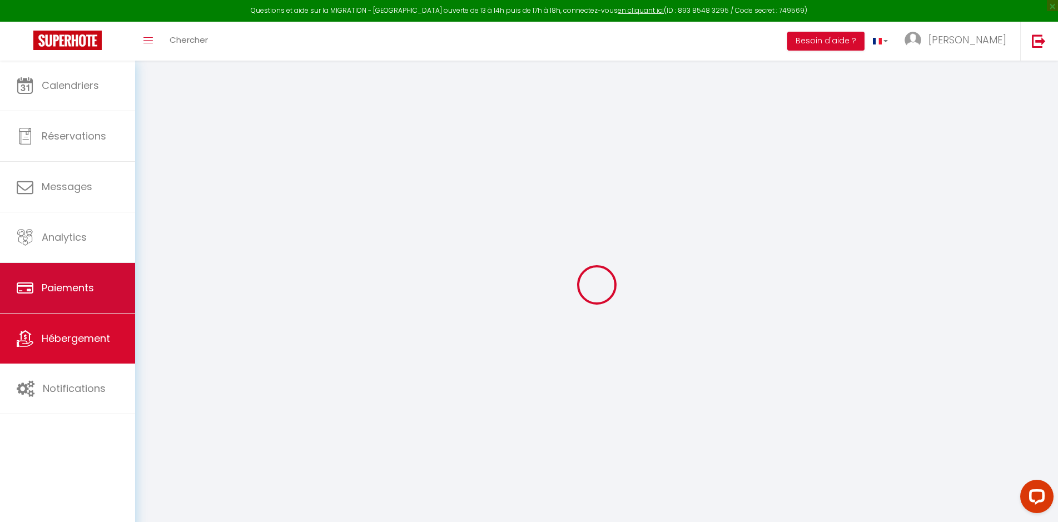
select select
checkbox input "false"
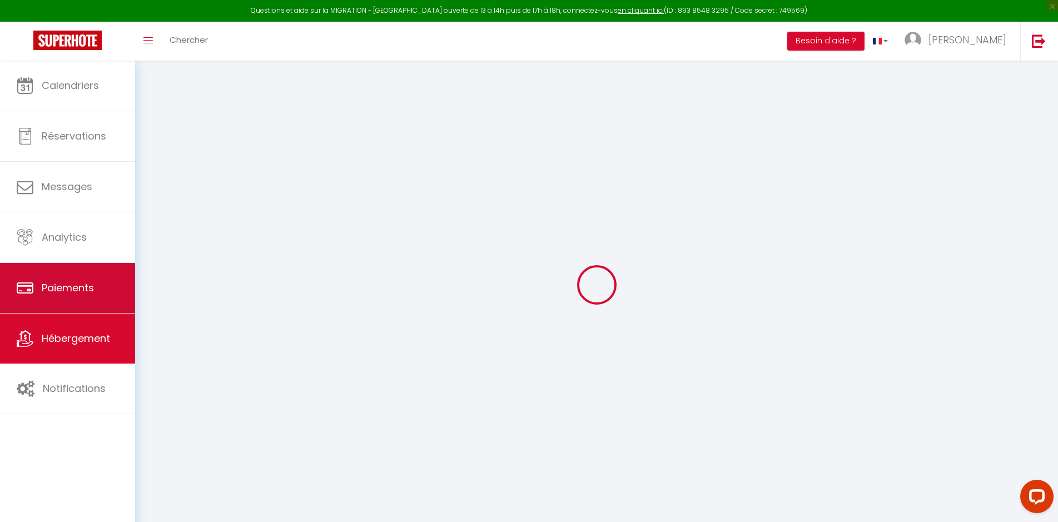
select select
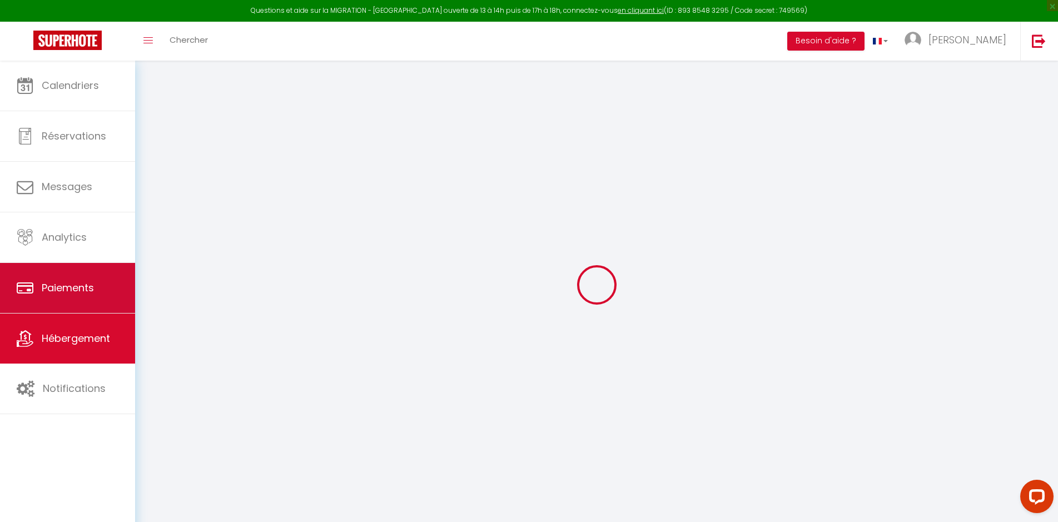
select select
checkbox input "false"
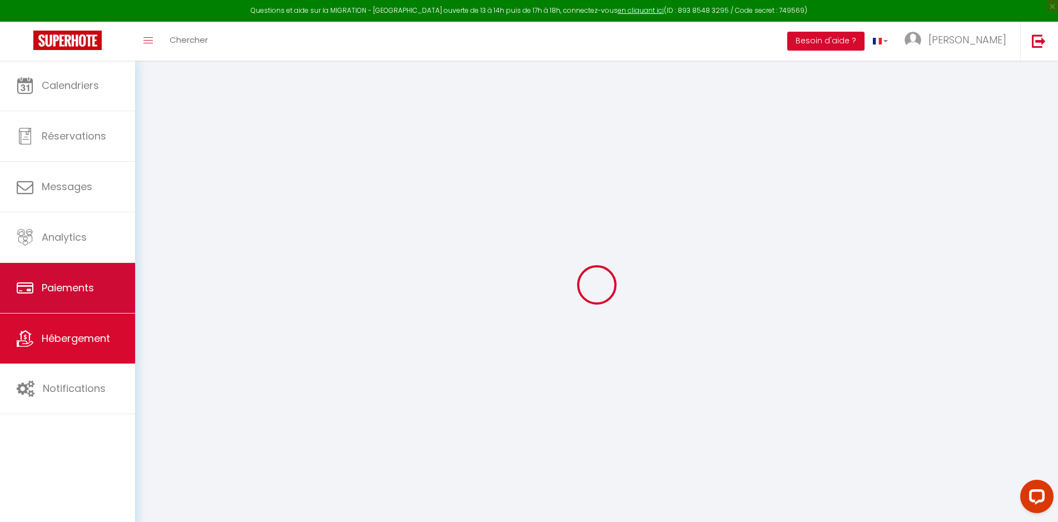
checkbox input "false"
select select
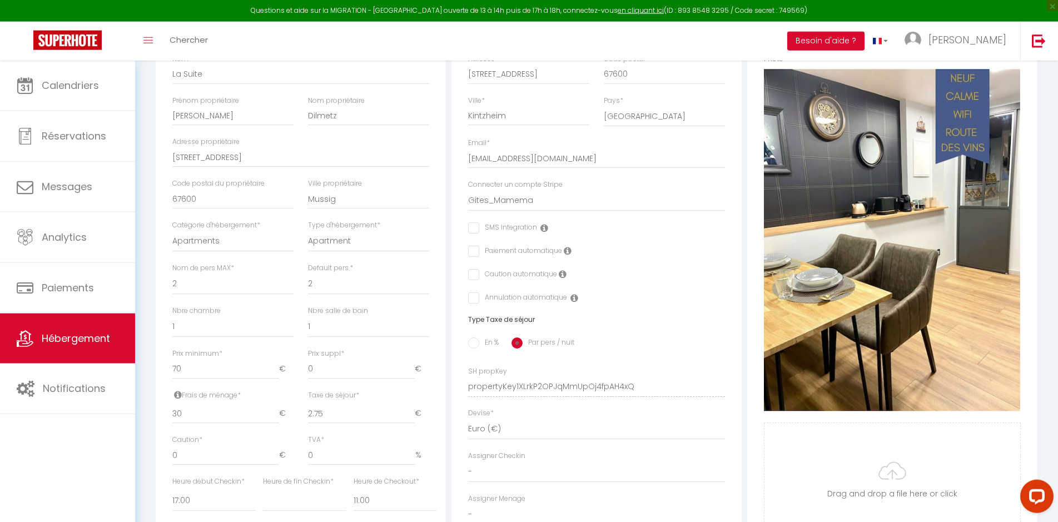
scroll to position [203, 0]
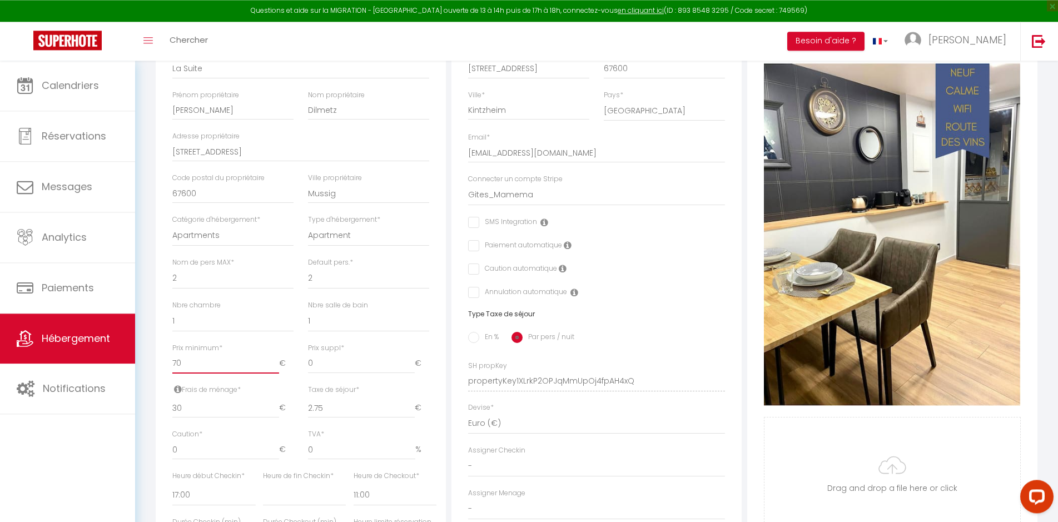
click at [195, 373] on input "70" at bounding box center [225, 363] width 107 height 20
click at [443, 322] on div "Détails Nom * La Suite Prénom propriétaire Jason Nom propriétaire Dilmetz Adres…" at bounding box center [301, 329] width 290 height 662
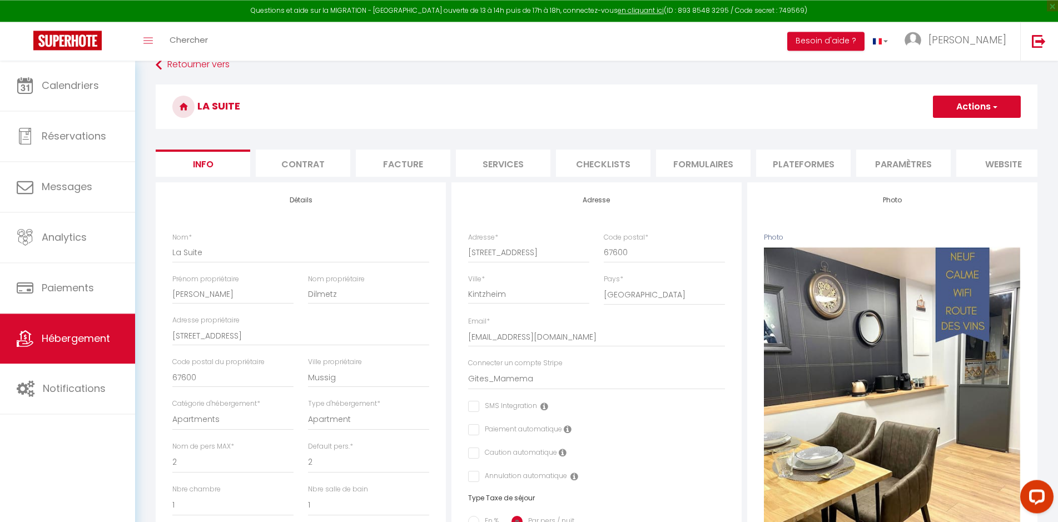
scroll to position [0, 0]
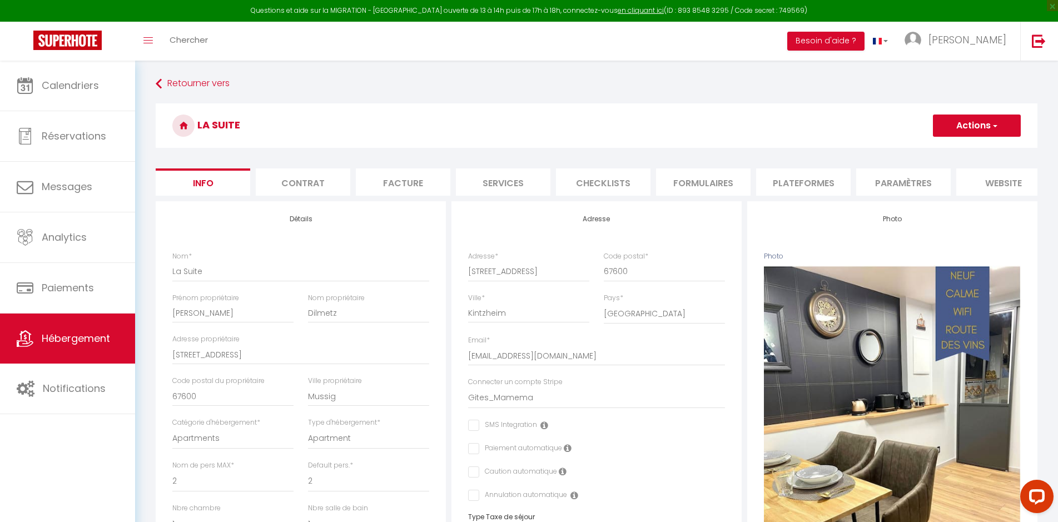
click at [968, 129] on button "Actions" at bounding box center [977, 125] width 88 height 22
click at [939, 150] on input "Enregistrer" at bounding box center [932, 149] width 41 height 11
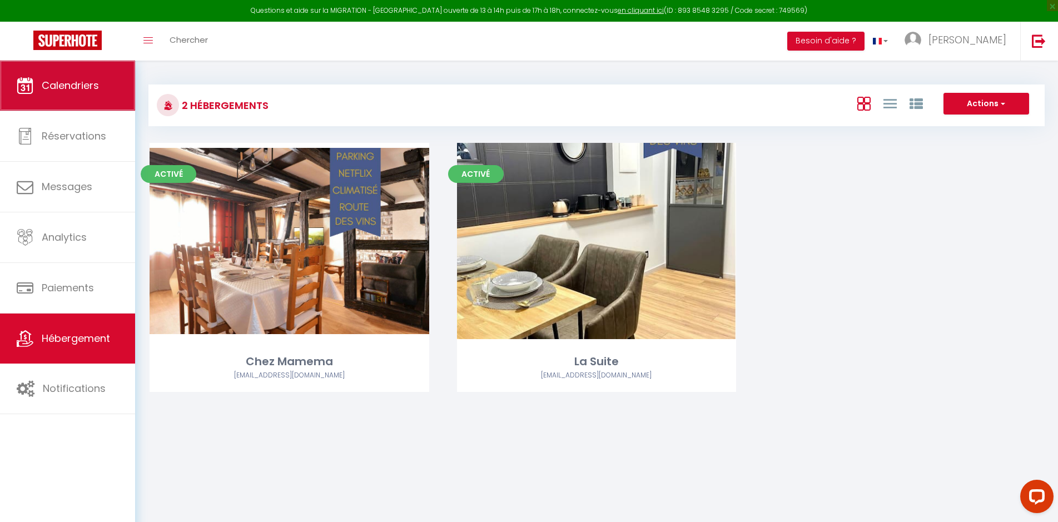
click at [33, 84] on link "Calendriers" at bounding box center [67, 86] width 135 height 50
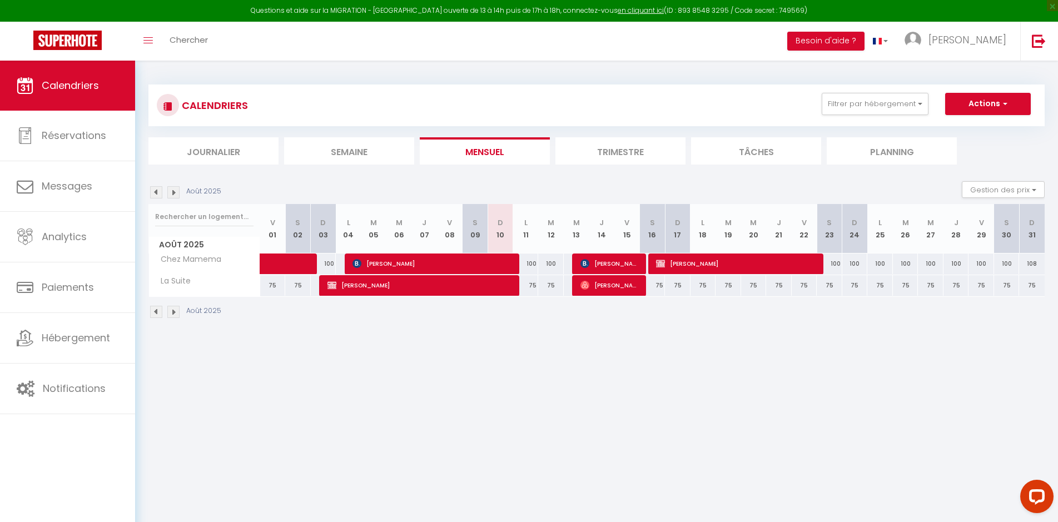
click at [175, 194] on img at bounding box center [173, 192] width 12 height 12
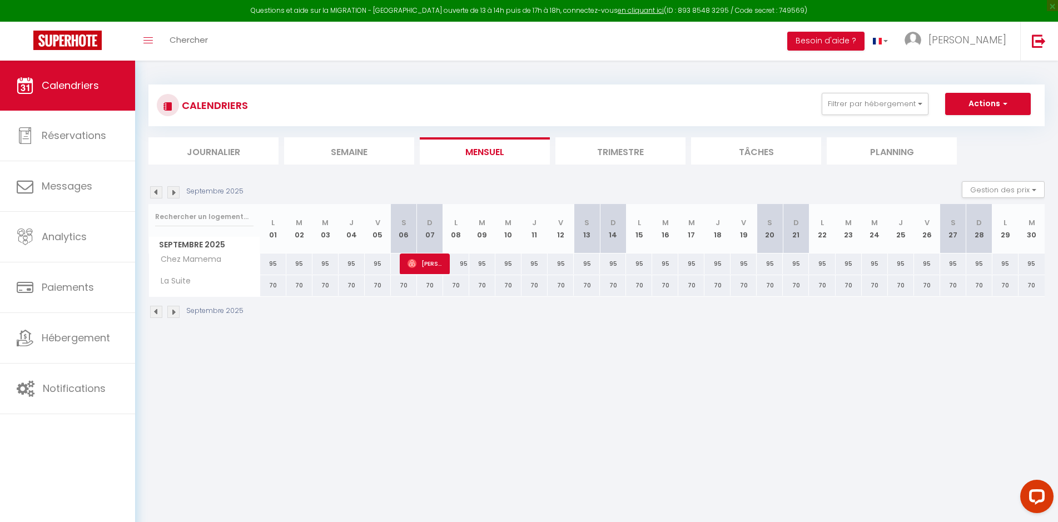
click at [152, 192] on img at bounding box center [156, 192] width 12 height 12
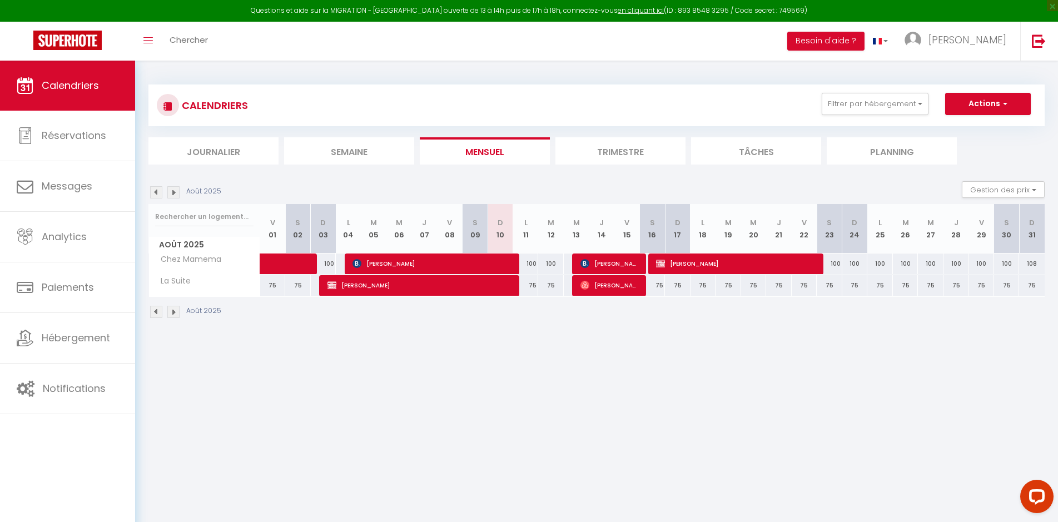
click at [657, 292] on div "75" at bounding box center [652, 285] width 26 height 21
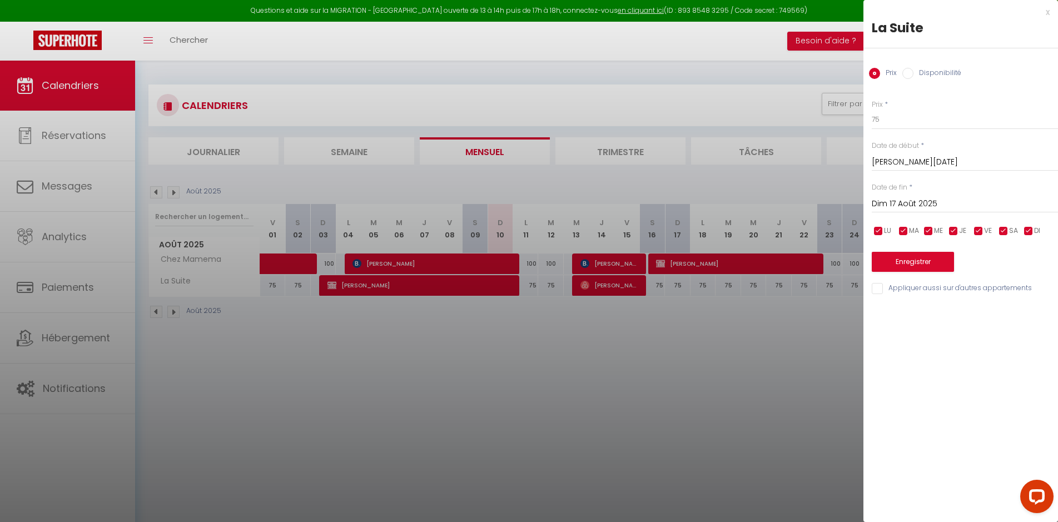
click at [879, 202] on input "Dim 17 Août 2025" at bounding box center [964, 204] width 186 height 14
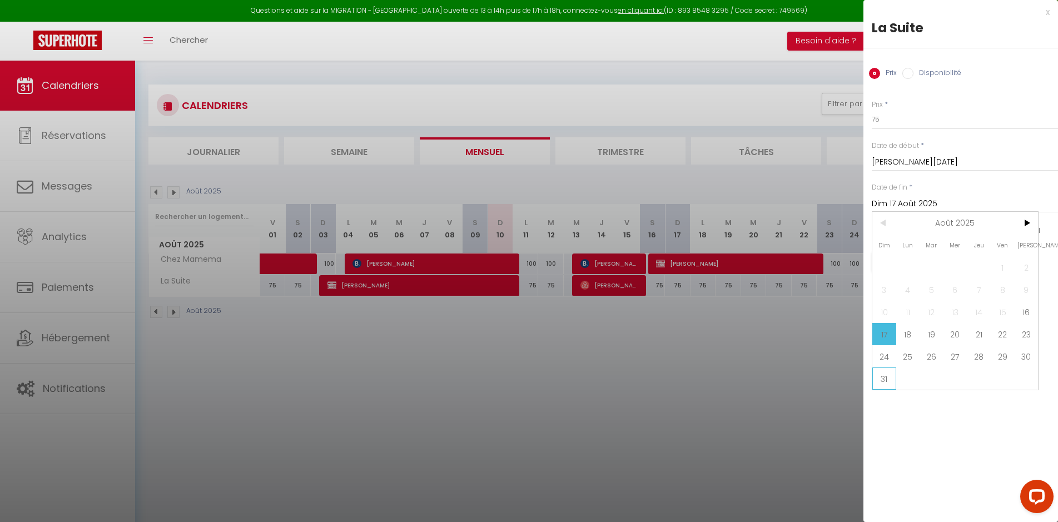
click at [886, 375] on span "31" at bounding box center [884, 378] width 24 height 22
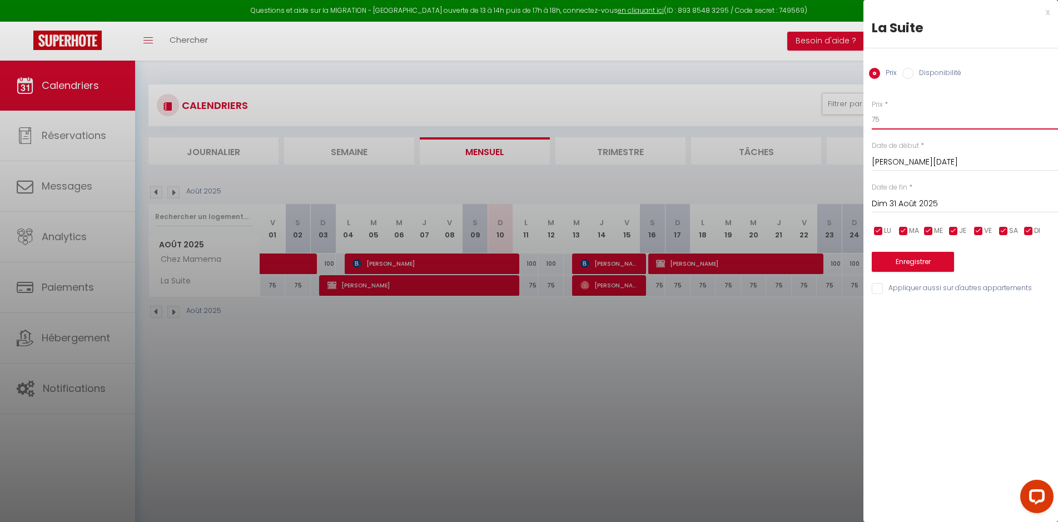
click at [885, 118] on input "75" at bounding box center [964, 119] width 186 height 20
click at [909, 257] on button "Enregistrer" at bounding box center [912, 262] width 82 height 20
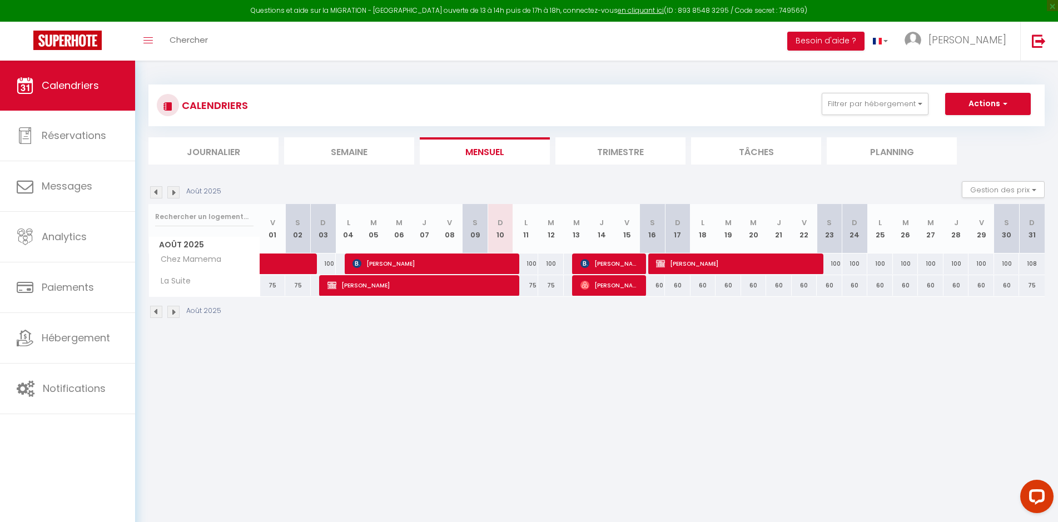
click at [1030, 284] on div "75" at bounding box center [1032, 285] width 26 height 21
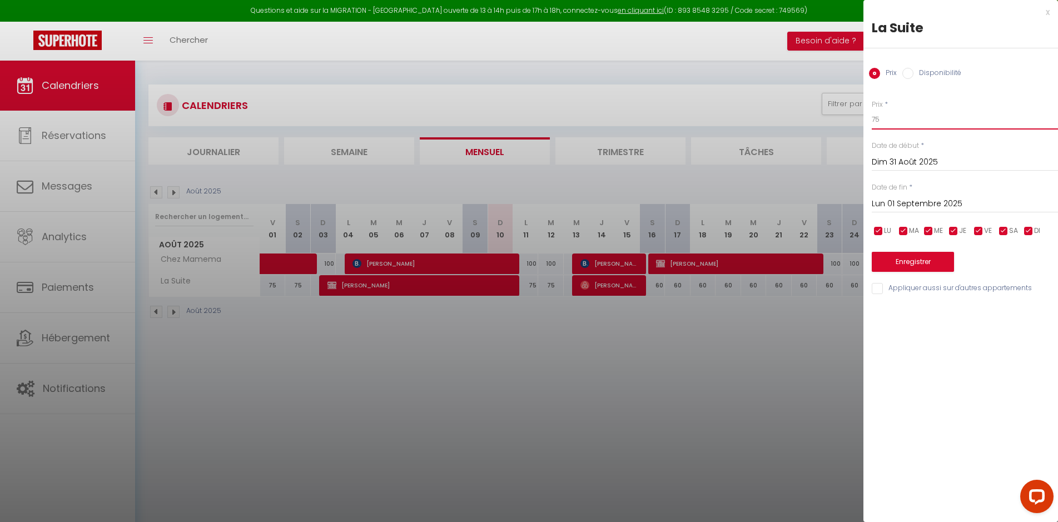
click at [886, 119] on input "75" at bounding box center [964, 119] width 186 height 20
click at [908, 258] on button "Enregistrer" at bounding box center [912, 262] width 82 height 20
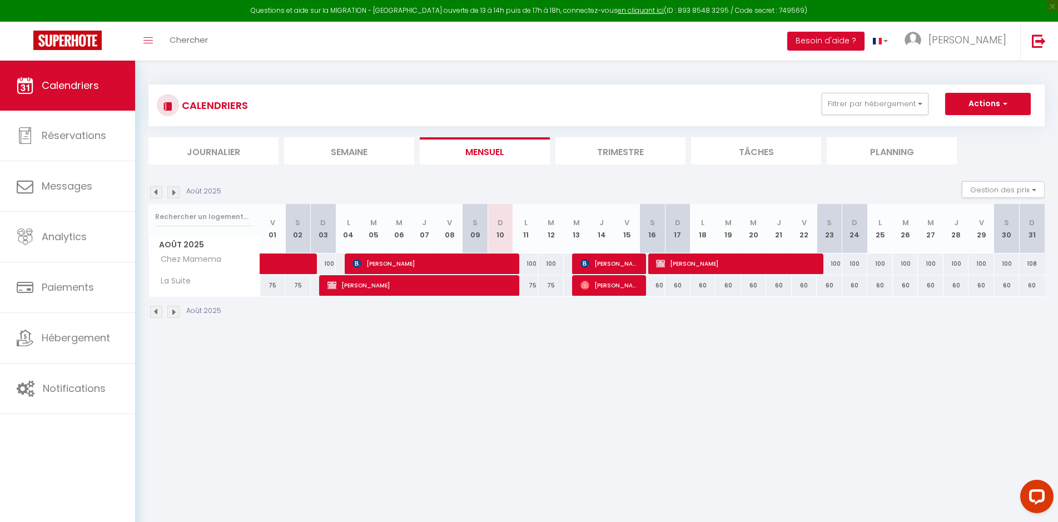
click at [171, 191] on img at bounding box center [173, 192] width 12 height 12
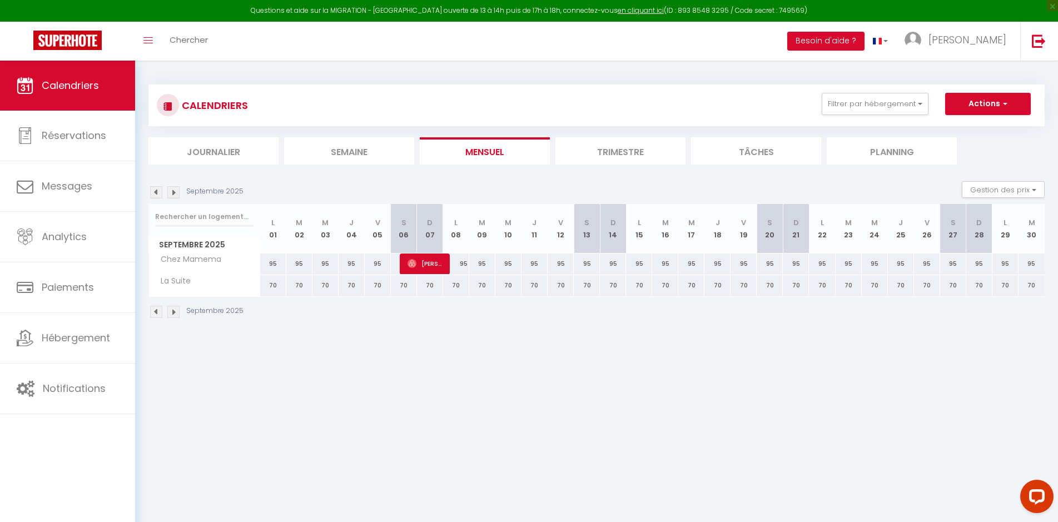
click at [273, 287] on div "70" at bounding box center [273, 285] width 26 height 21
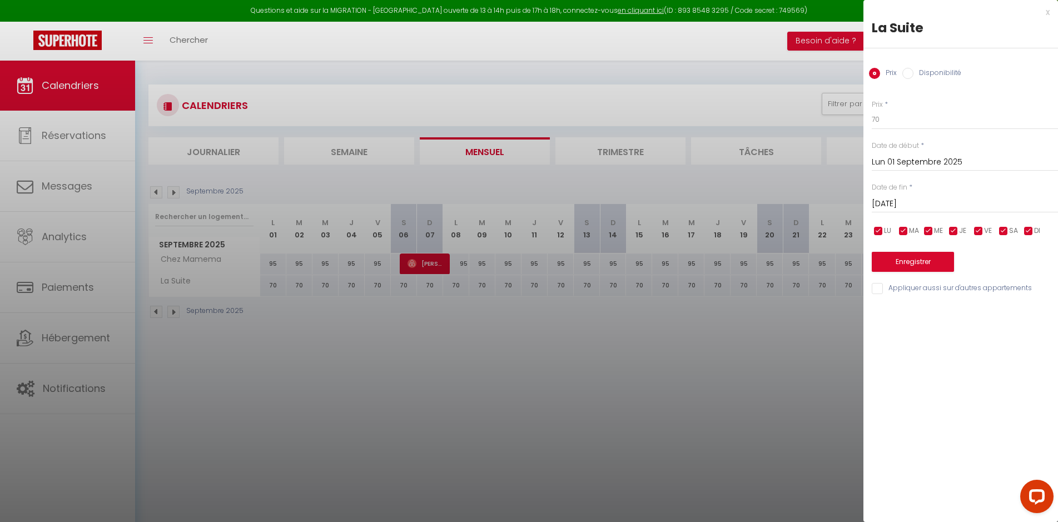
click at [886, 202] on input "Mar 02 Septembre 2025" at bounding box center [964, 204] width 186 height 14
click at [1028, 224] on span ">" at bounding box center [1026, 223] width 24 height 22
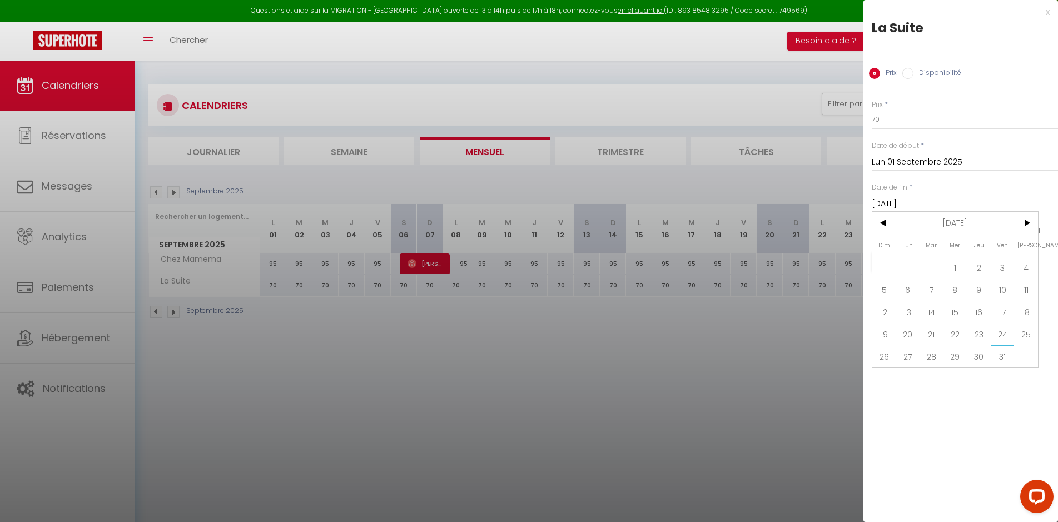
click at [1004, 359] on span "31" at bounding box center [1002, 356] width 24 height 22
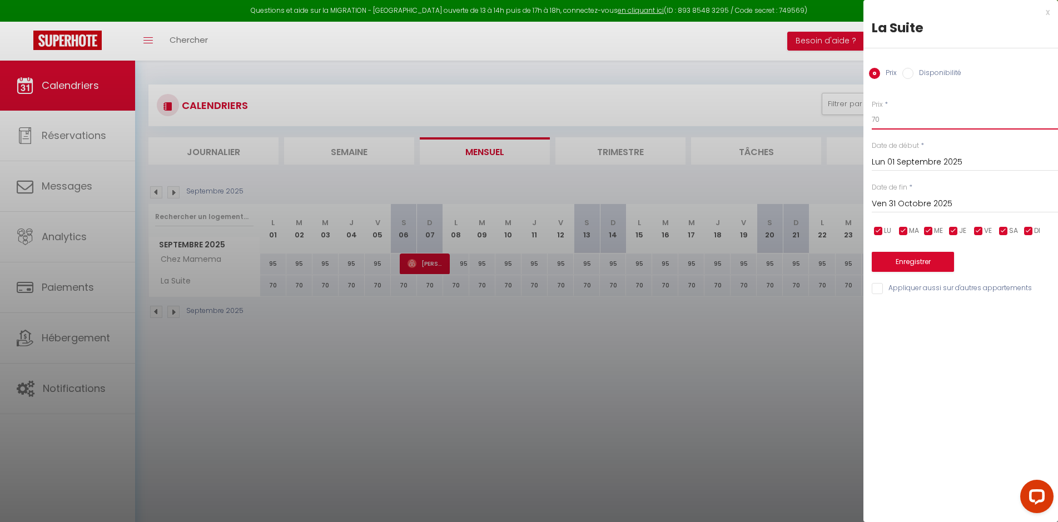
click at [894, 121] on input "70" at bounding box center [964, 119] width 186 height 20
click at [913, 260] on button "Enregistrer" at bounding box center [912, 262] width 82 height 20
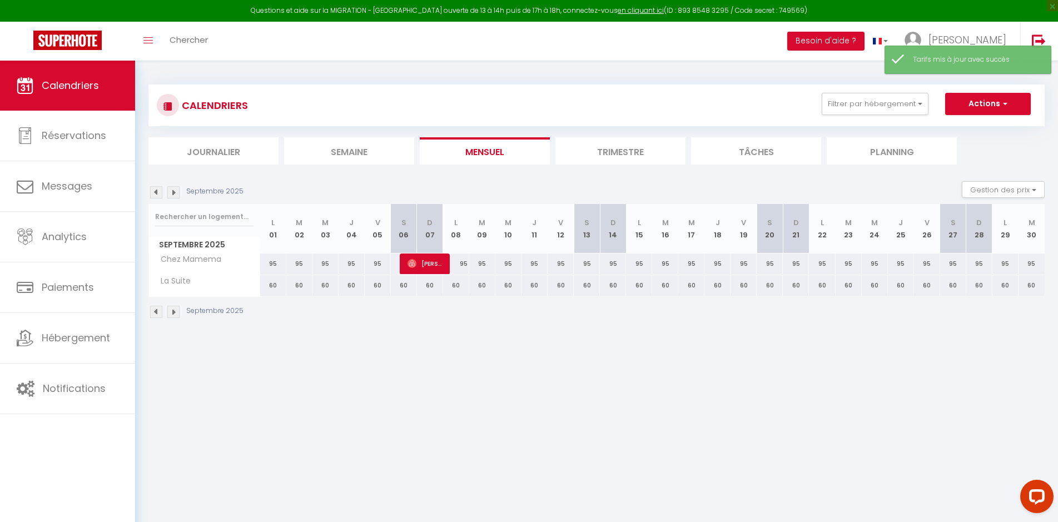
click at [158, 188] on img at bounding box center [156, 192] width 12 height 12
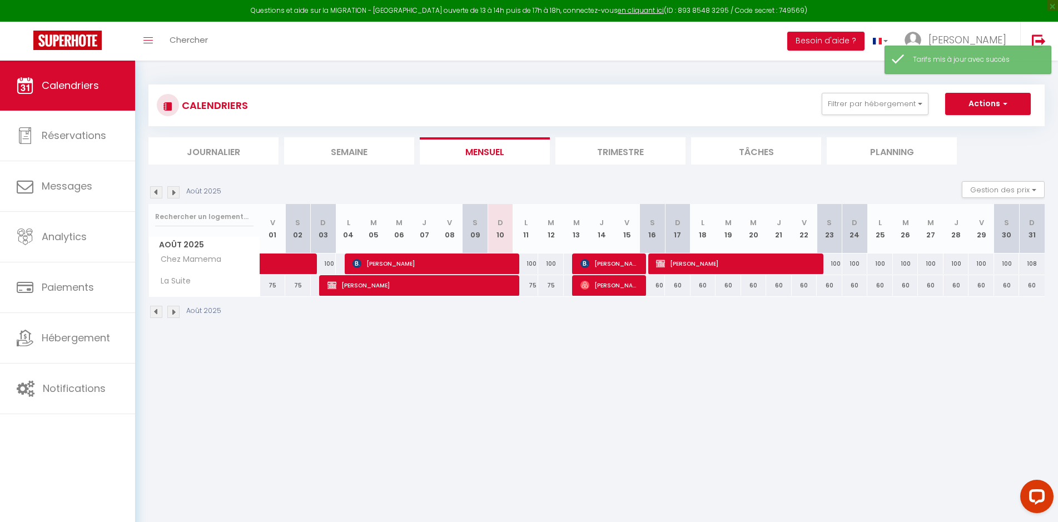
click at [172, 194] on img at bounding box center [173, 192] width 12 height 12
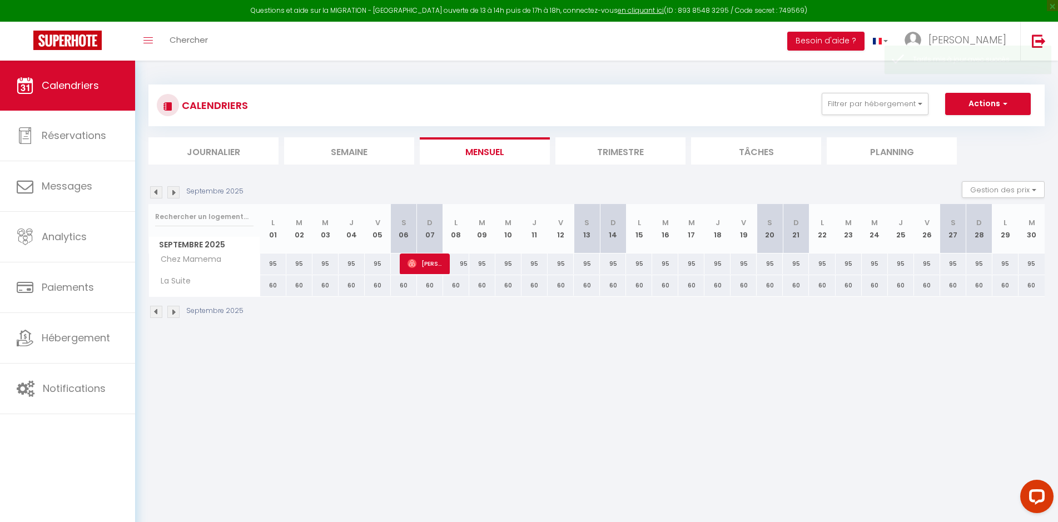
click at [172, 194] on img at bounding box center [173, 192] width 12 height 12
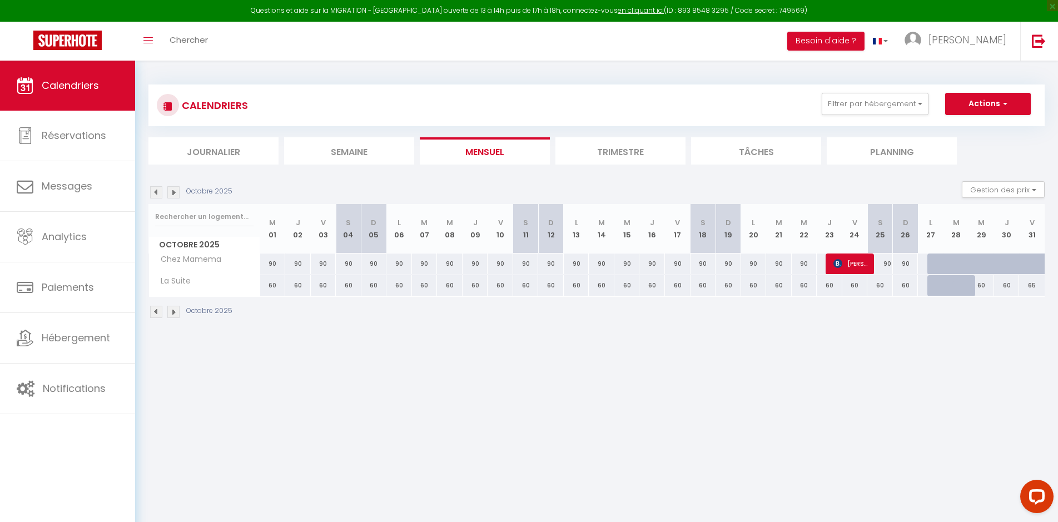
click at [170, 191] on img at bounding box center [173, 192] width 12 height 12
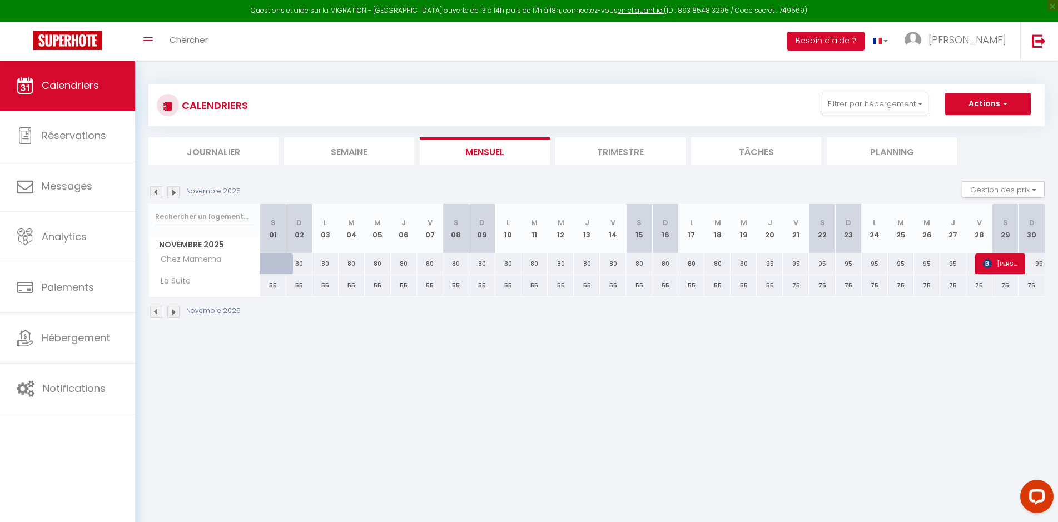
click at [157, 190] on img at bounding box center [156, 192] width 12 height 12
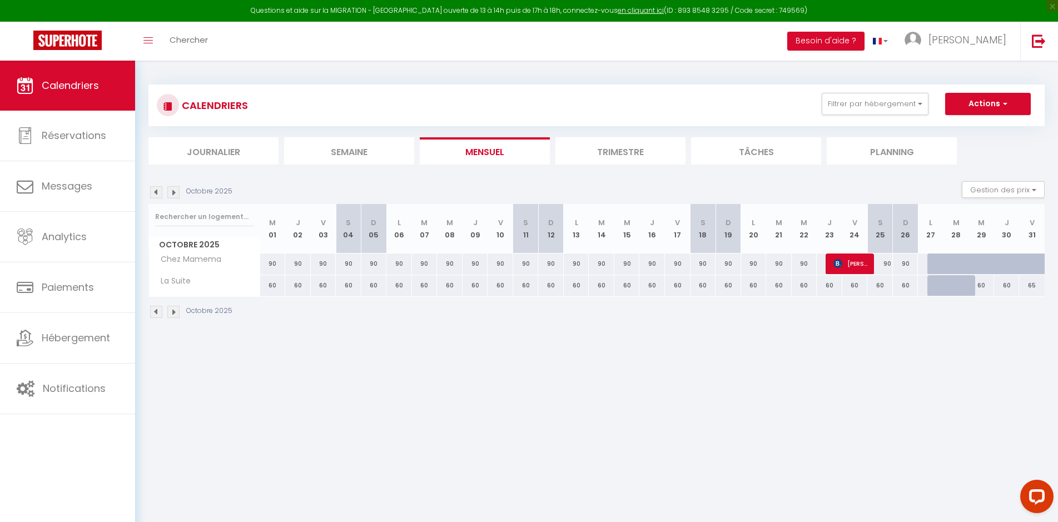
click at [1030, 287] on div "65" at bounding box center [1032, 285] width 26 height 21
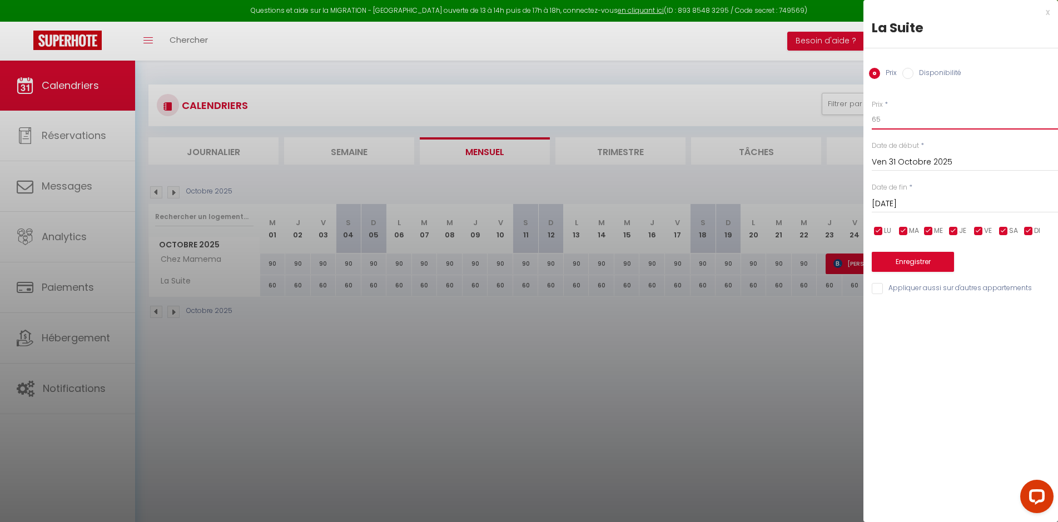
click at [895, 122] on input "65" at bounding box center [964, 119] width 186 height 20
click at [911, 262] on button "Enregistrer" at bounding box center [912, 262] width 82 height 20
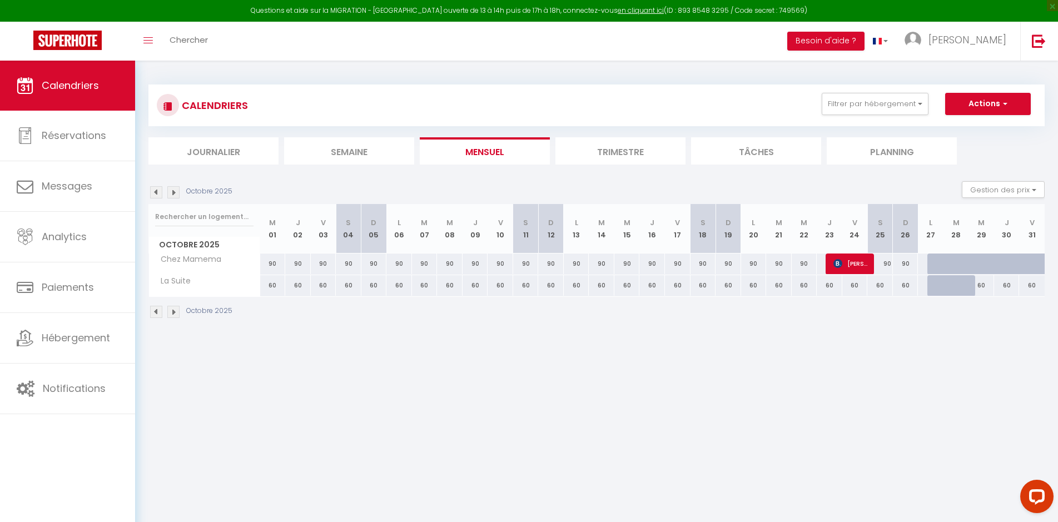
click at [172, 191] on img at bounding box center [173, 192] width 12 height 12
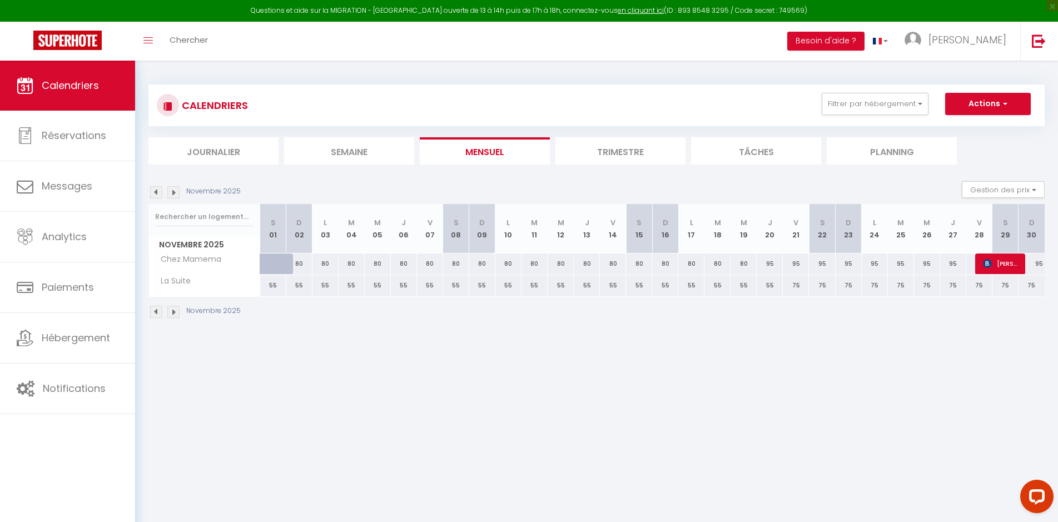
click at [269, 282] on div "55" at bounding box center [273, 285] width 26 height 21
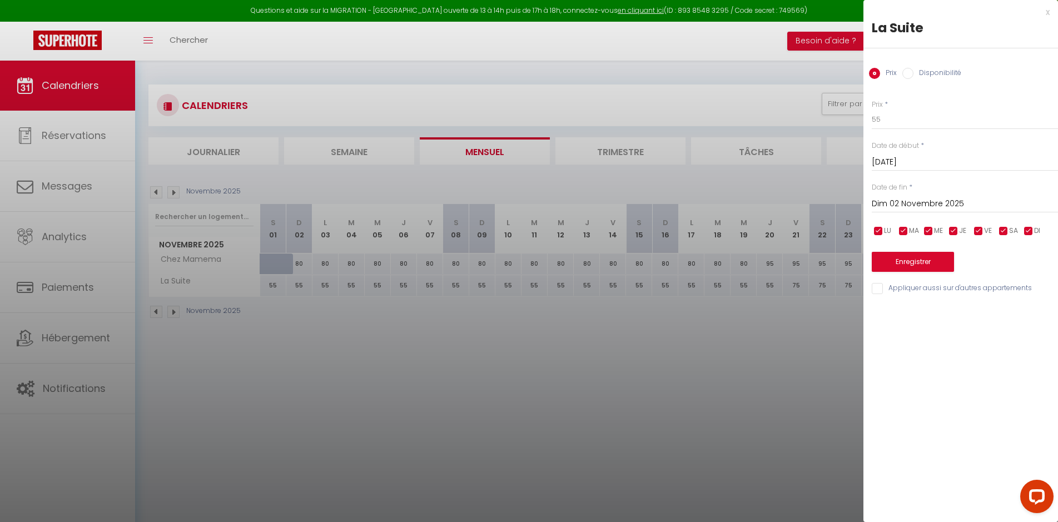
click at [945, 200] on input "Dim 02 Novembre 2025" at bounding box center [964, 204] width 186 height 14
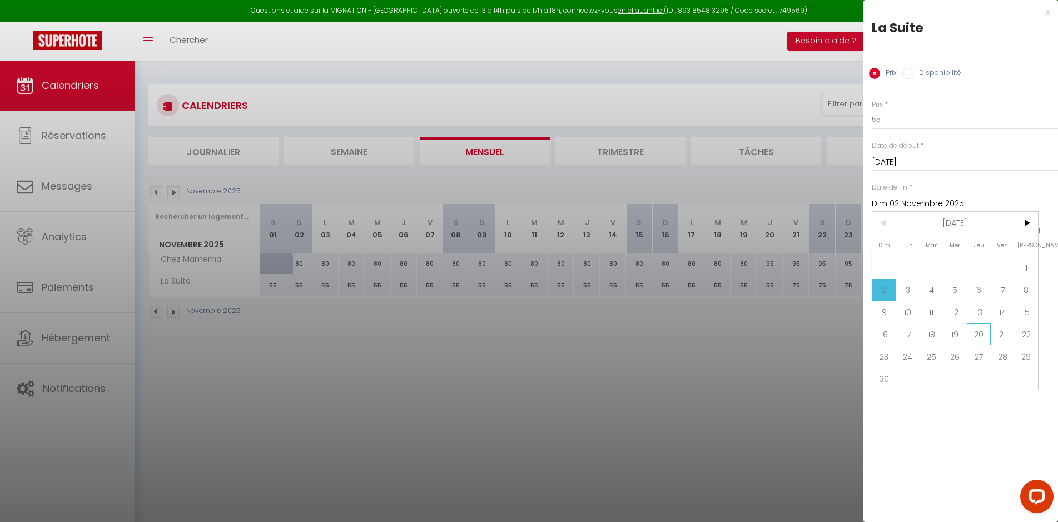
click at [976, 332] on span "20" at bounding box center [978, 334] width 24 height 22
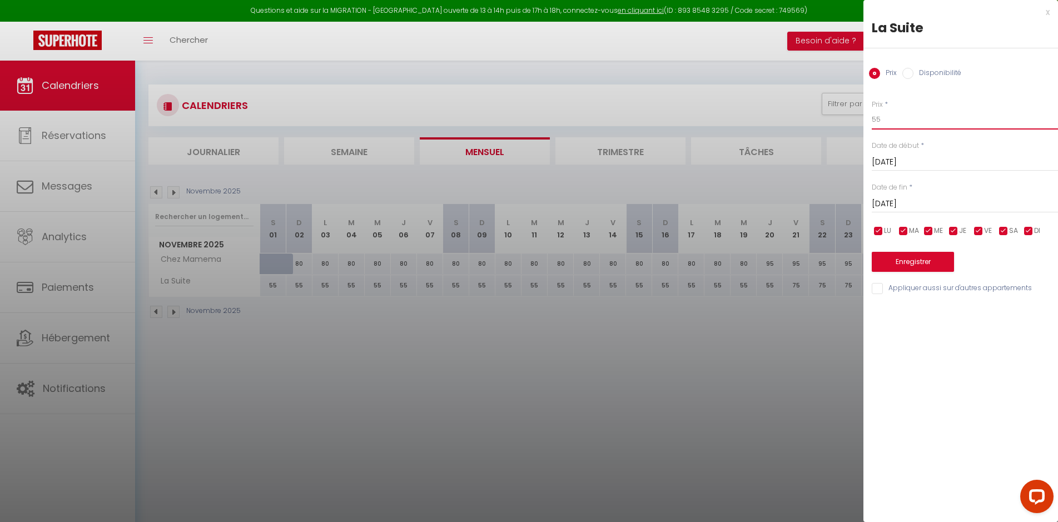
click at [903, 123] on input "55" at bounding box center [964, 119] width 186 height 20
click at [914, 265] on button "Enregistrer" at bounding box center [912, 262] width 82 height 20
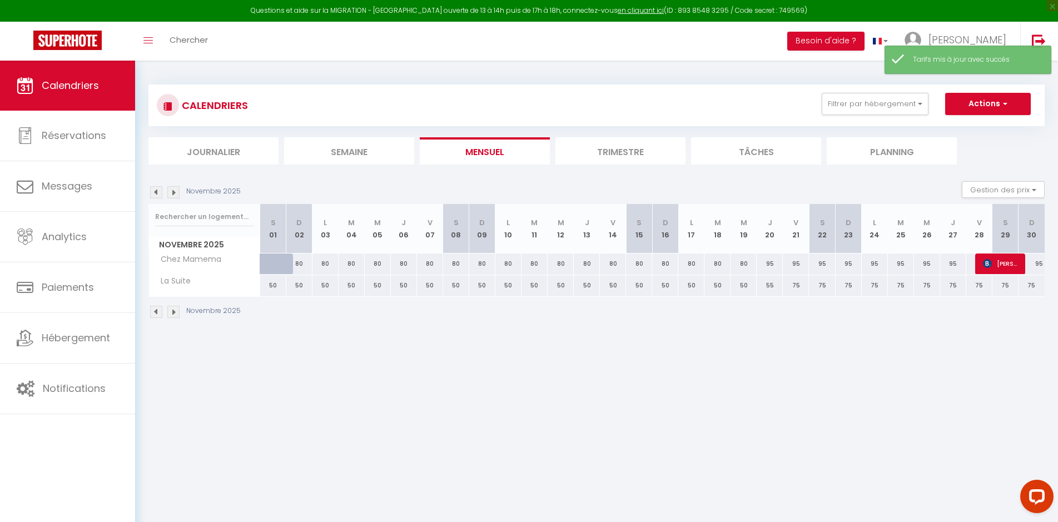
click at [770, 285] on div "55" at bounding box center [769, 285] width 26 height 21
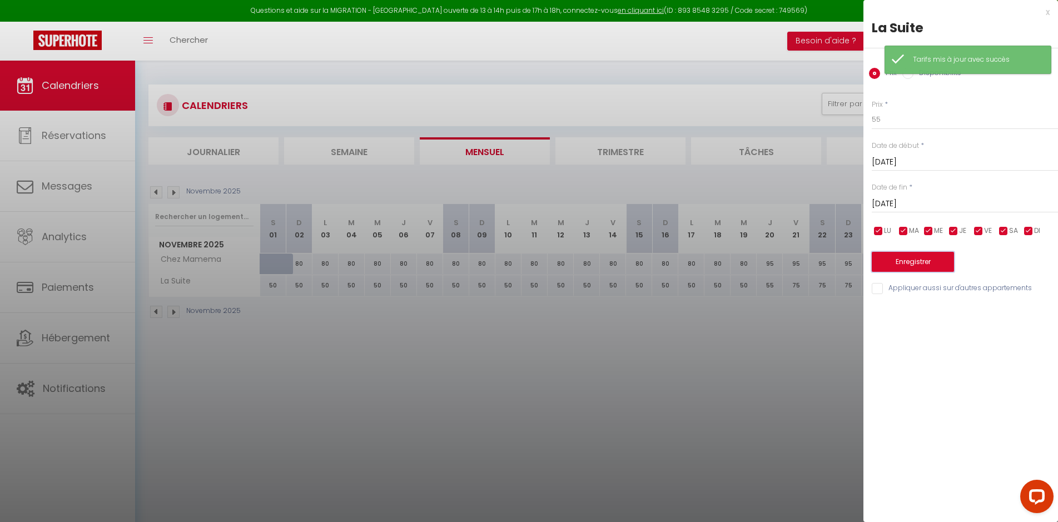
click at [913, 264] on button "Enregistrer" at bounding box center [912, 262] width 82 height 20
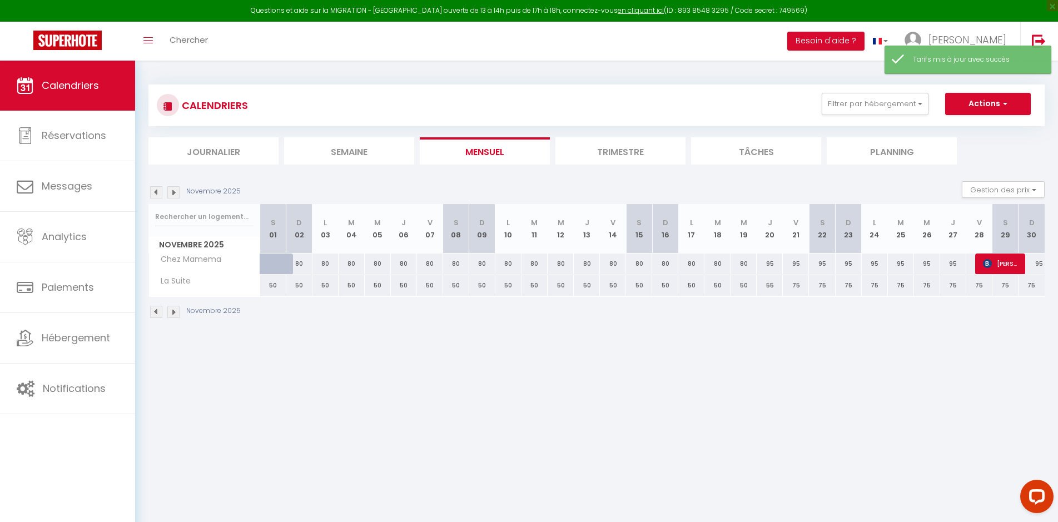
click at [766, 286] on div "55" at bounding box center [769, 285] width 26 height 21
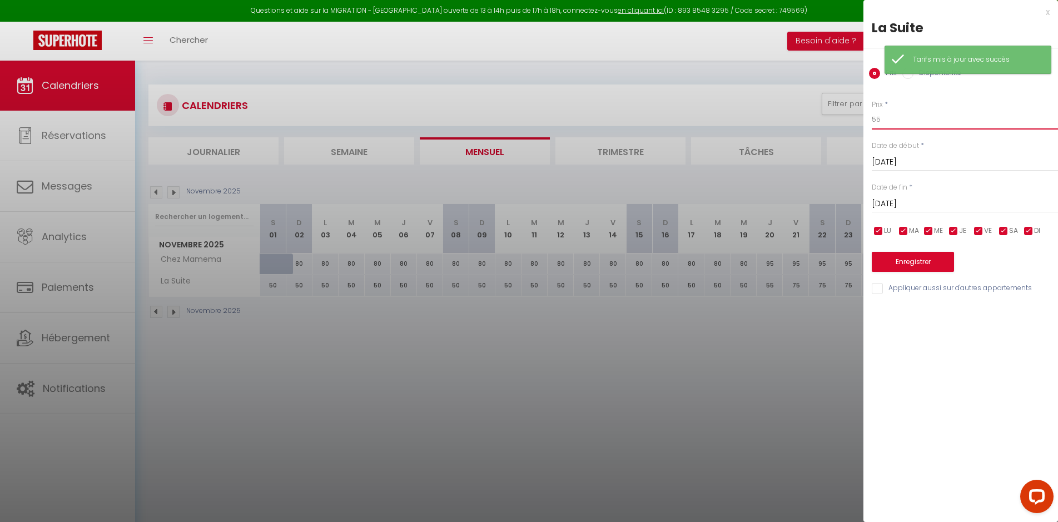
click at [910, 123] on input "55" at bounding box center [964, 119] width 186 height 20
click at [912, 256] on button "Enregistrer" at bounding box center [912, 262] width 82 height 20
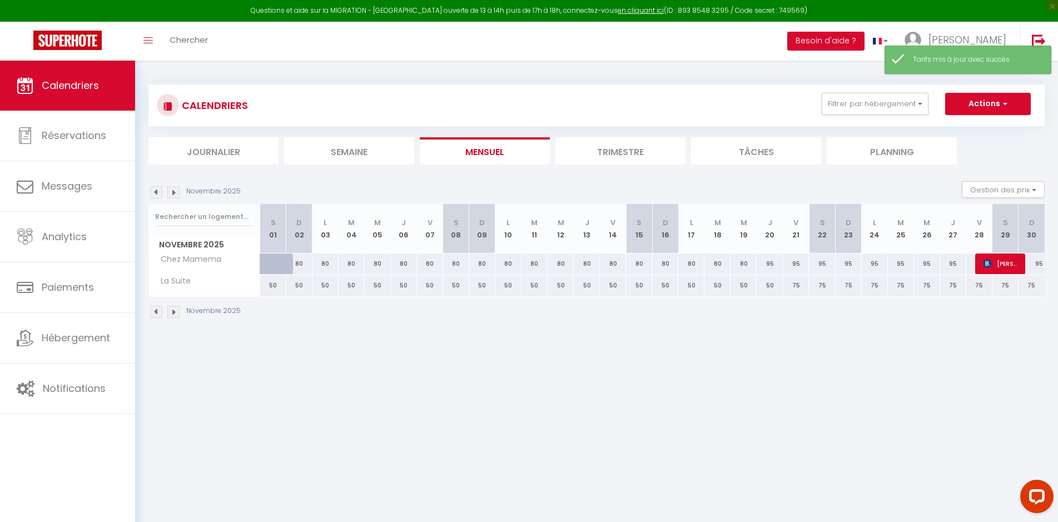
click at [793, 288] on div "75" at bounding box center [796, 285] width 26 height 21
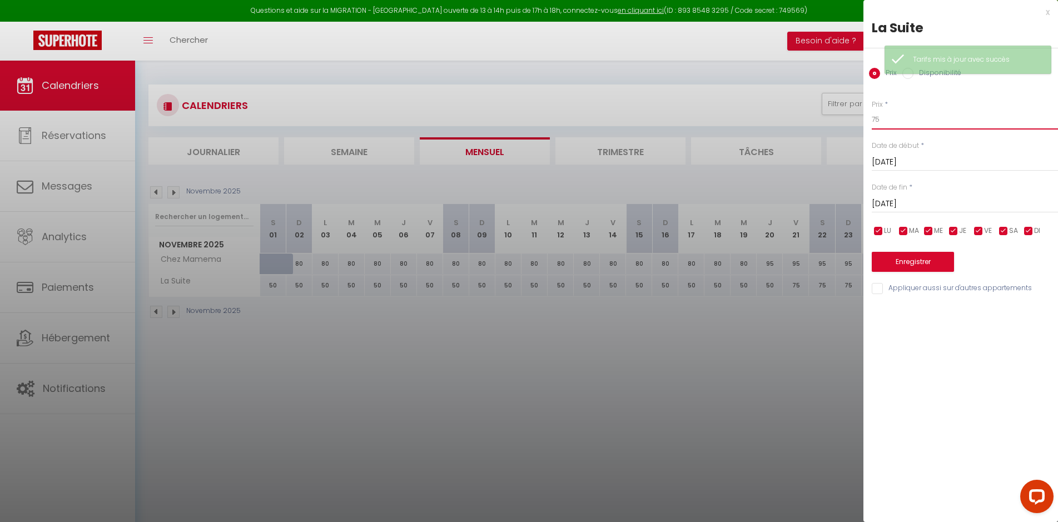
click at [901, 121] on input "75" at bounding box center [964, 119] width 186 height 20
click at [903, 202] on input "Sam 22 Novembre 2025" at bounding box center [964, 204] width 186 height 14
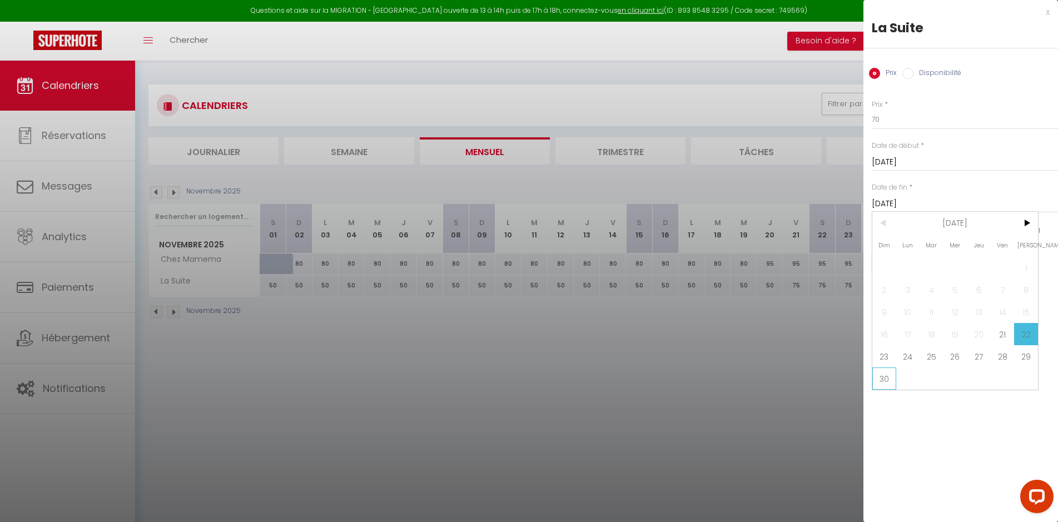
click at [888, 381] on span "30" at bounding box center [884, 378] width 24 height 22
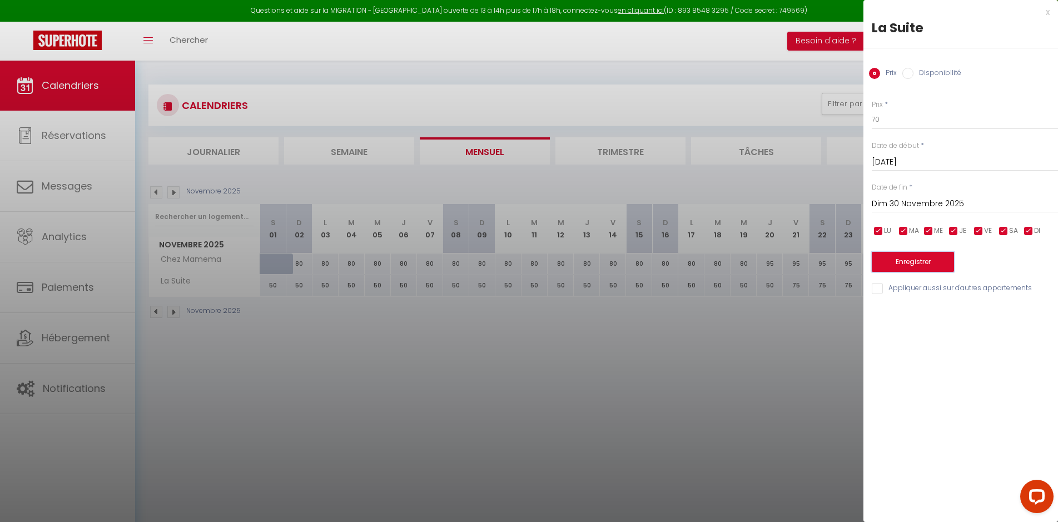
click at [918, 266] on button "Enregistrer" at bounding box center [912, 262] width 82 height 20
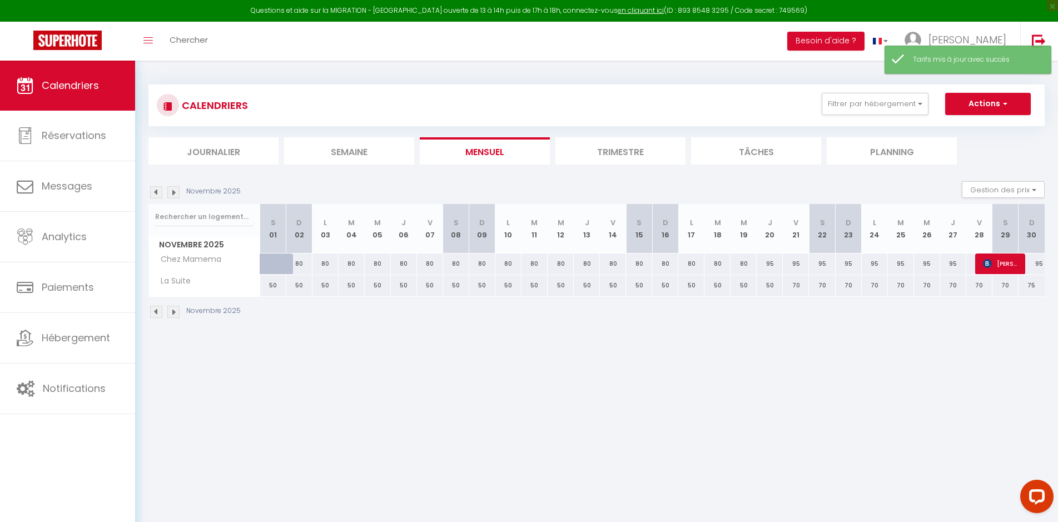
click at [172, 191] on img at bounding box center [173, 192] width 12 height 12
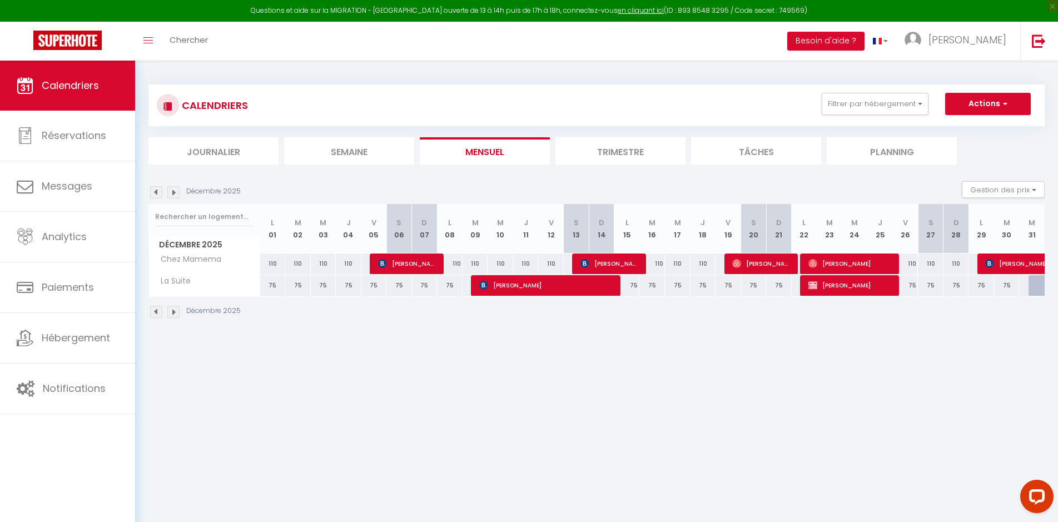
click at [153, 190] on img at bounding box center [156, 192] width 12 height 12
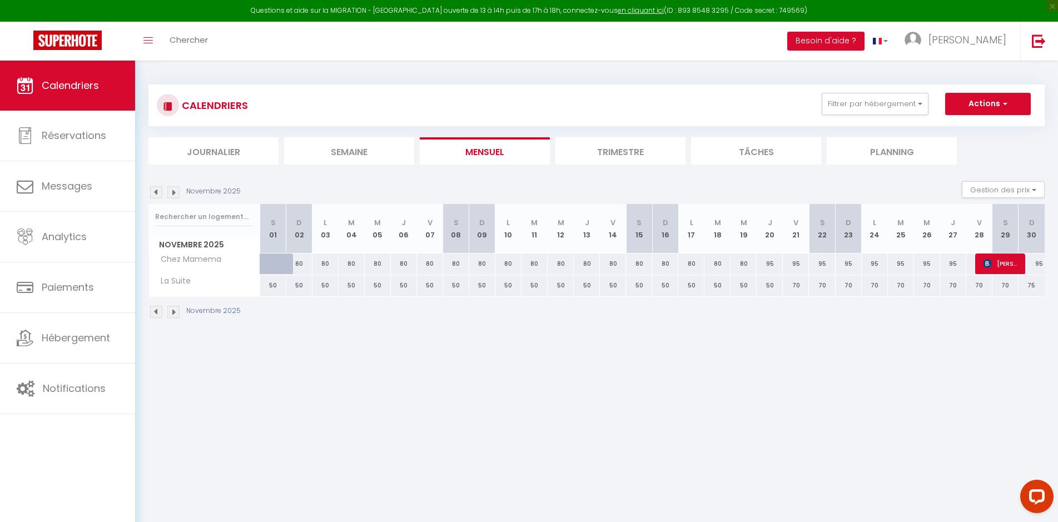
click at [153, 190] on img at bounding box center [156, 192] width 12 height 12
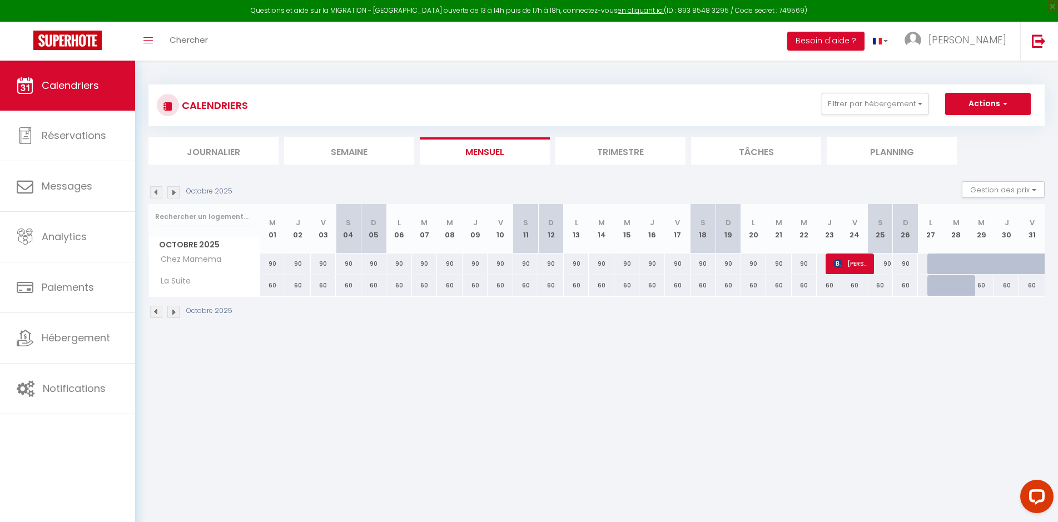
click at [153, 190] on img at bounding box center [156, 192] width 12 height 12
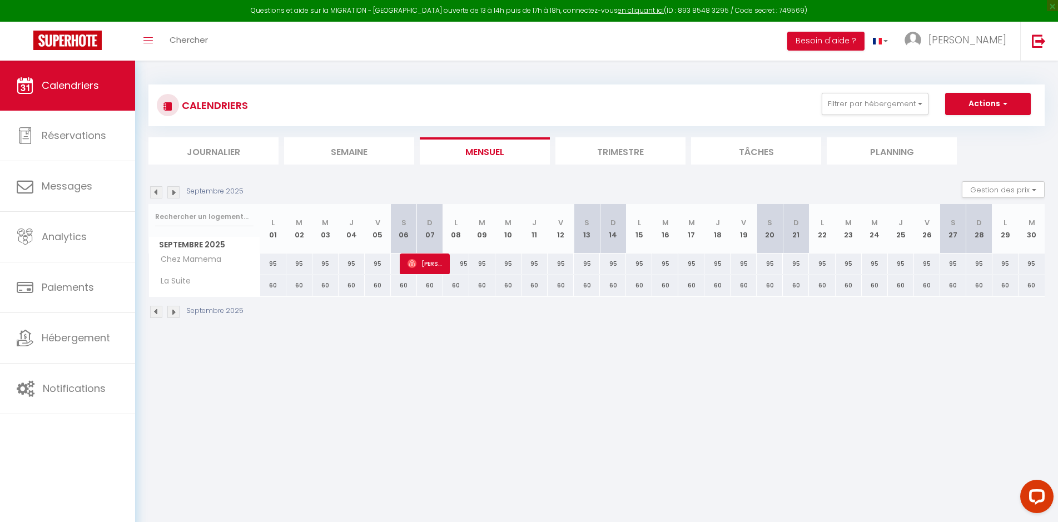
click at [153, 190] on img at bounding box center [156, 192] width 12 height 12
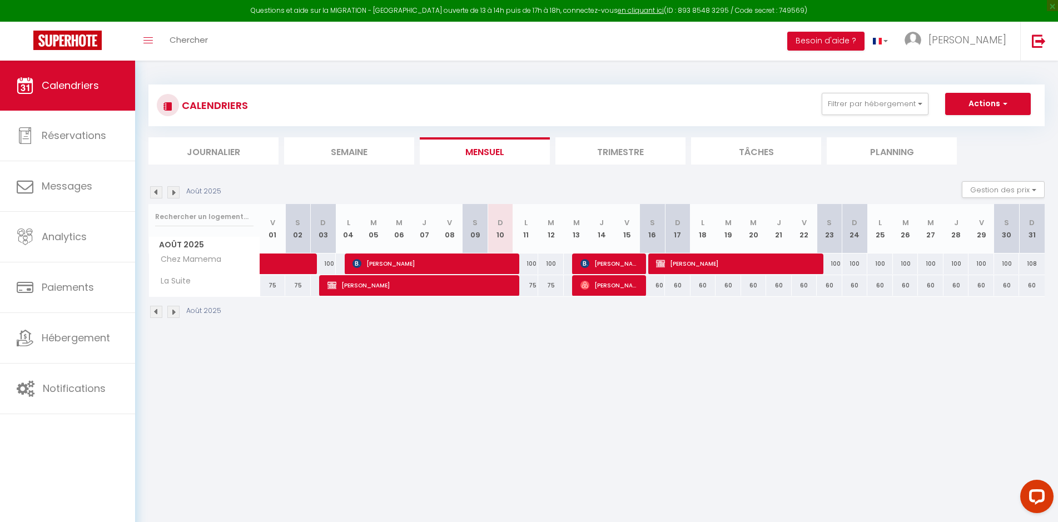
click at [177, 194] on img at bounding box center [173, 192] width 12 height 12
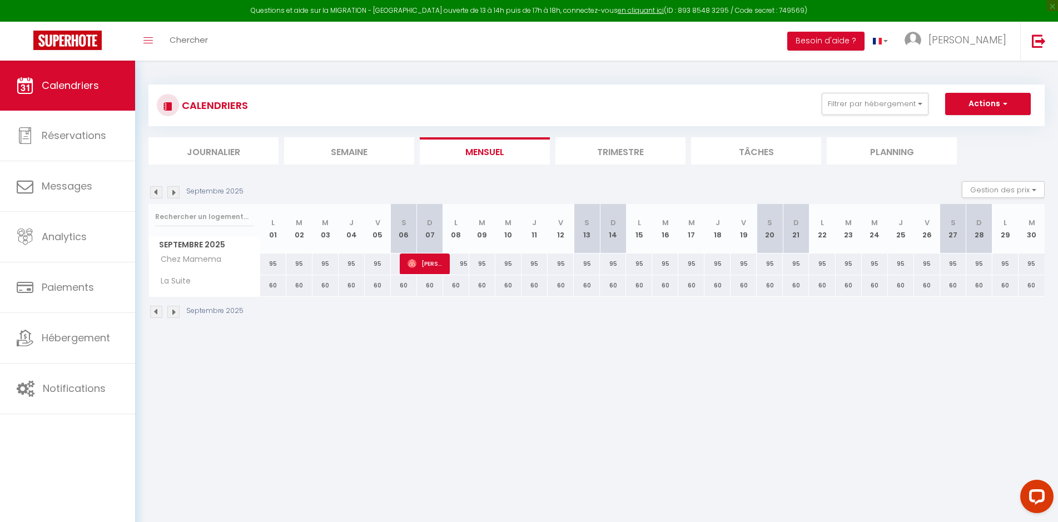
click at [177, 194] on img at bounding box center [173, 192] width 12 height 12
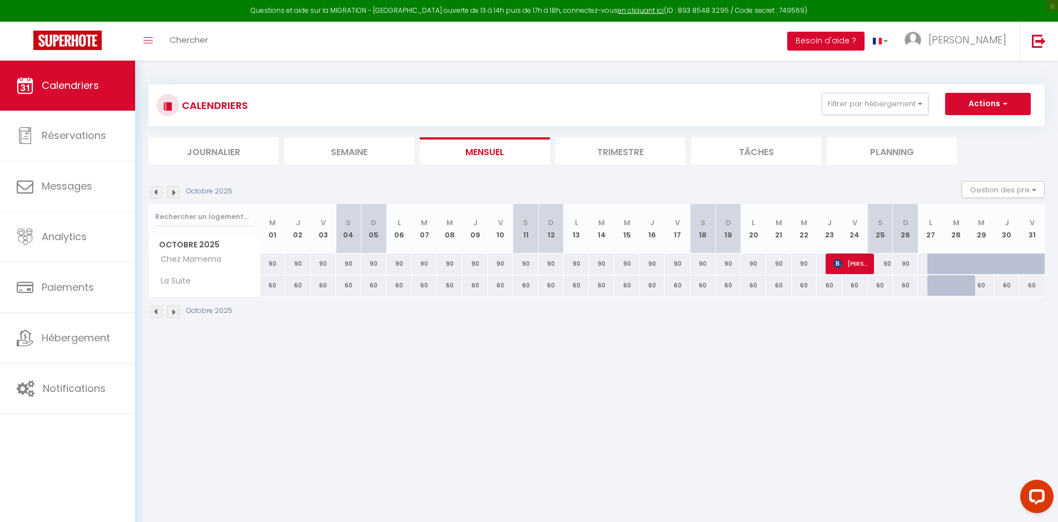
click at [157, 195] on img at bounding box center [156, 192] width 12 height 12
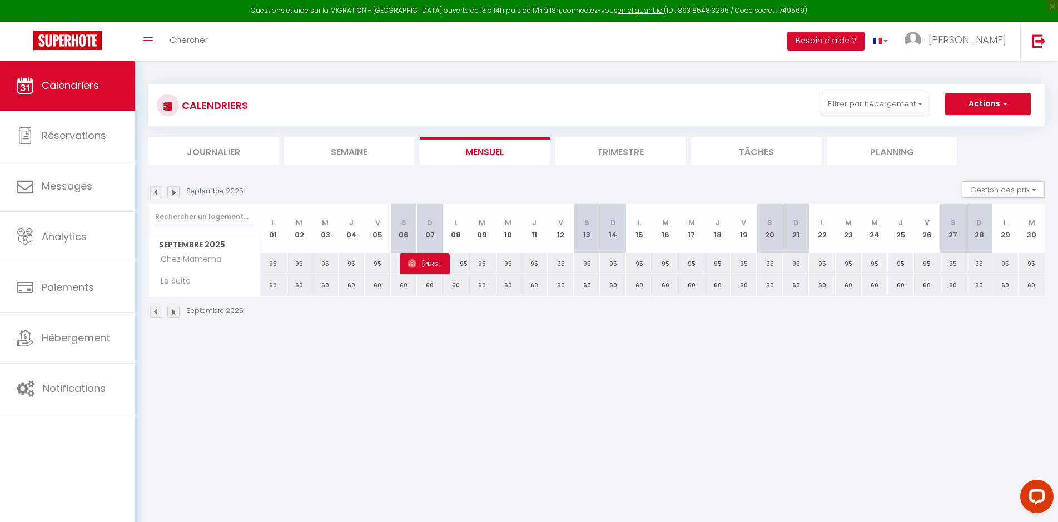
click at [153, 192] on img at bounding box center [156, 192] width 12 height 12
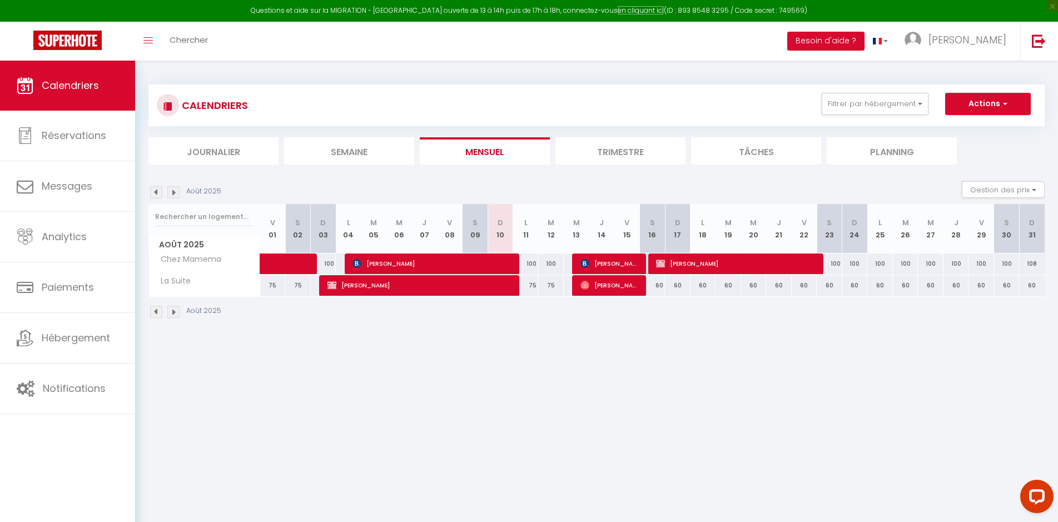
click at [625, 8] on link "en cliquant ici" at bounding box center [640, 10] width 46 height 9
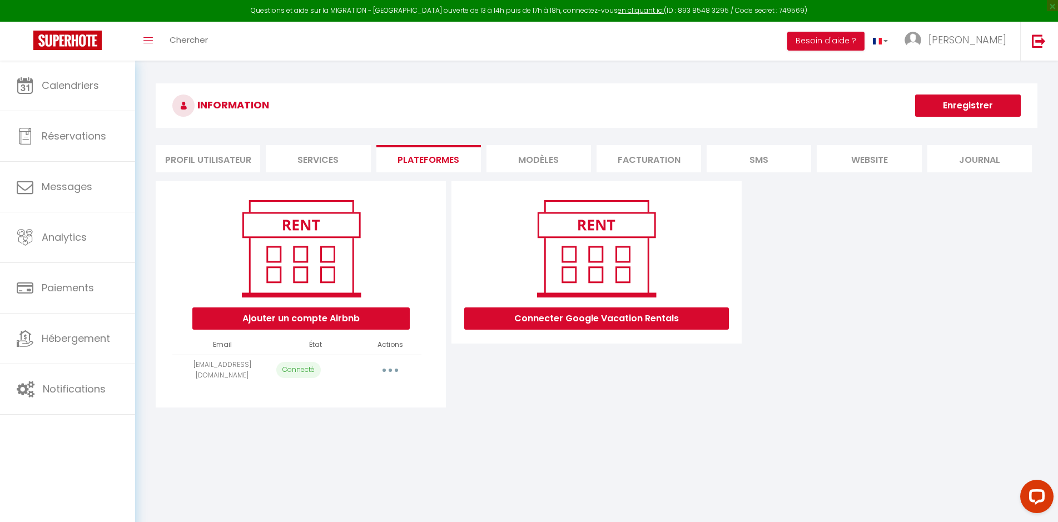
select select "54525"
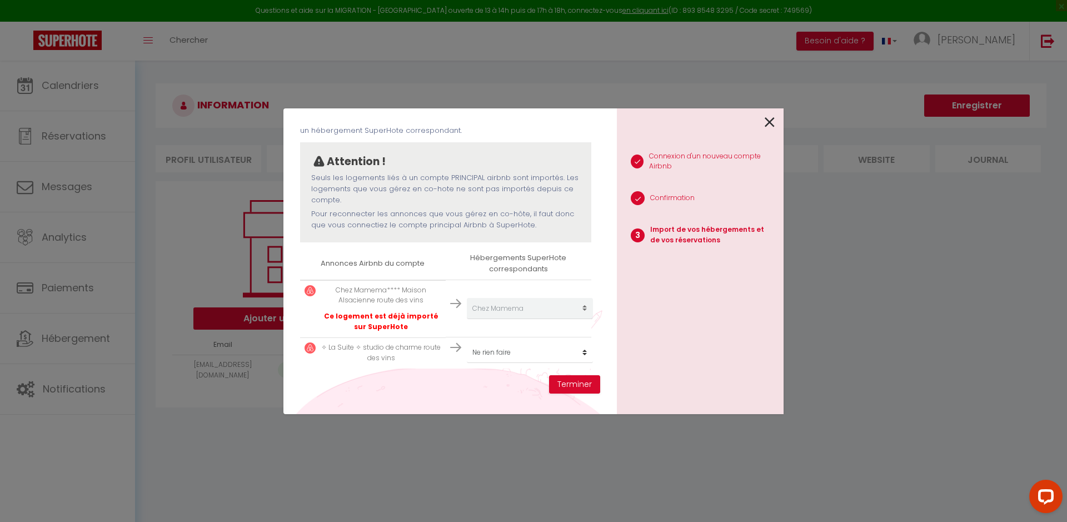
scroll to position [74, 0]
select select "54526"
click option "La Suite" at bounding box center [0, 0] width 0 height 0
click at [567, 385] on button "Terminer" at bounding box center [574, 384] width 51 height 19
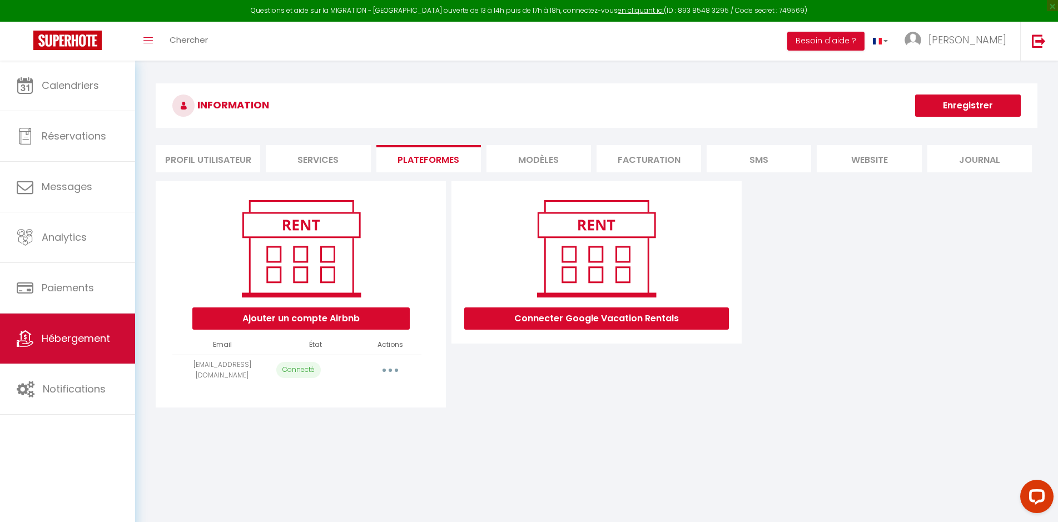
click at [73, 345] on span "Hébergement" at bounding box center [76, 338] width 68 height 14
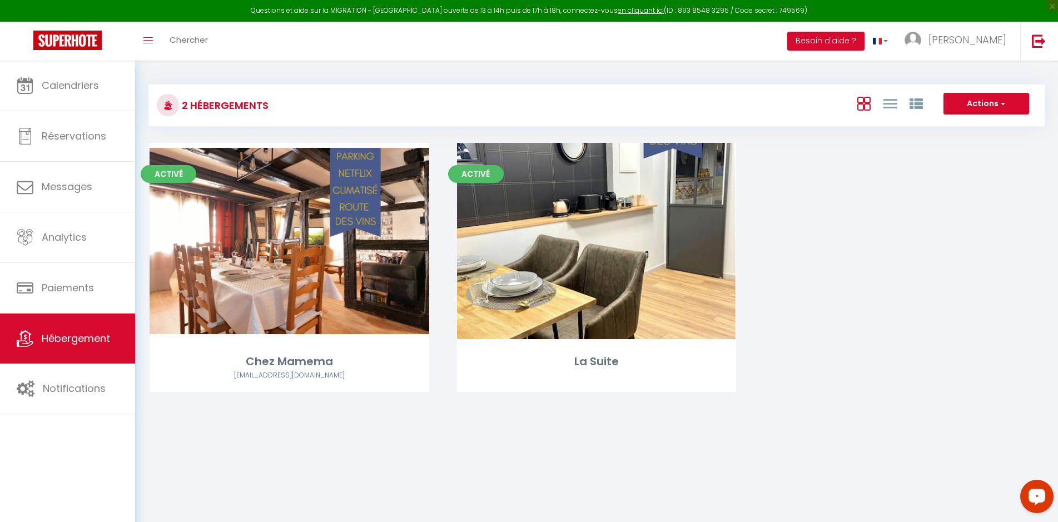
click at [1033, 495] on icon "Open LiveChat chat widget" at bounding box center [1036, 495] width 11 height 7
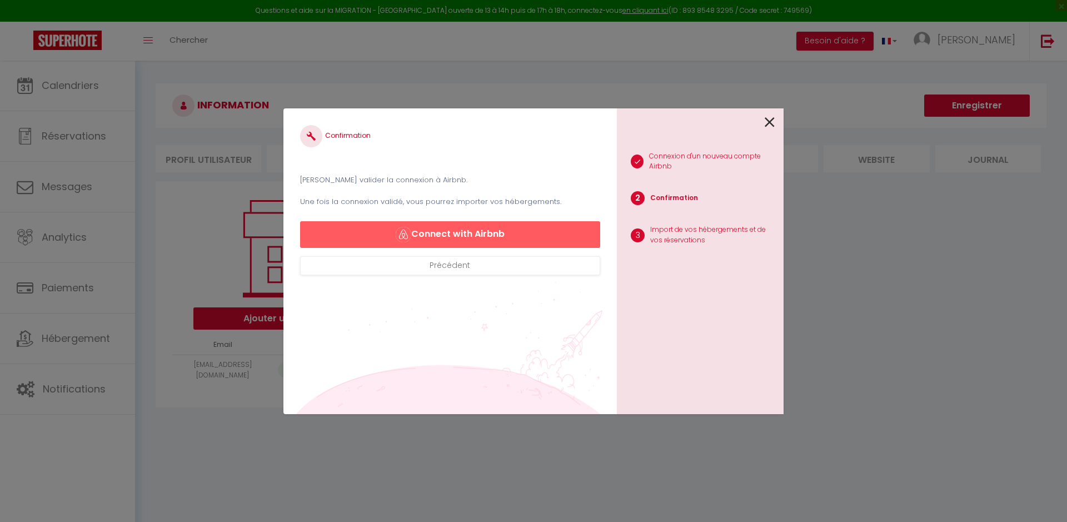
click at [768, 124] on icon at bounding box center [770, 122] width 10 height 17
